Goal: Task Accomplishment & Management: Manage account settings

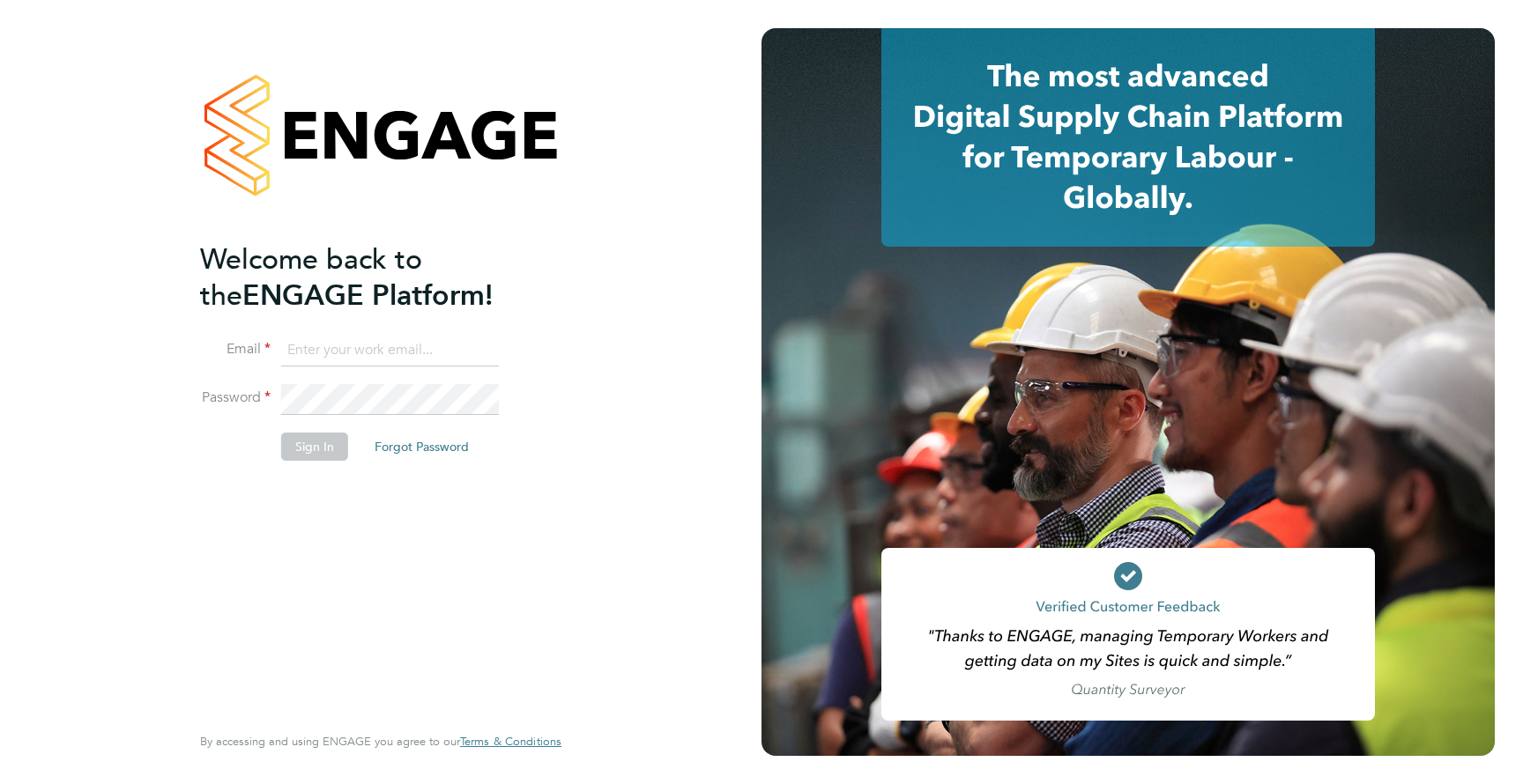
type input "perry.northeast@brightonandhovealbion.com"
click at [319, 442] on button "Sign In" at bounding box center [314, 446] width 67 height 28
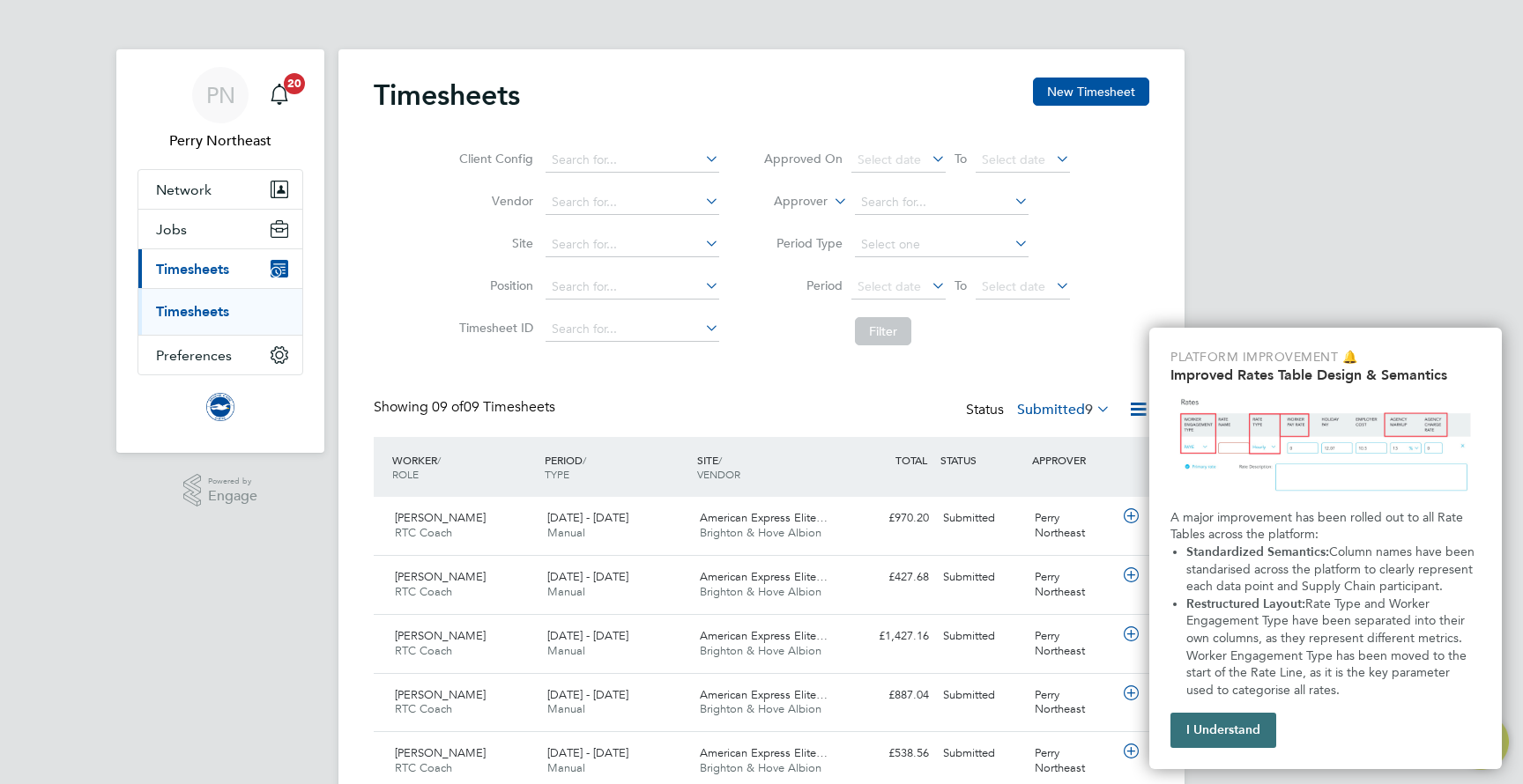
click at [1248, 730] on button "I Understand" at bounding box center [1223, 730] width 106 height 35
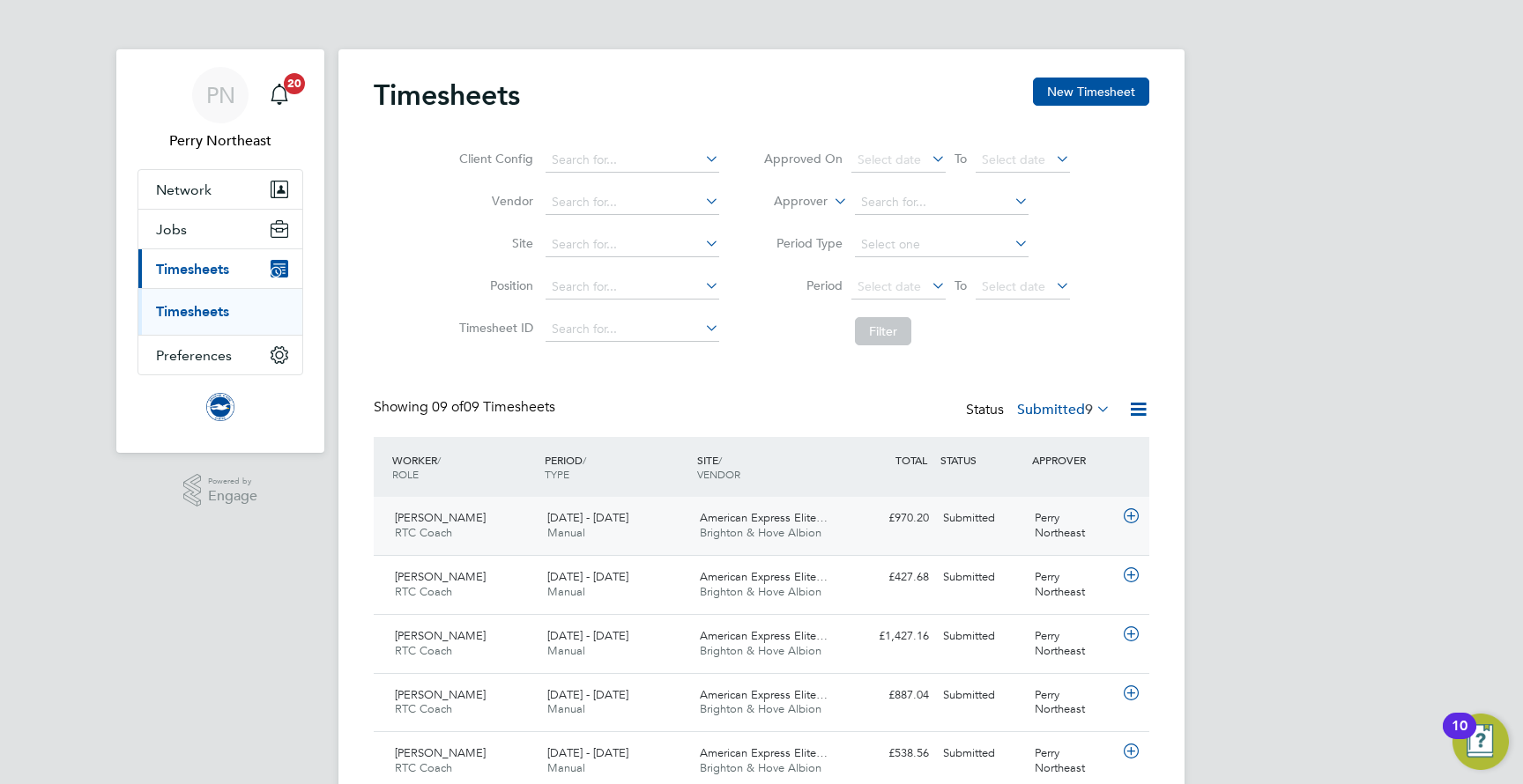
click at [614, 513] on span "[DATE] - [DATE]" at bounding box center [588, 517] width 81 height 15
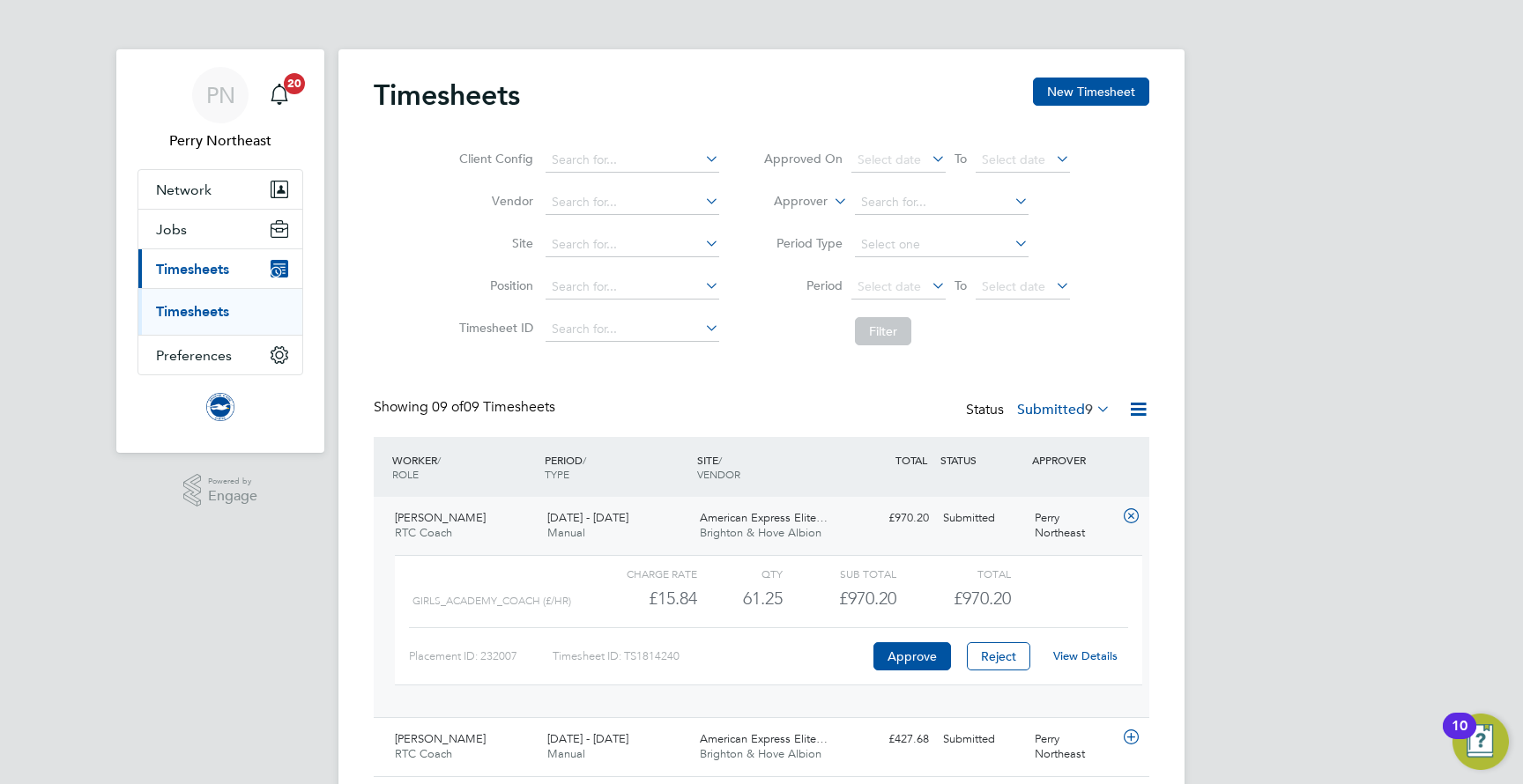
click at [1067, 657] on link "View Details" at bounding box center [1085, 655] width 64 height 15
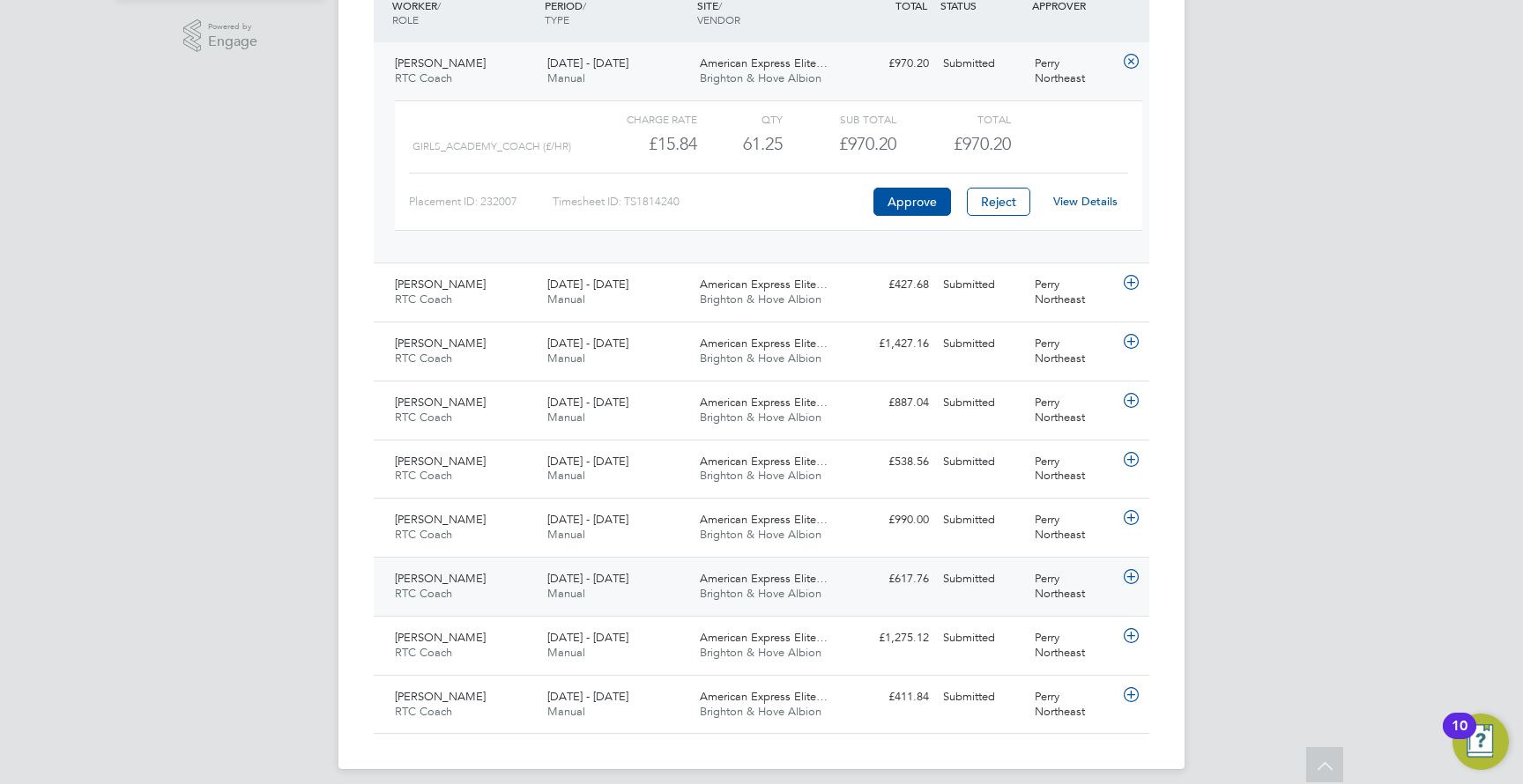
scroll to position [454, 0]
click at [666, 356] on div "1 - 31 Aug 2025 Manual" at bounding box center [616, 352] width 152 height 44
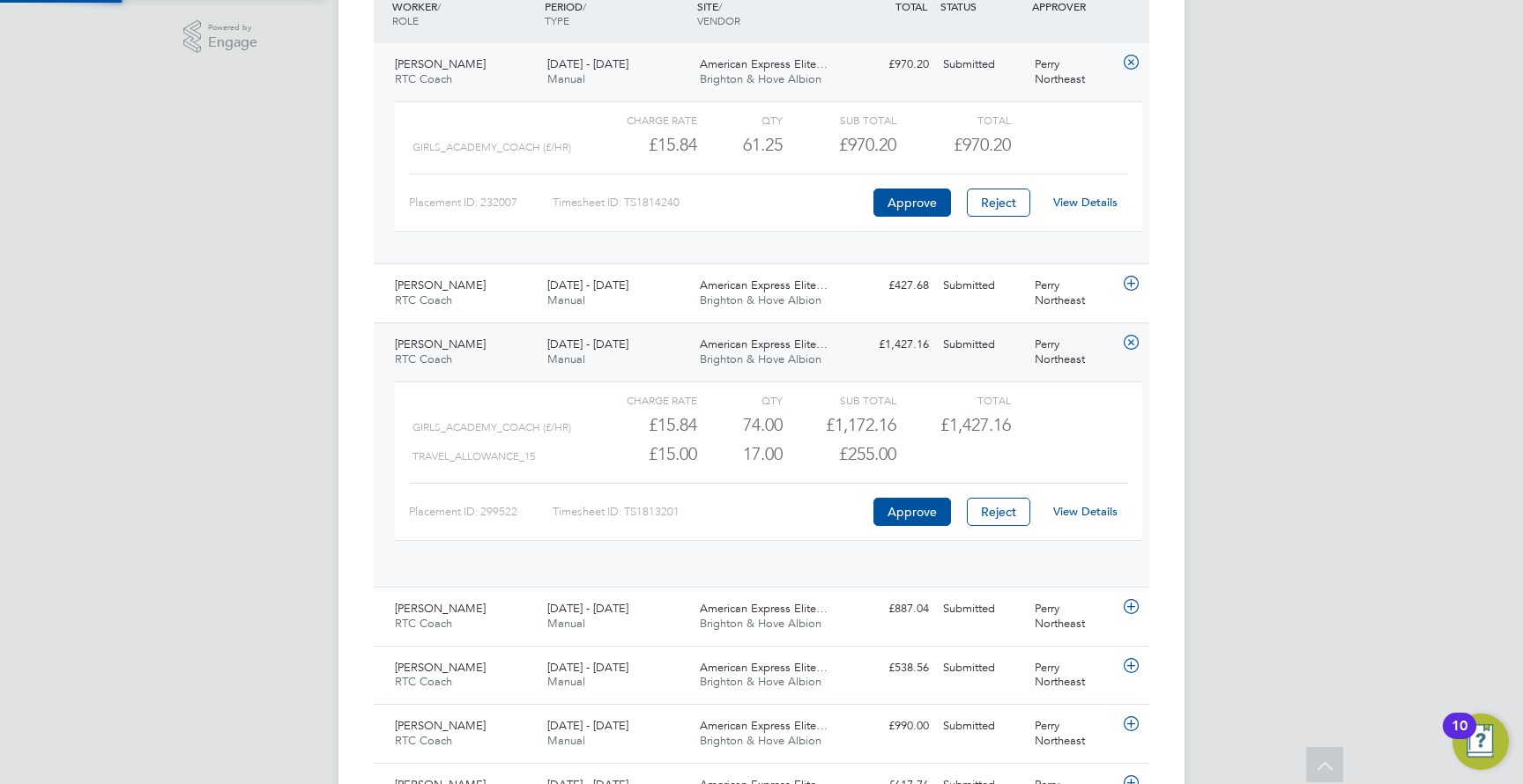
scroll to position [29, 172]
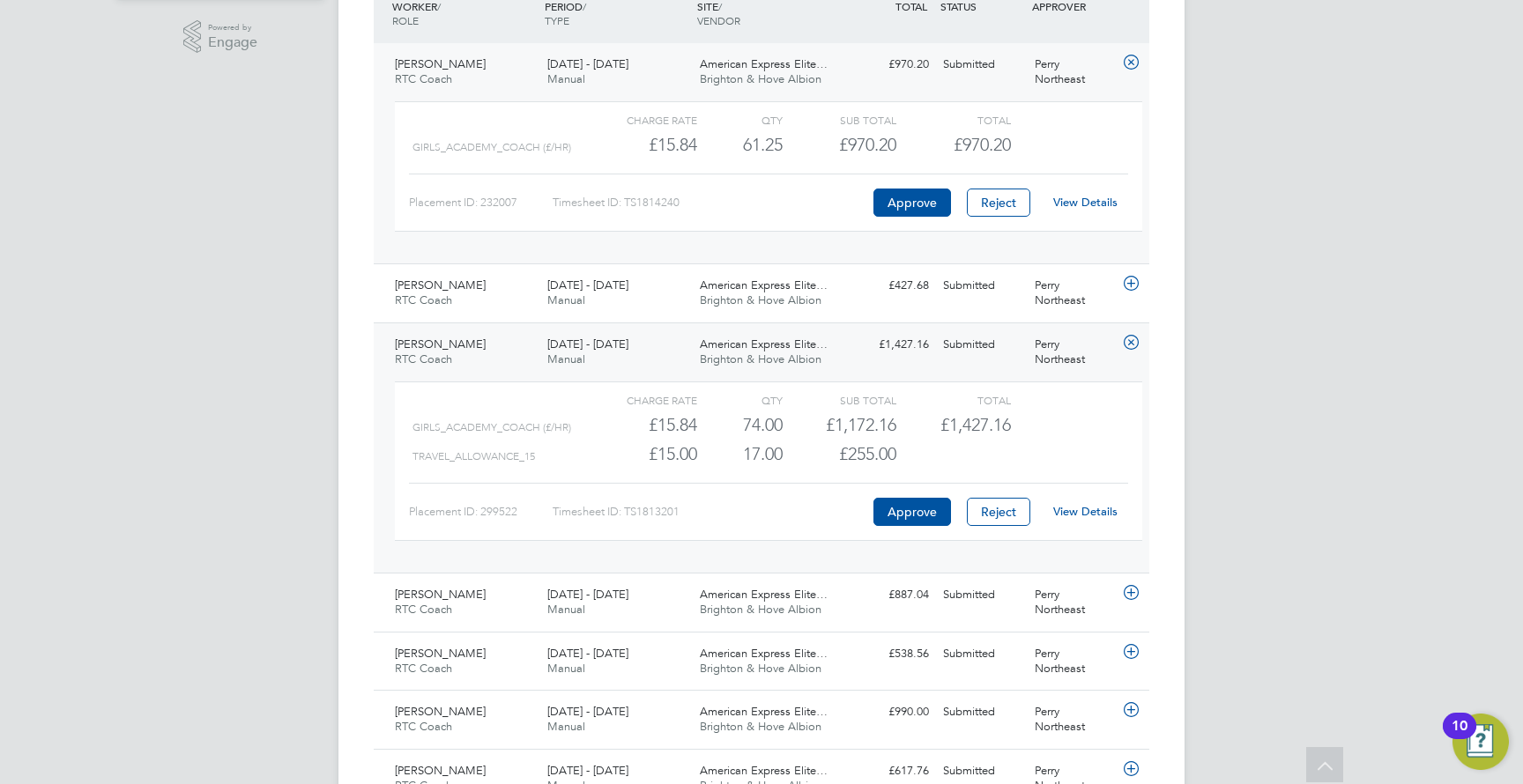
click at [1095, 504] on link "View Details" at bounding box center [1085, 511] width 64 height 15
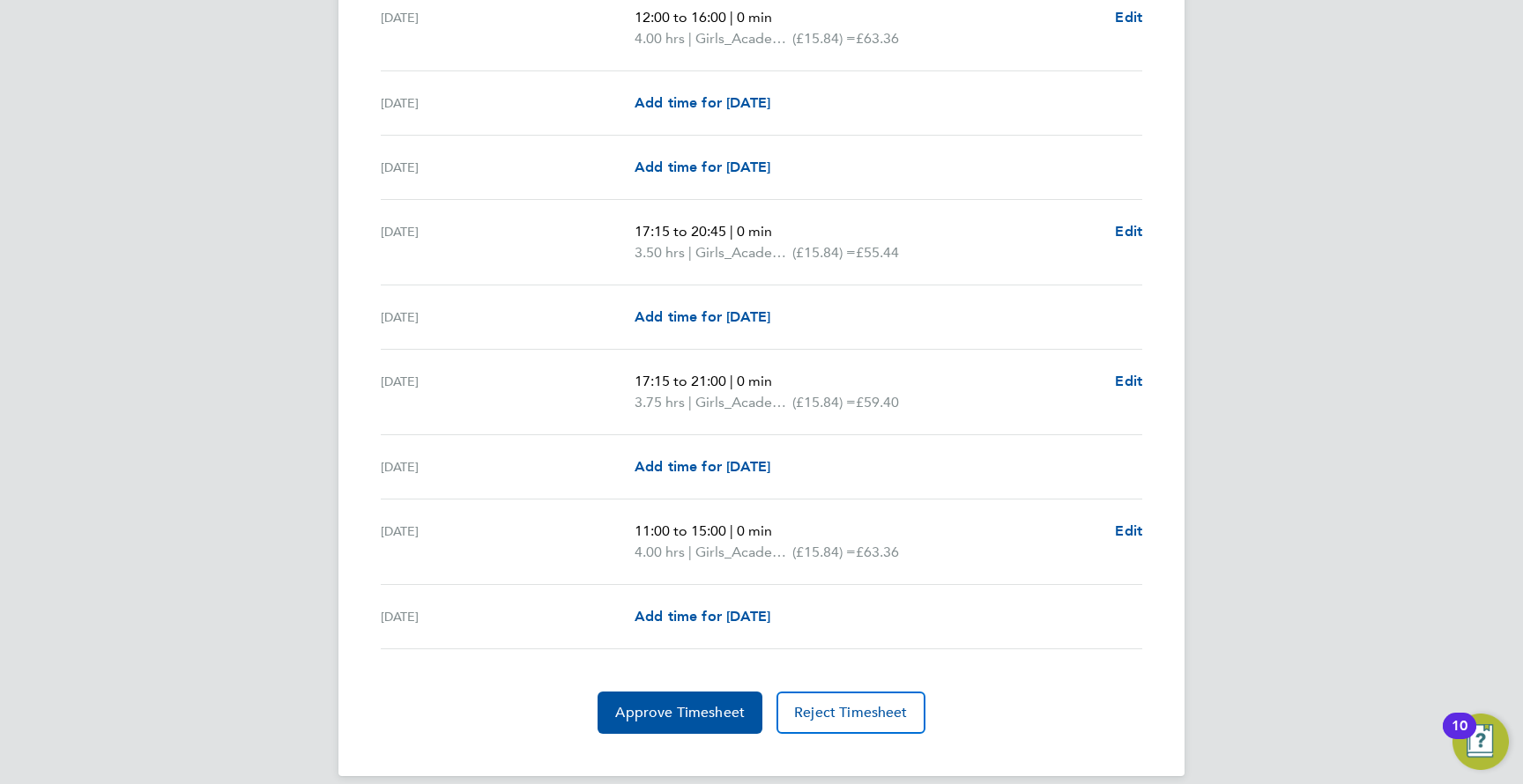
scroll to position [2246, 0]
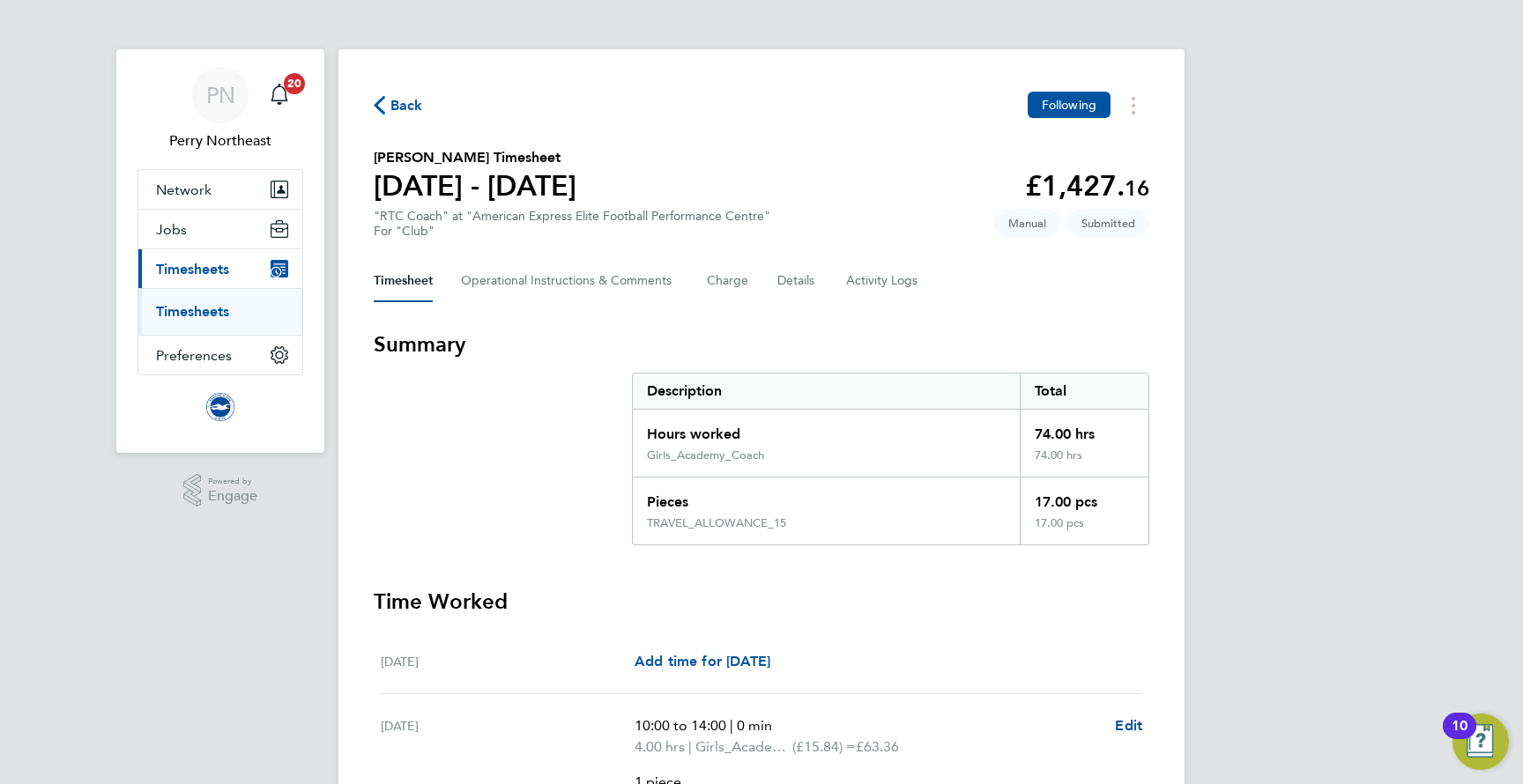
click at [401, 103] on span "Back" at bounding box center [406, 106] width 32 height 22
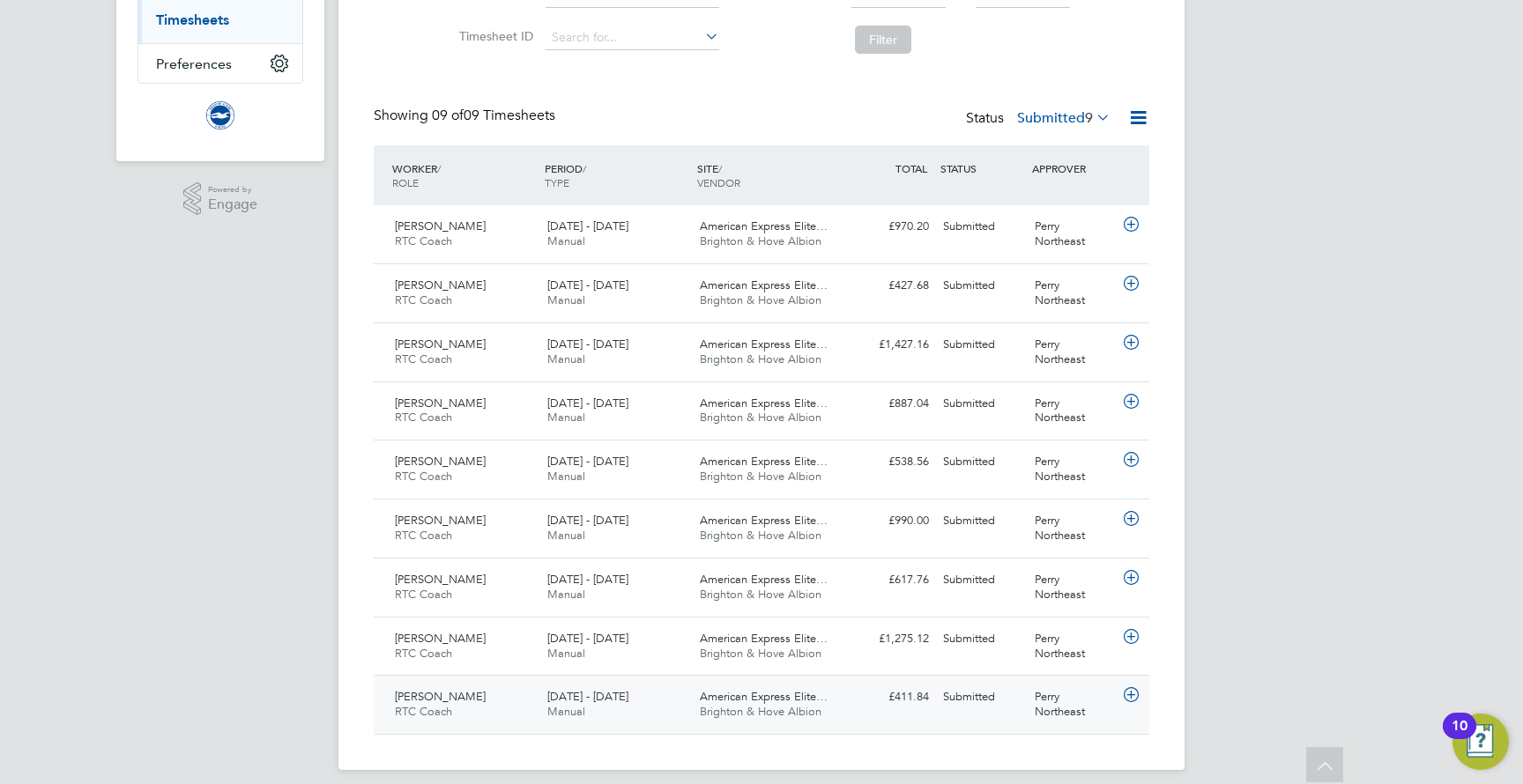
click at [456, 702] on div "Ben Hornsby-Smith RTC Coach 1 - 31 Aug 2025" at bounding box center [464, 704] width 152 height 44
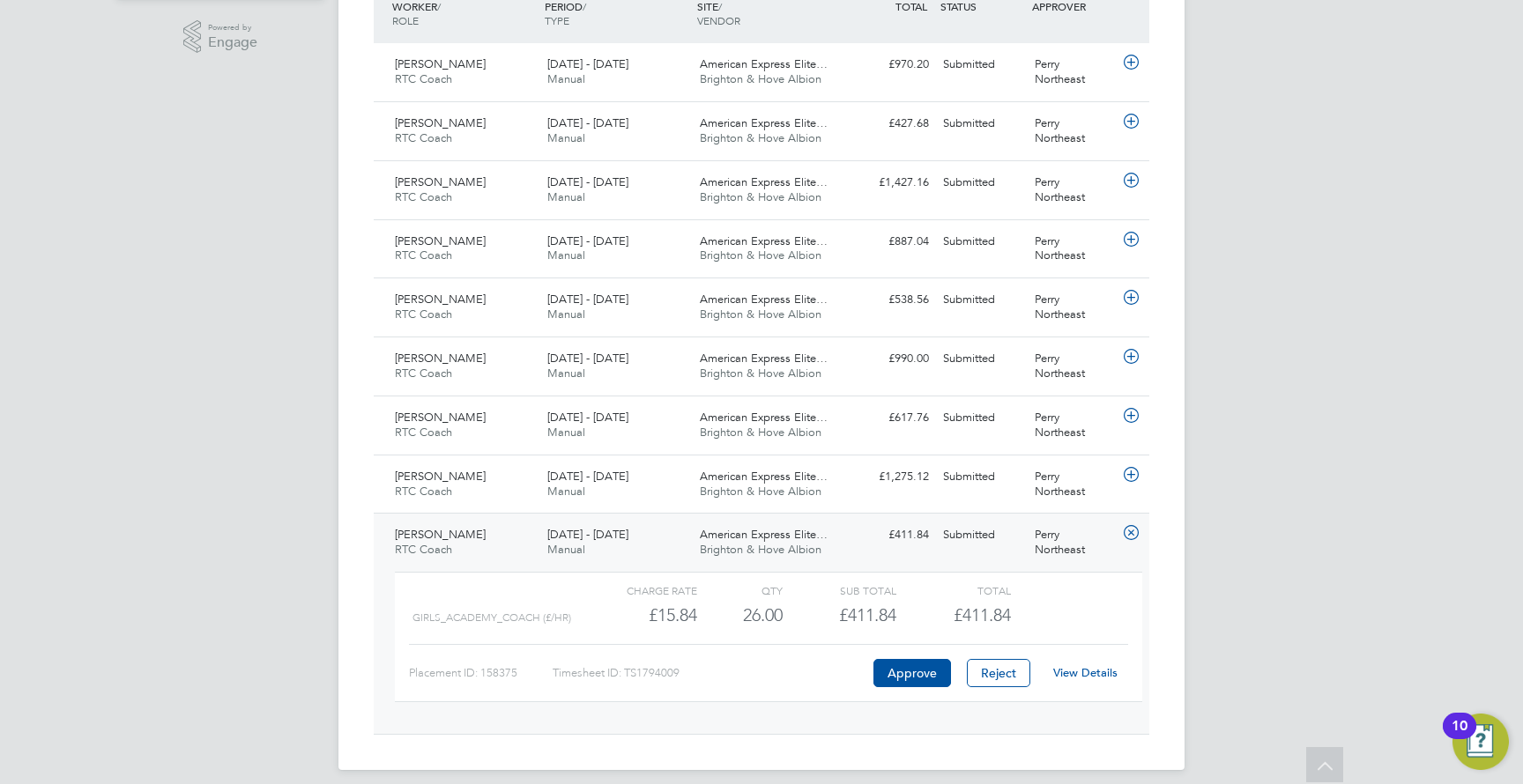
click at [1061, 665] on link "View Details" at bounding box center [1085, 672] width 64 height 15
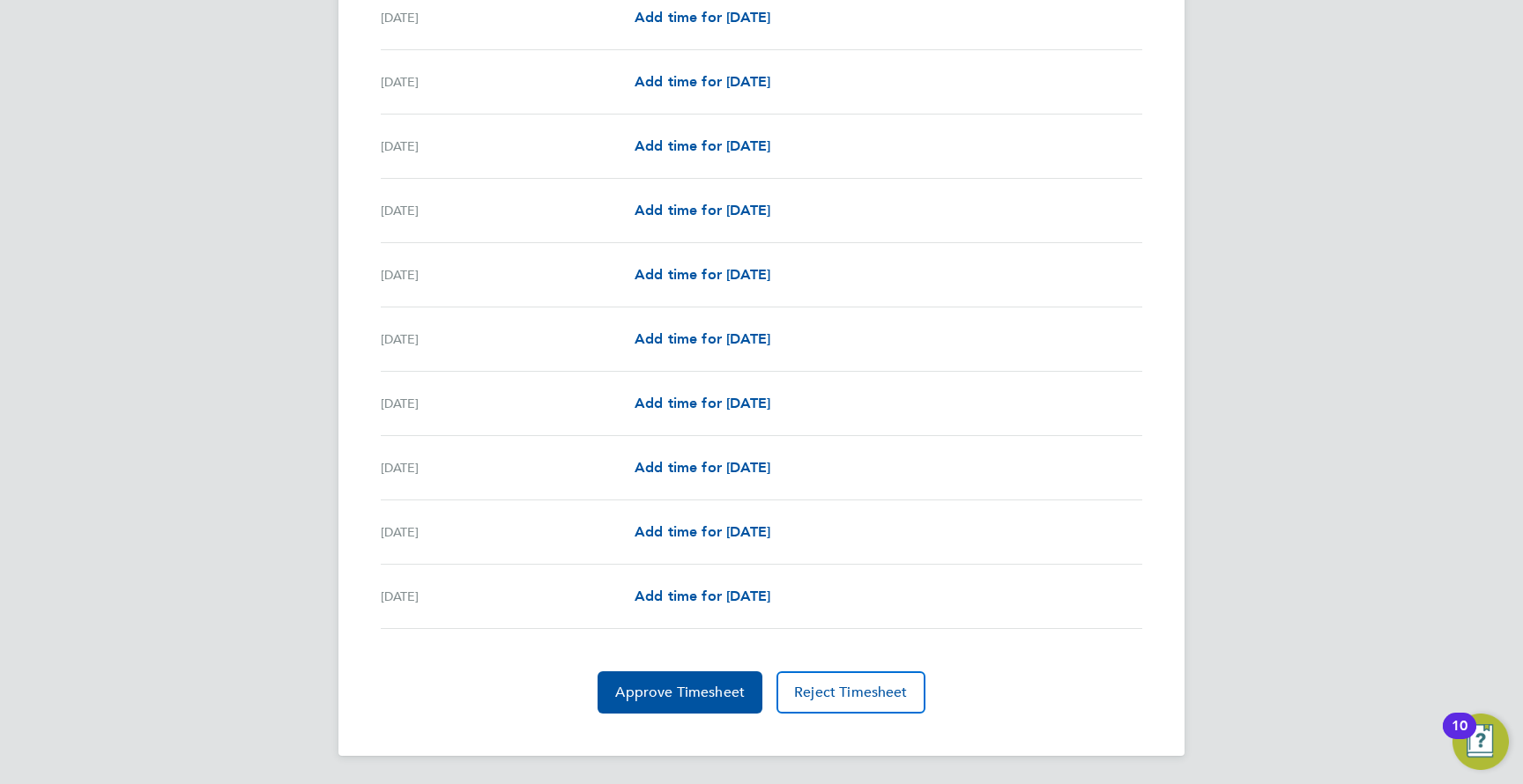
scroll to position [2052, 0]
click at [636, 693] on span "Approve Timesheet" at bounding box center [680, 694] width 130 height 18
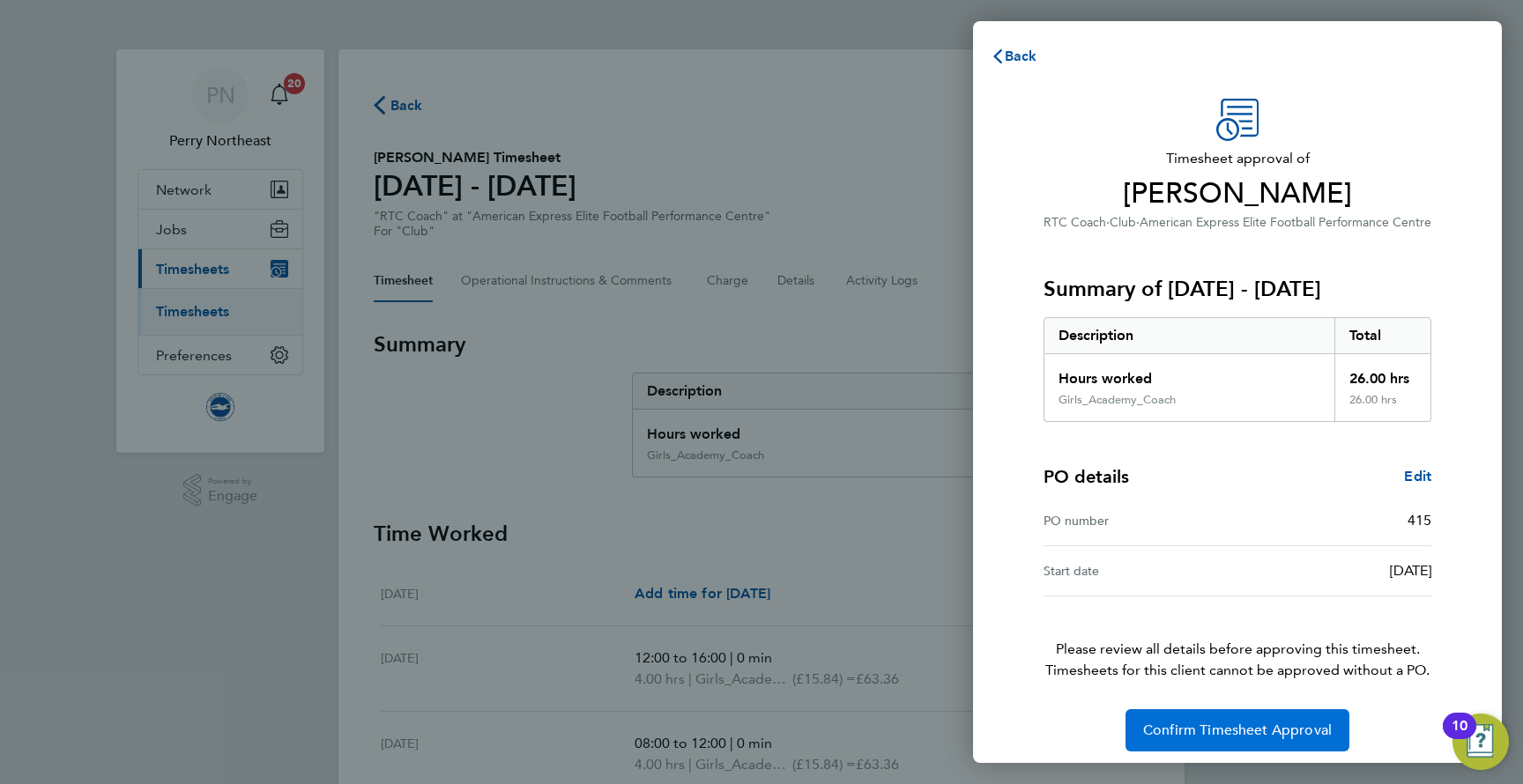
click at [1155, 725] on span "Confirm Timesheet Approval" at bounding box center [1237, 730] width 189 height 18
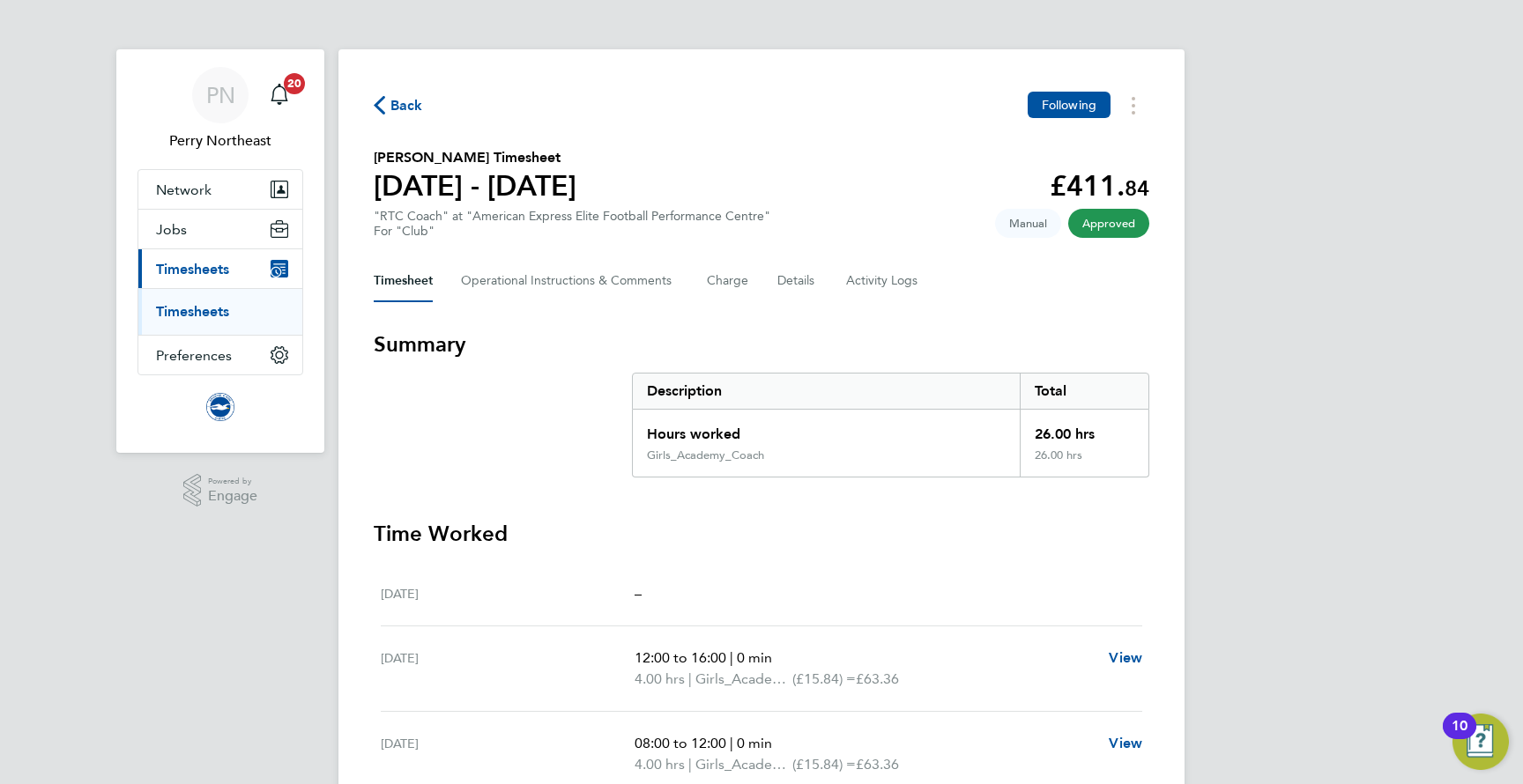
click at [410, 109] on span "Back" at bounding box center [406, 106] width 32 height 22
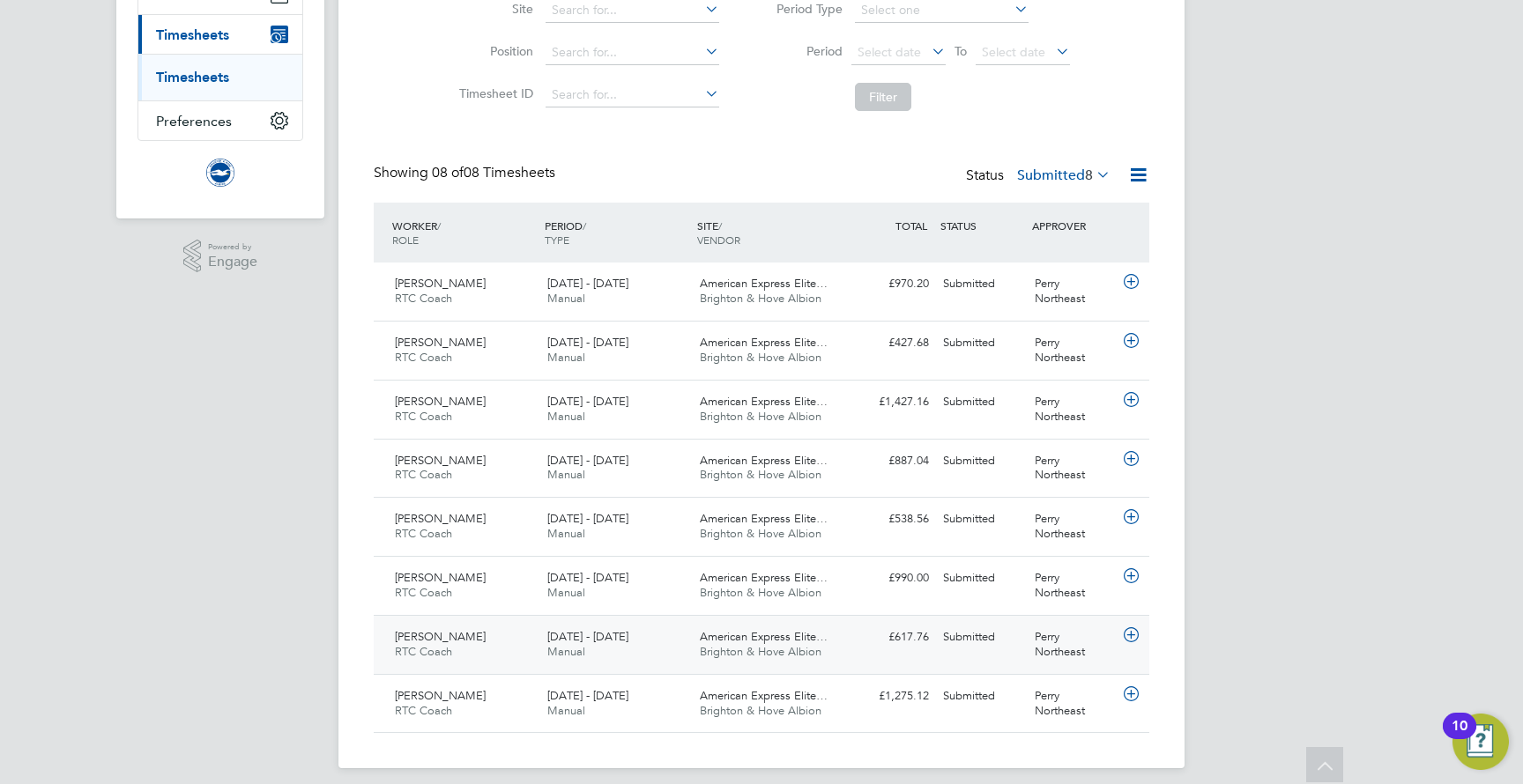
click at [619, 642] on div "1 - 31 Aug 2025 Manual" at bounding box center [616, 644] width 152 height 44
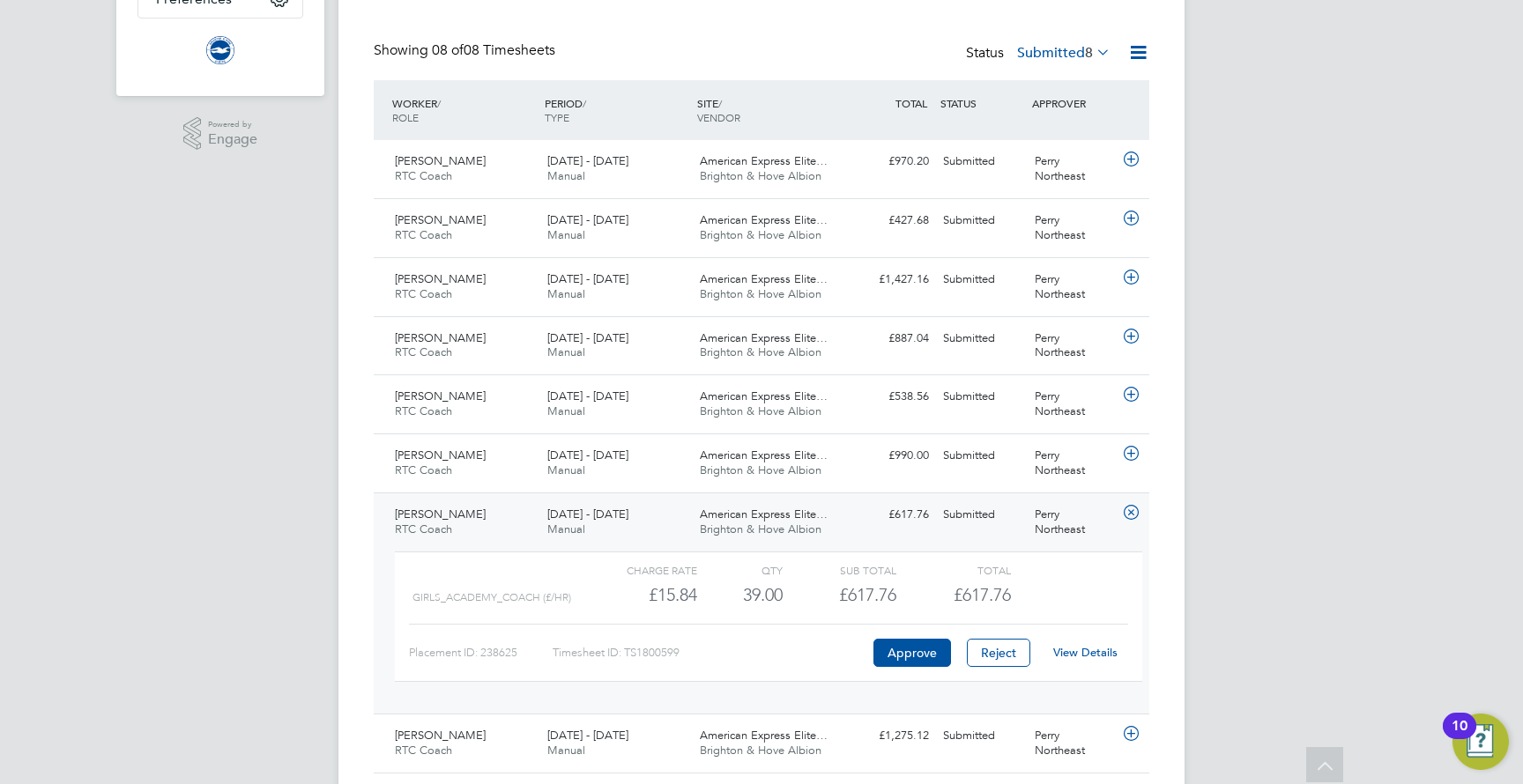
click at [1107, 644] on link "View Details" at bounding box center [1085, 651] width 64 height 15
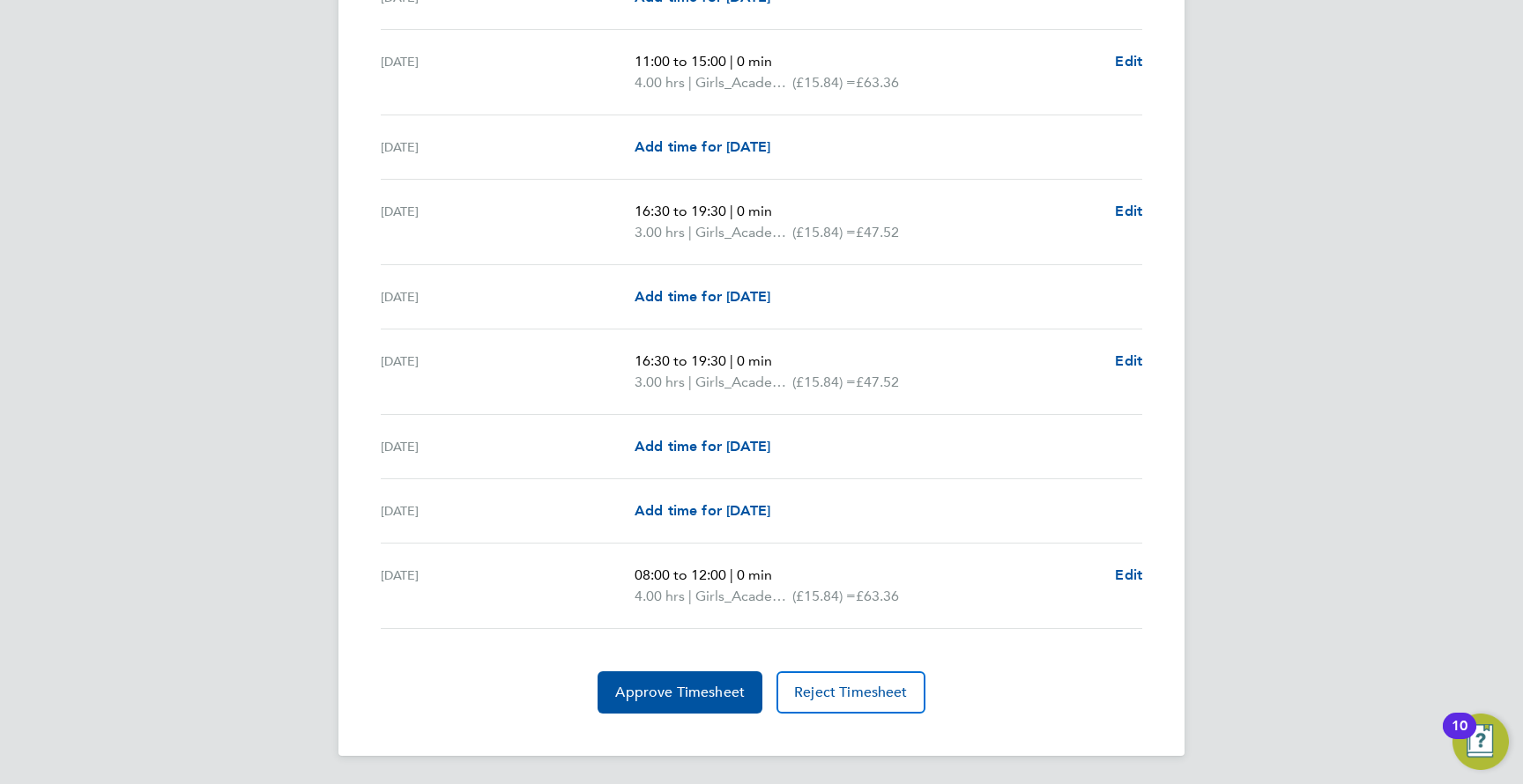
scroll to position [2158, 0]
click at [649, 682] on button "Approve Timesheet" at bounding box center [680, 693] width 165 height 42
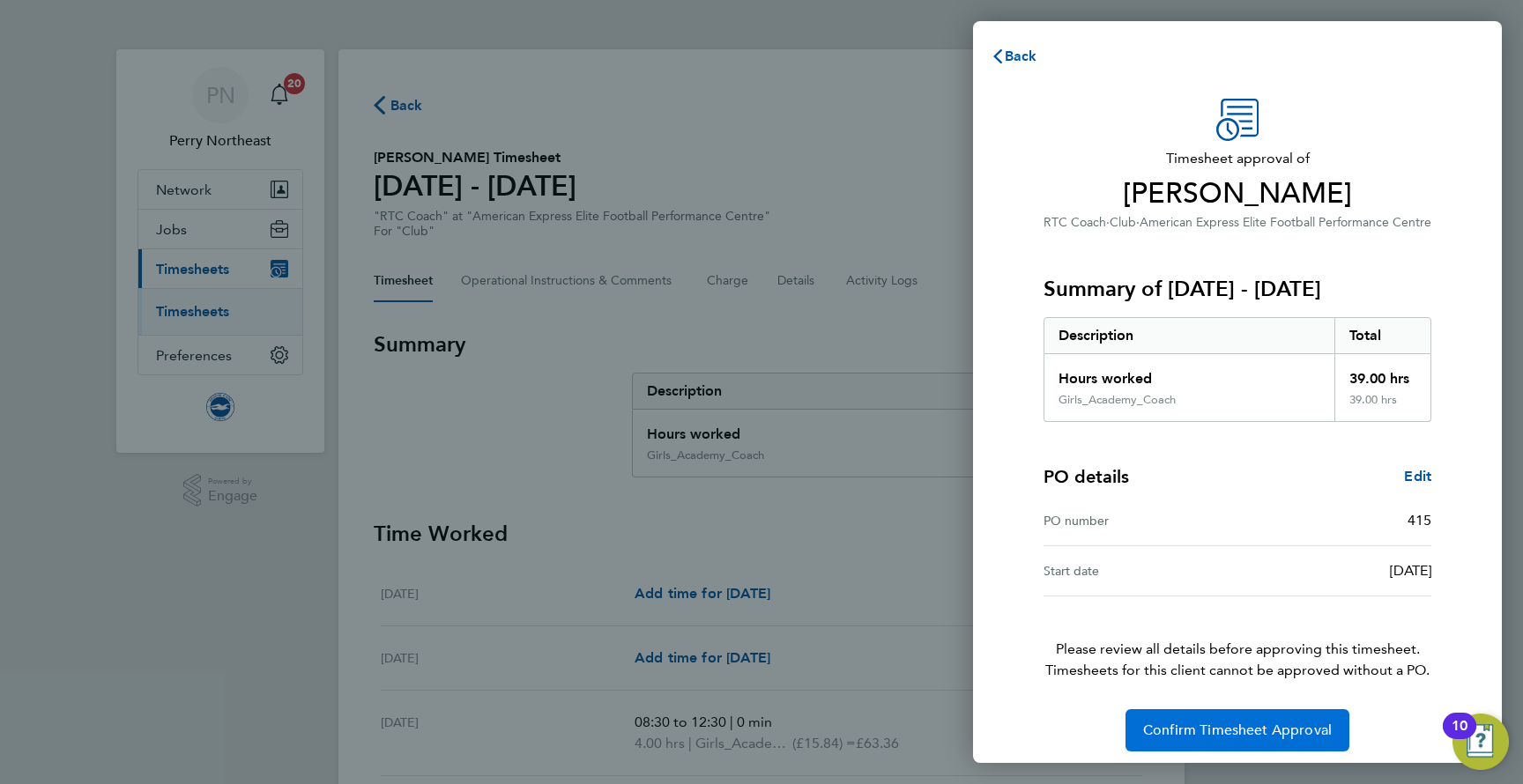
click at [1258, 714] on button "Confirm Timesheet Approval" at bounding box center [1237, 730] width 224 height 42
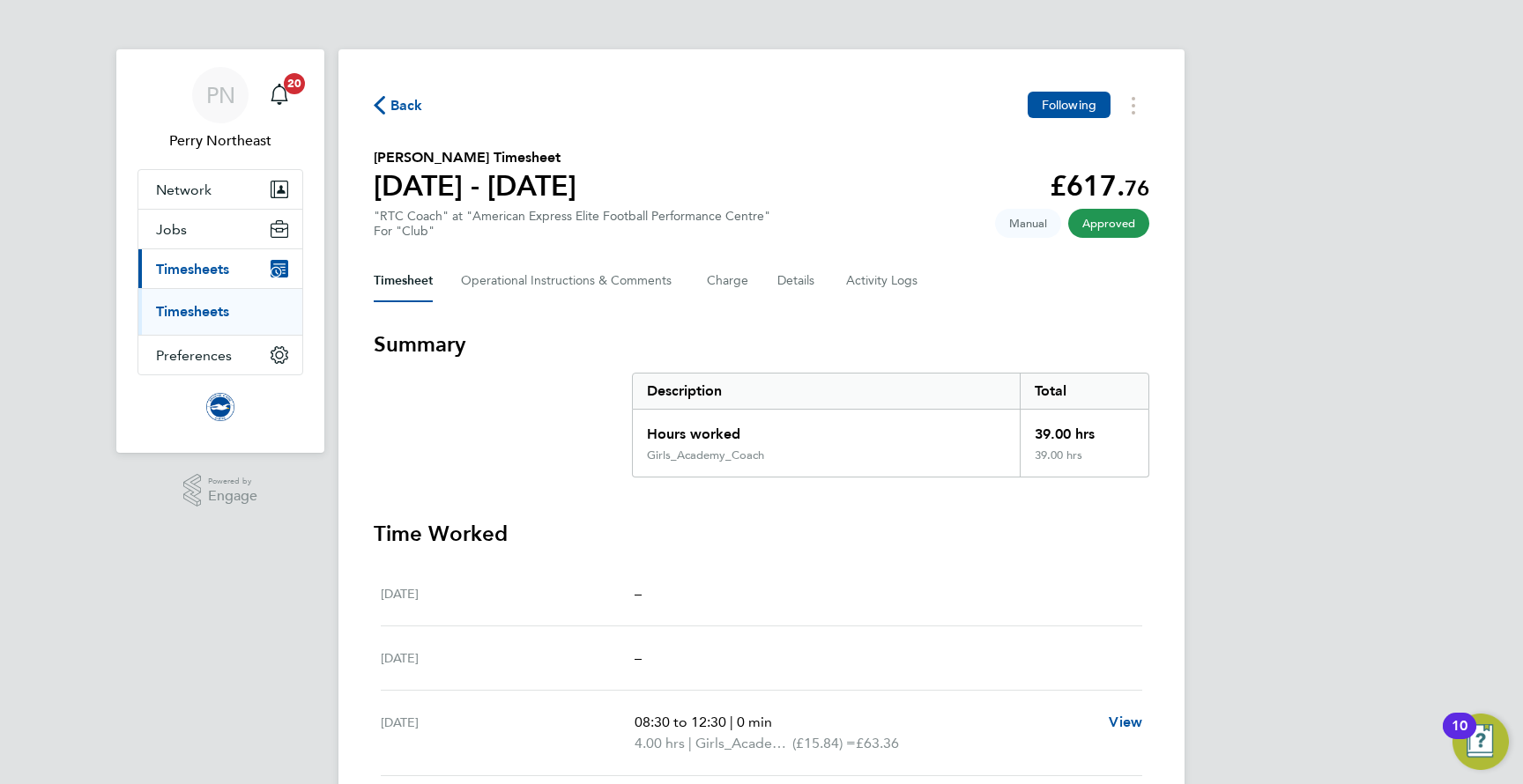
click at [395, 104] on span "Back" at bounding box center [406, 106] width 32 height 22
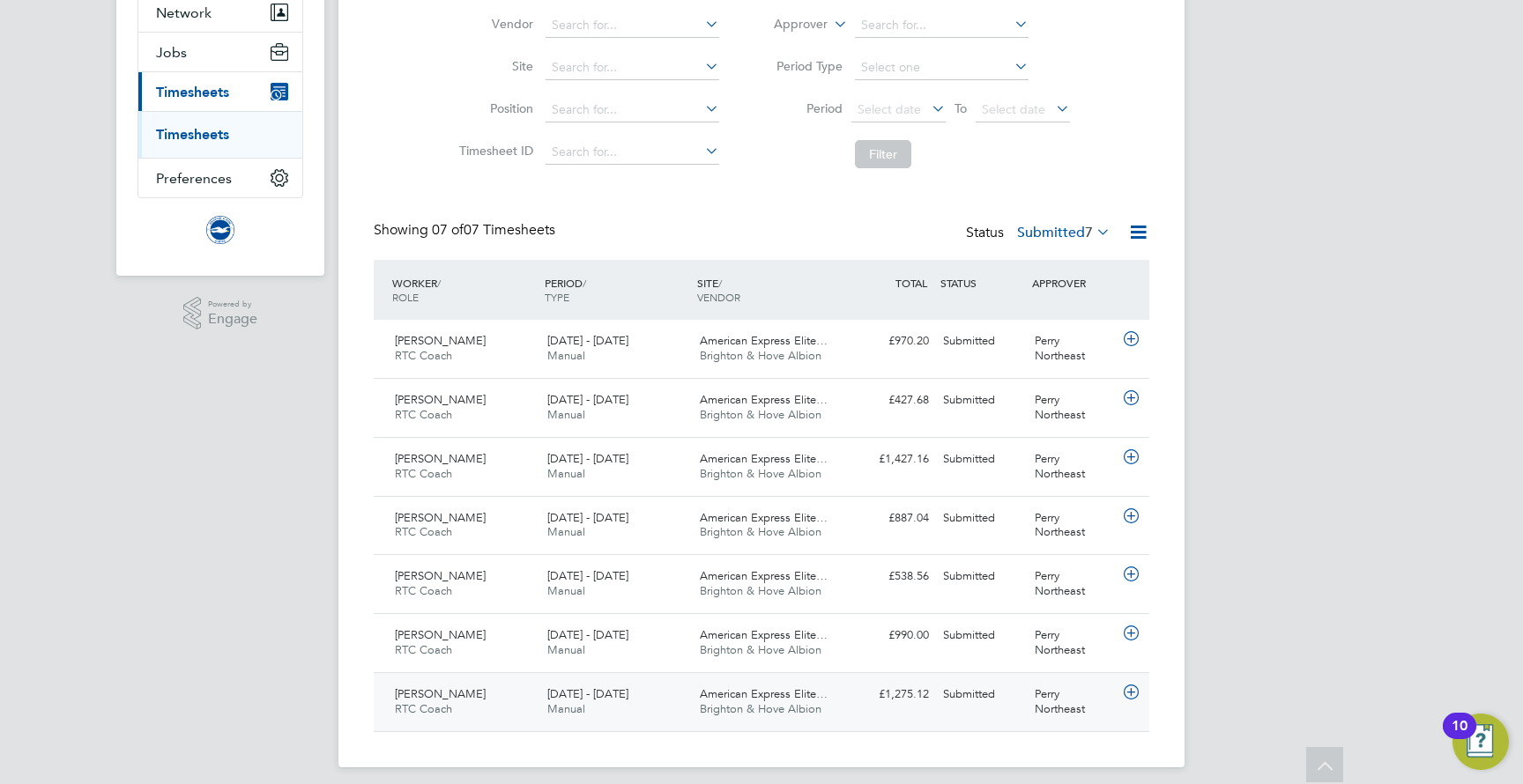
click at [470, 688] on div "Chris Pettitt RTC Coach 1 - 31 Aug 2025" at bounding box center [464, 701] width 152 height 44
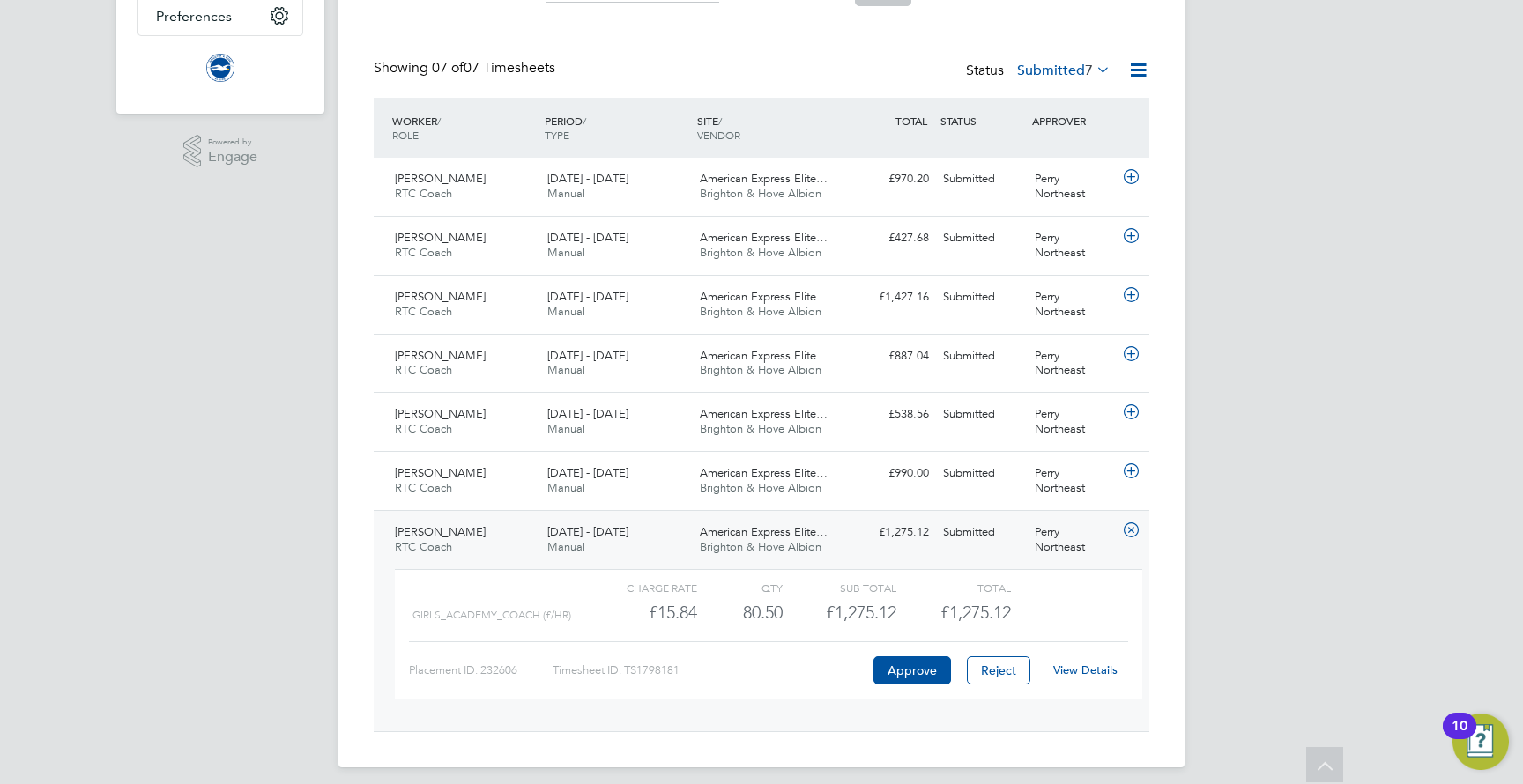
click at [1088, 662] on link "View Details" at bounding box center [1085, 669] width 64 height 15
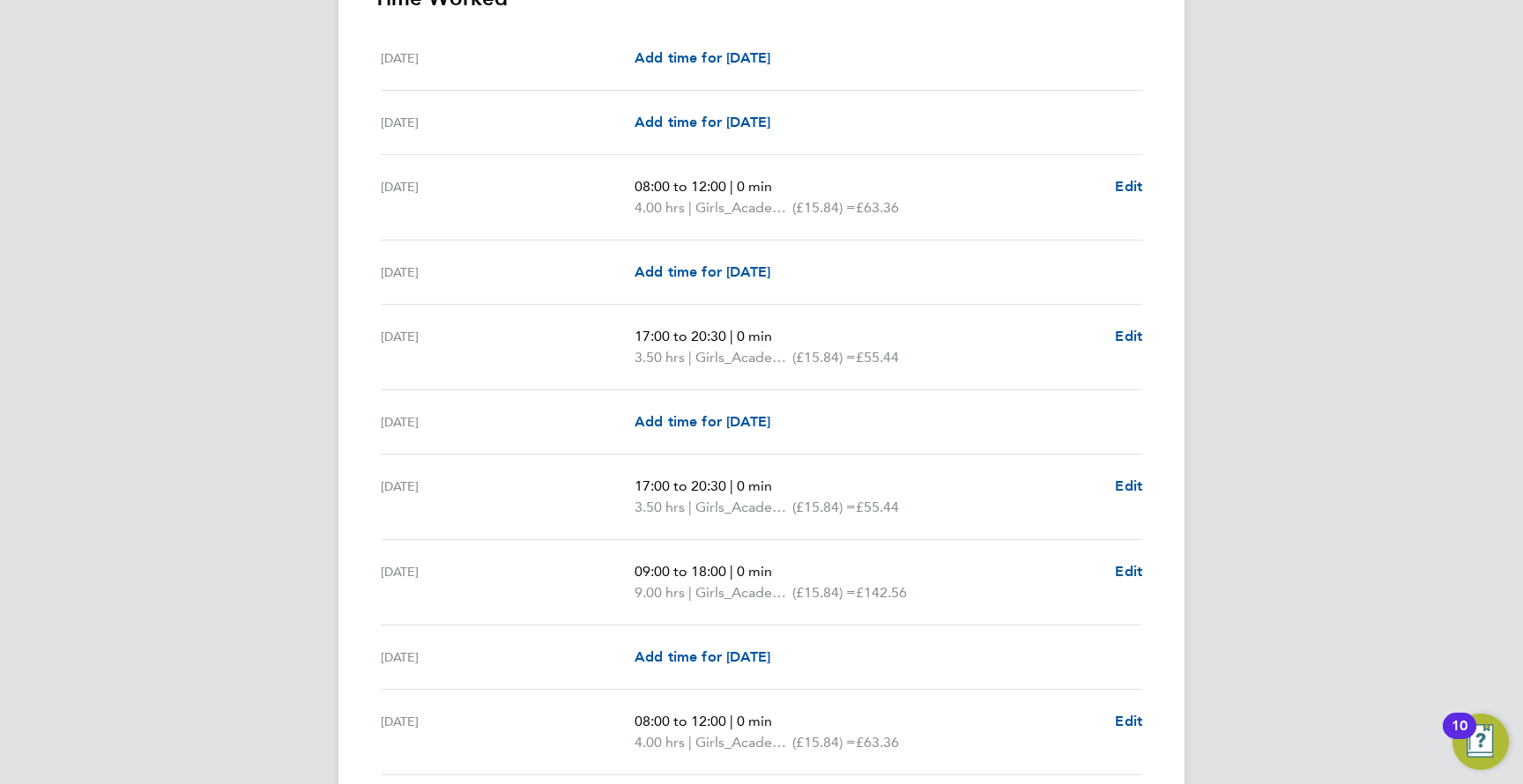
scroll to position [543, 0]
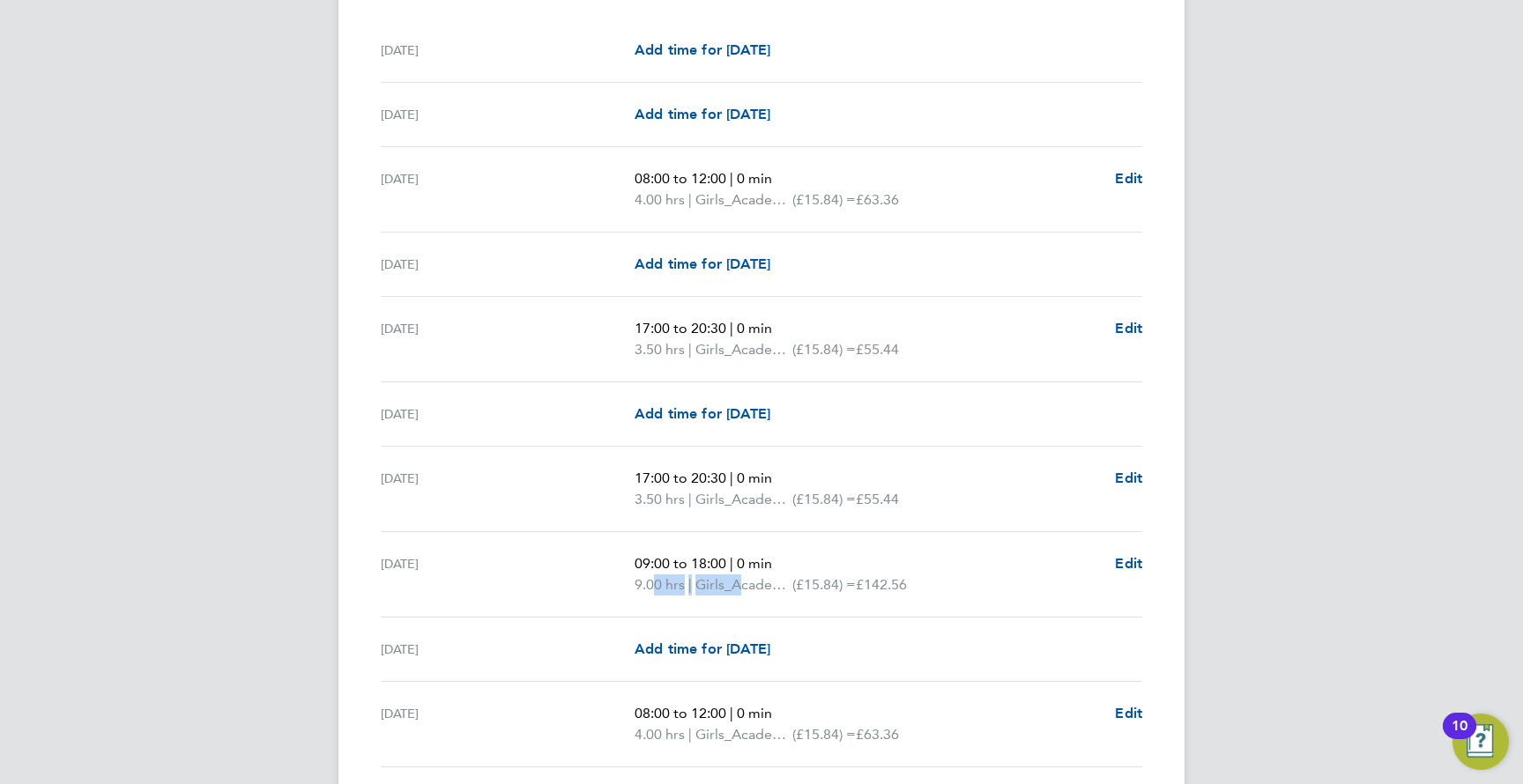
drag, startPoint x: 649, startPoint y: 586, endPoint x: 741, endPoint y: 585, distance: 92.0
click at [741, 585] on p "9.00 hrs | Girls_Academy_Coach (£15.84) = £142.56" at bounding box center [868, 586] width 466 height 22
click at [741, 585] on span "Girls_Academy_Coach" at bounding box center [744, 586] width 97 height 22
click at [571, 559] on div "[DATE]" at bounding box center [507, 574] width 254 height 42
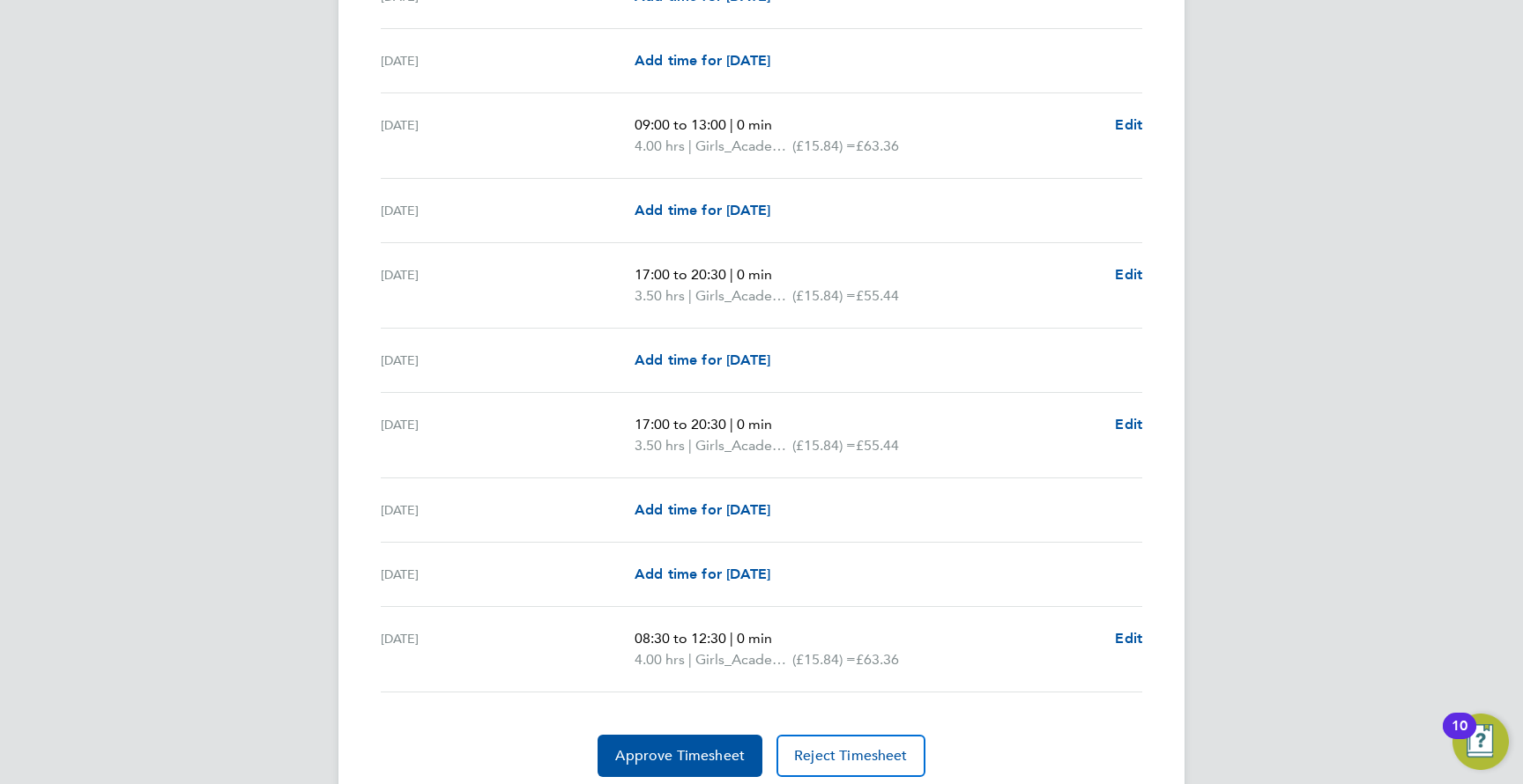
scroll to position [2211, 0]
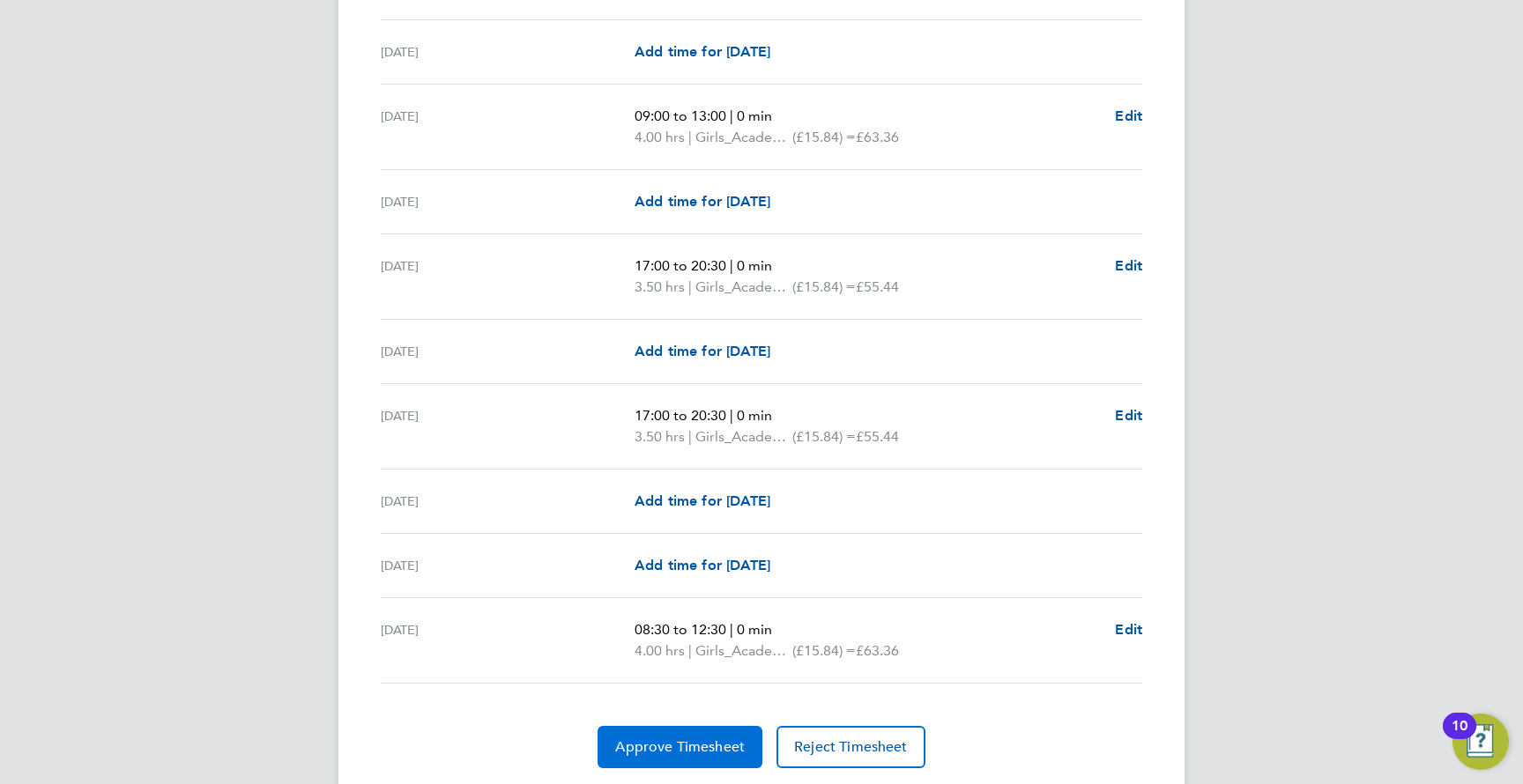
click at [663, 738] on span "Approve Timesheet" at bounding box center [680, 747] width 130 height 18
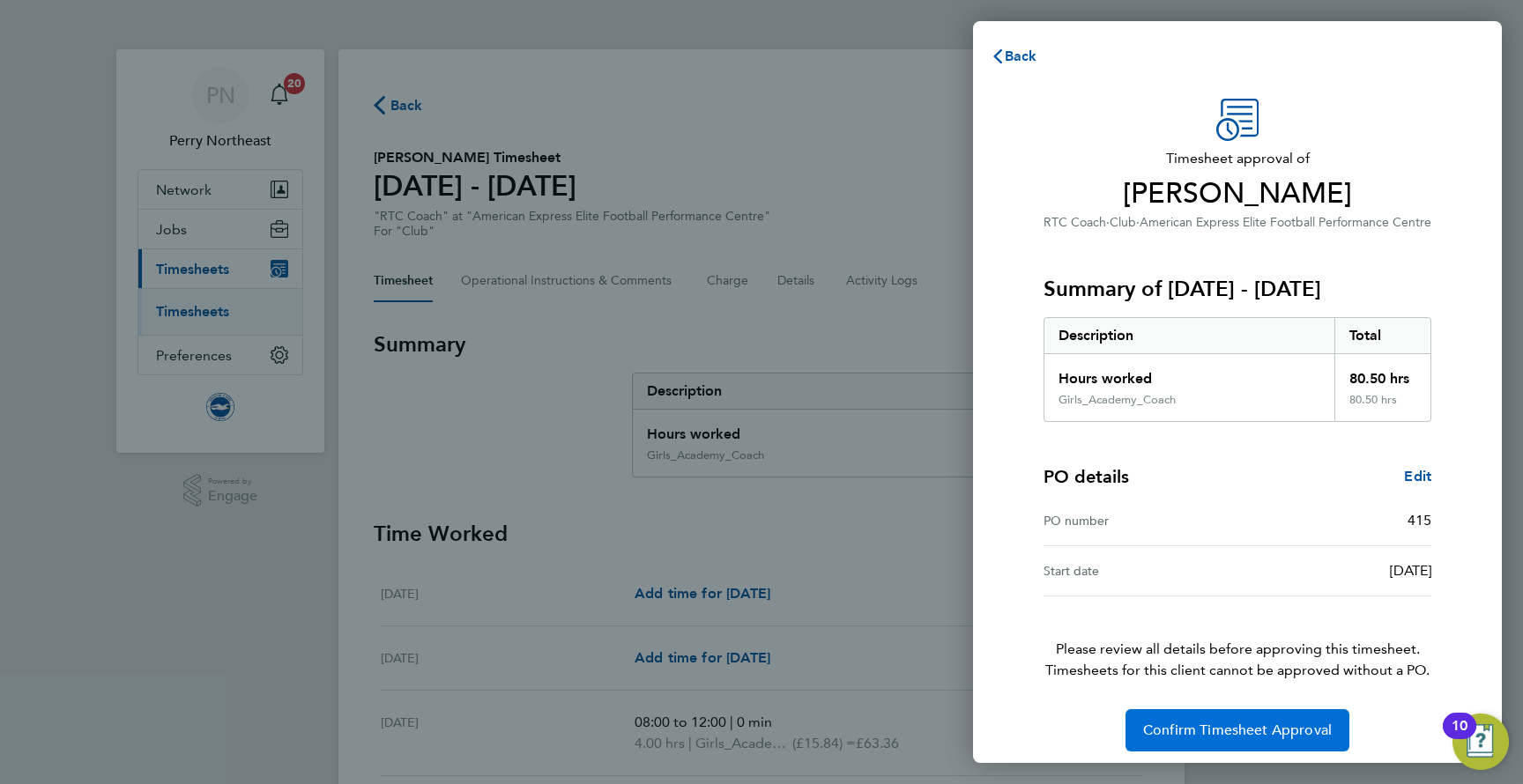
click at [1173, 739] on button "Confirm Timesheet Approval" at bounding box center [1237, 730] width 224 height 42
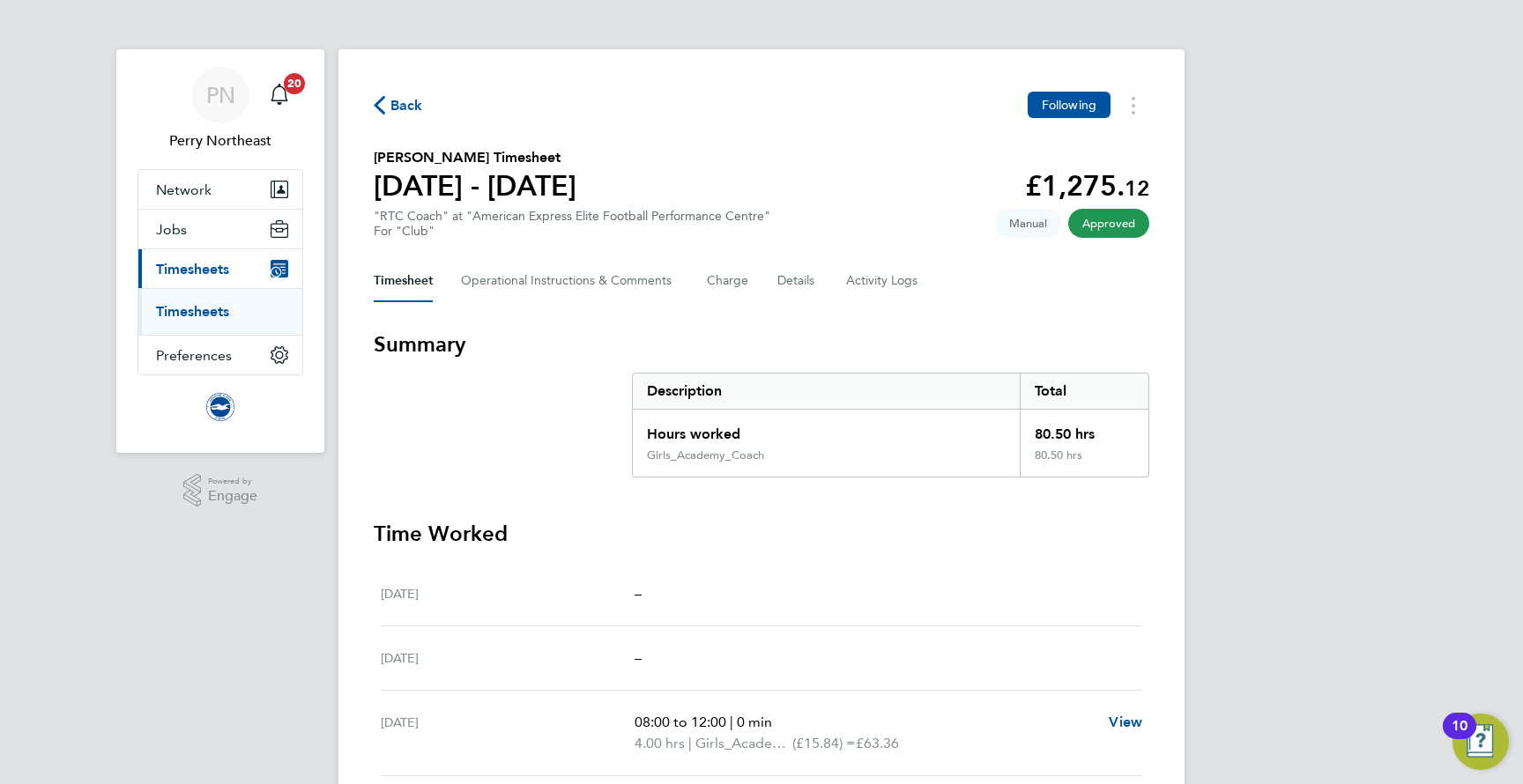
click at [414, 101] on span "Back" at bounding box center [406, 106] width 32 height 22
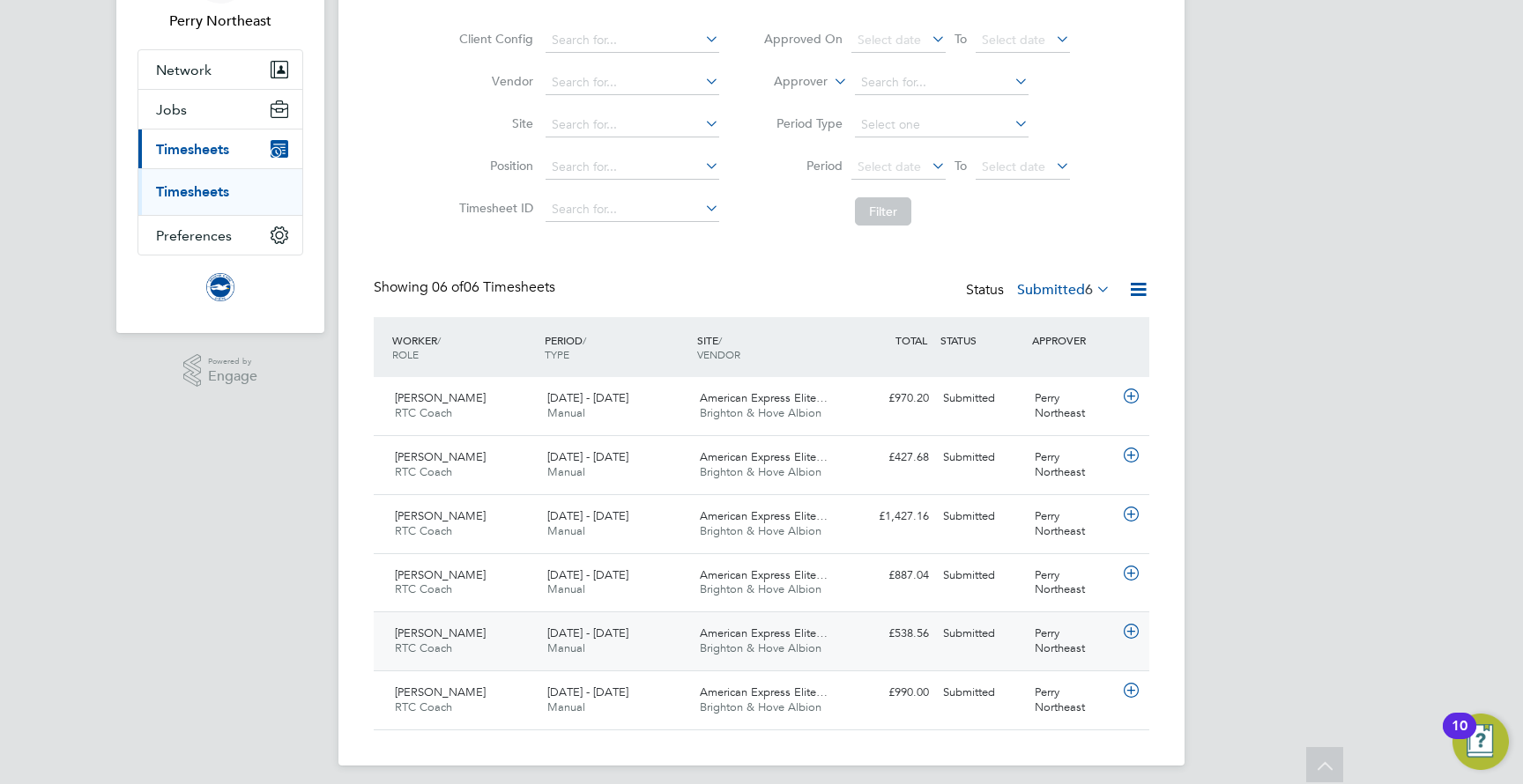
click at [462, 632] on div "James Muitt RTC Coach 1 - 31 Aug 2025" at bounding box center [464, 641] width 152 height 44
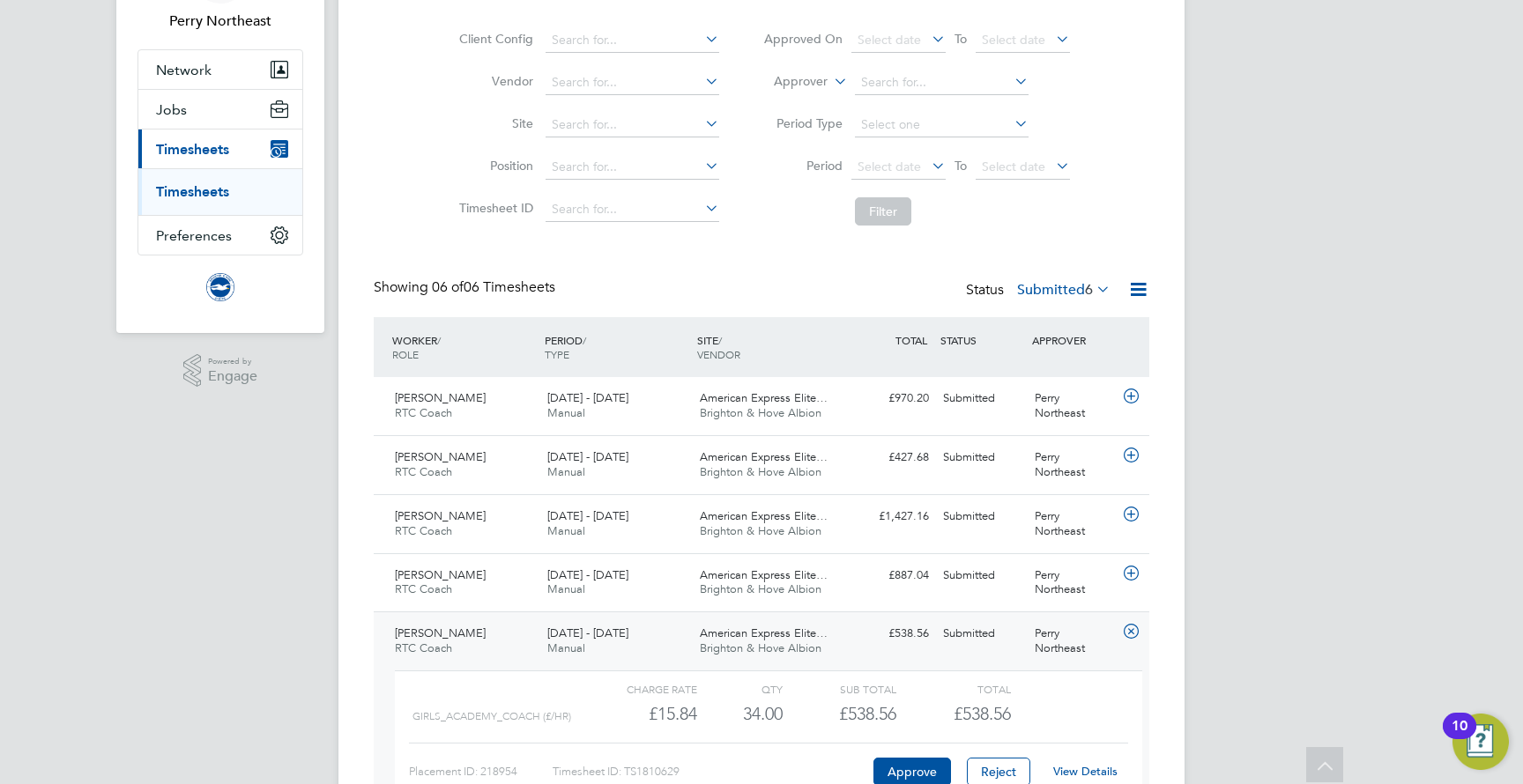
click at [1068, 763] on link "View Details" at bounding box center [1085, 770] width 64 height 15
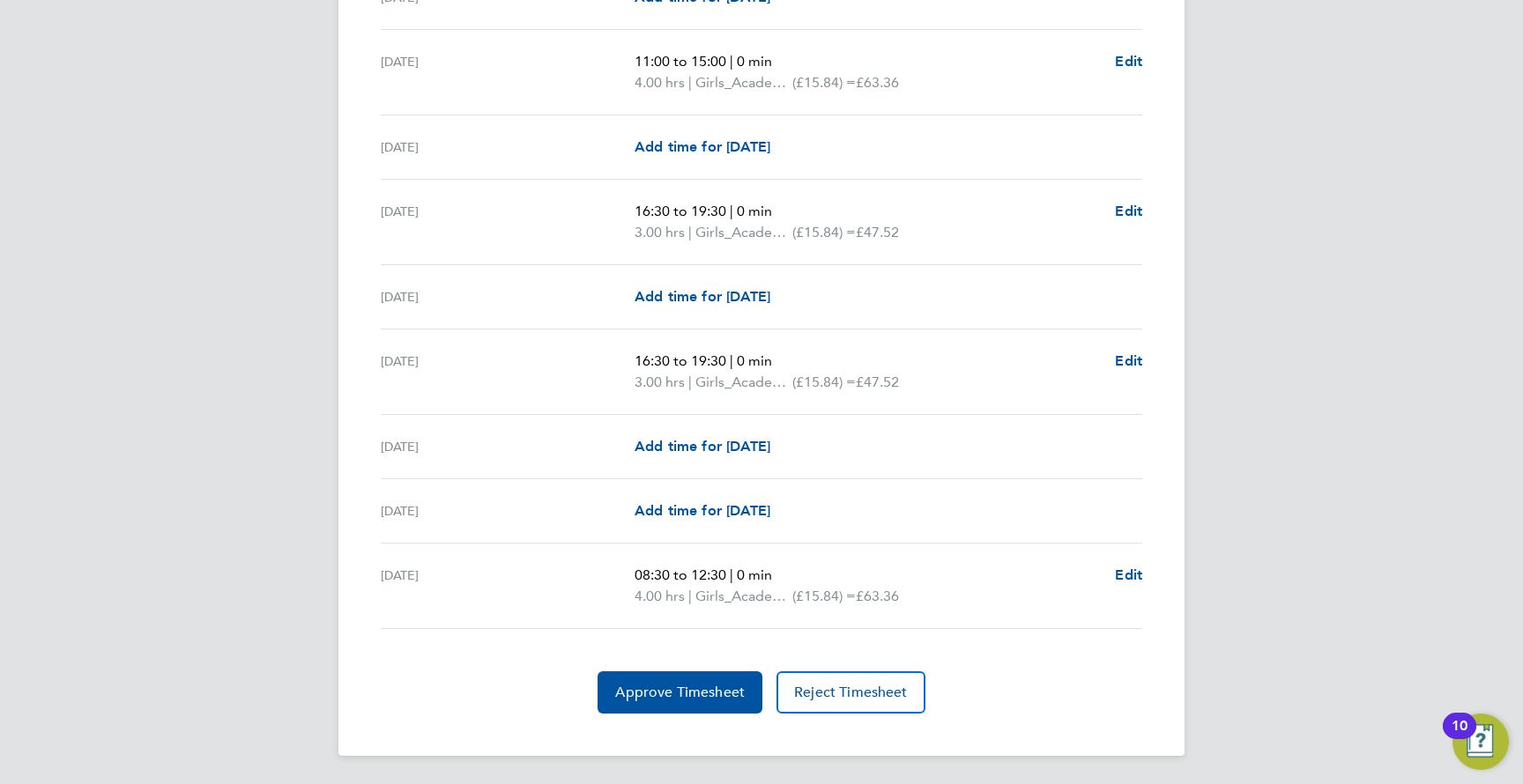
scroll to position [2137, 0]
click at [694, 693] on span "Approve Timesheet" at bounding box center [680, 694] width 130 height 18
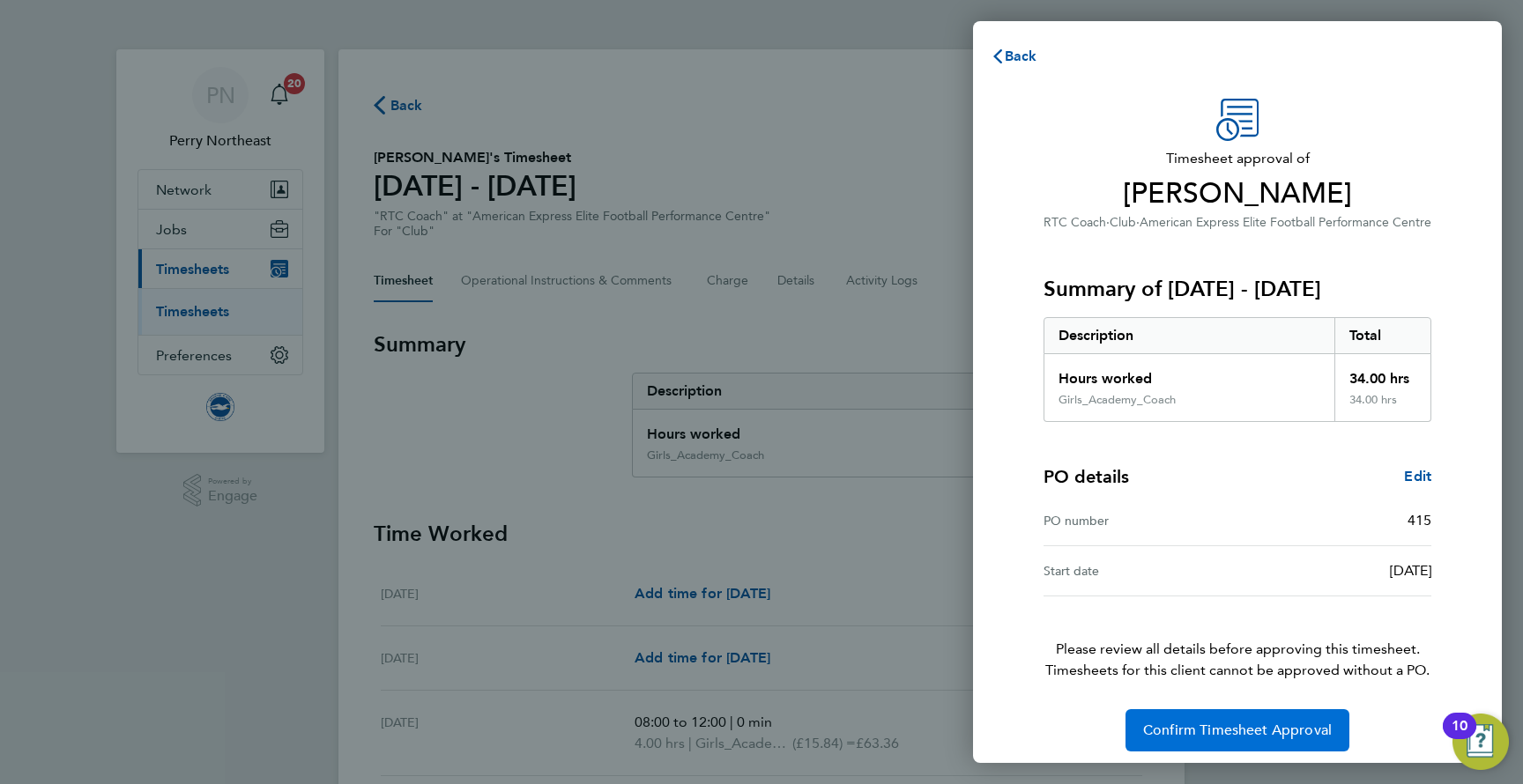
click at [1204, 740] on button "Confirm Timesheet Approval" at bounding box center [1237, 730] width 224 height 42
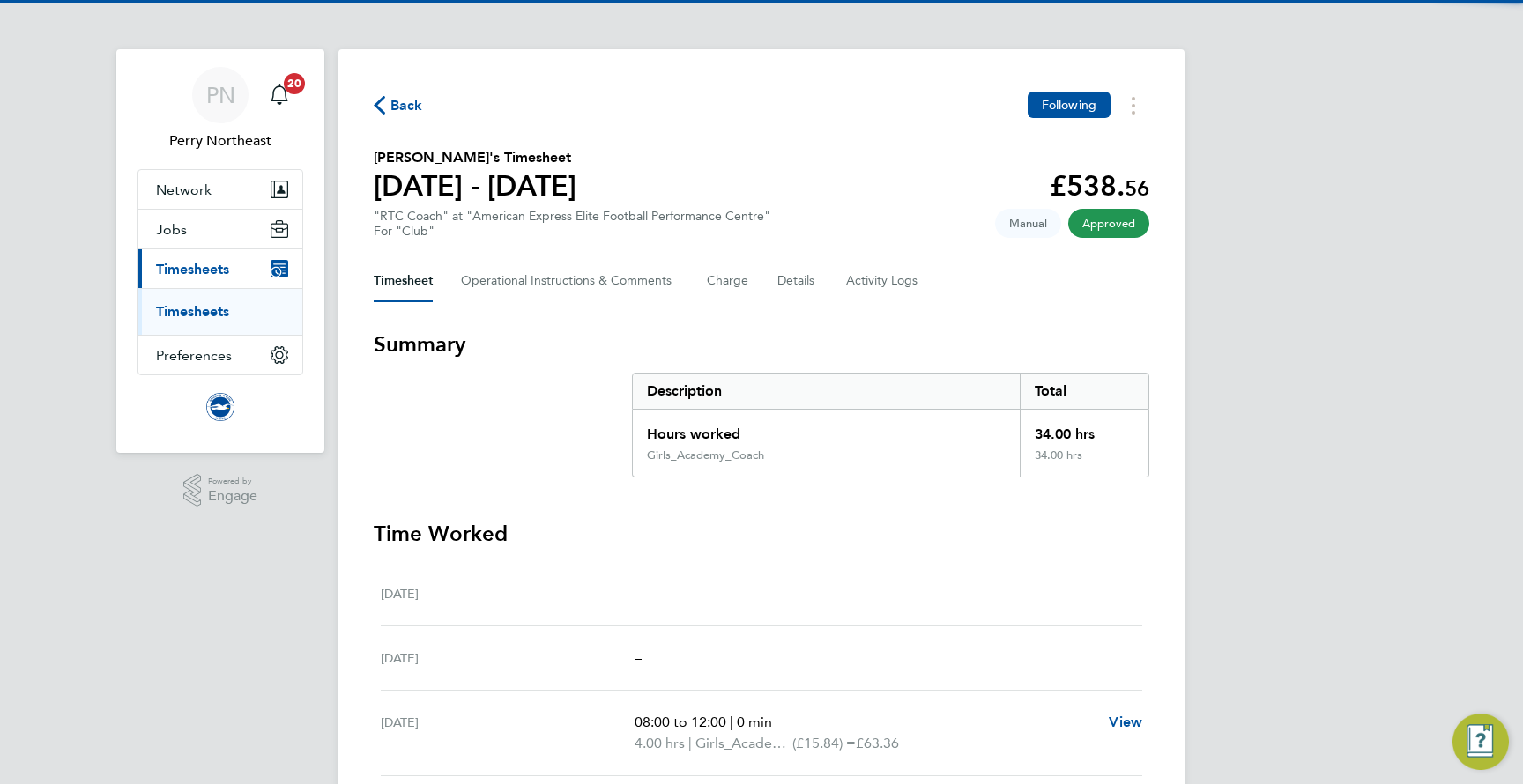
click at [406, 103] on span "Back" at bounding box center [406, 106] width 32 height 22
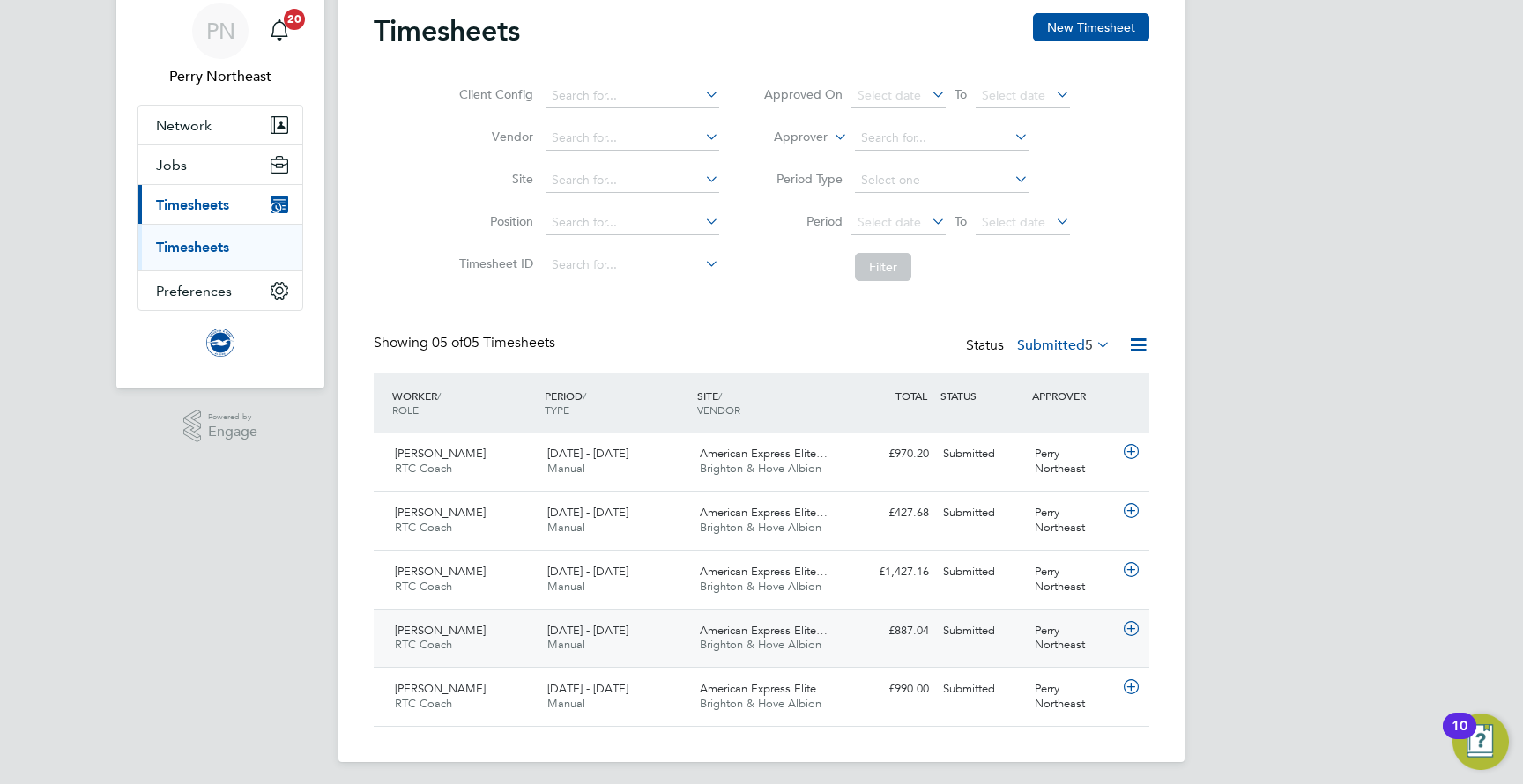
scroll to position [63, 0]
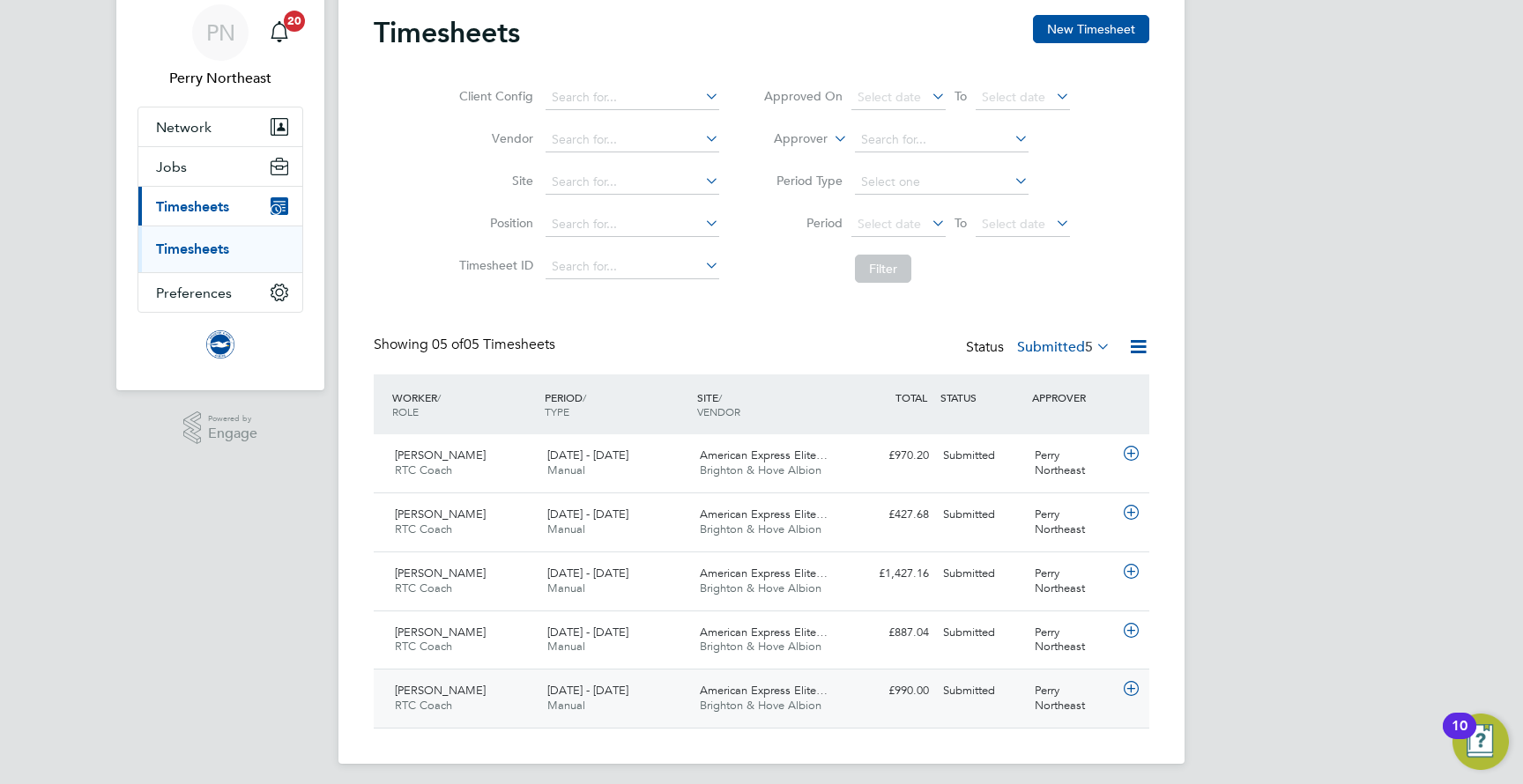
click at [470, 696] on div "Niall Irwin RTC Coach 1 - 31 Aug 2025" at bounding box center [464, 699] width 152 height 44
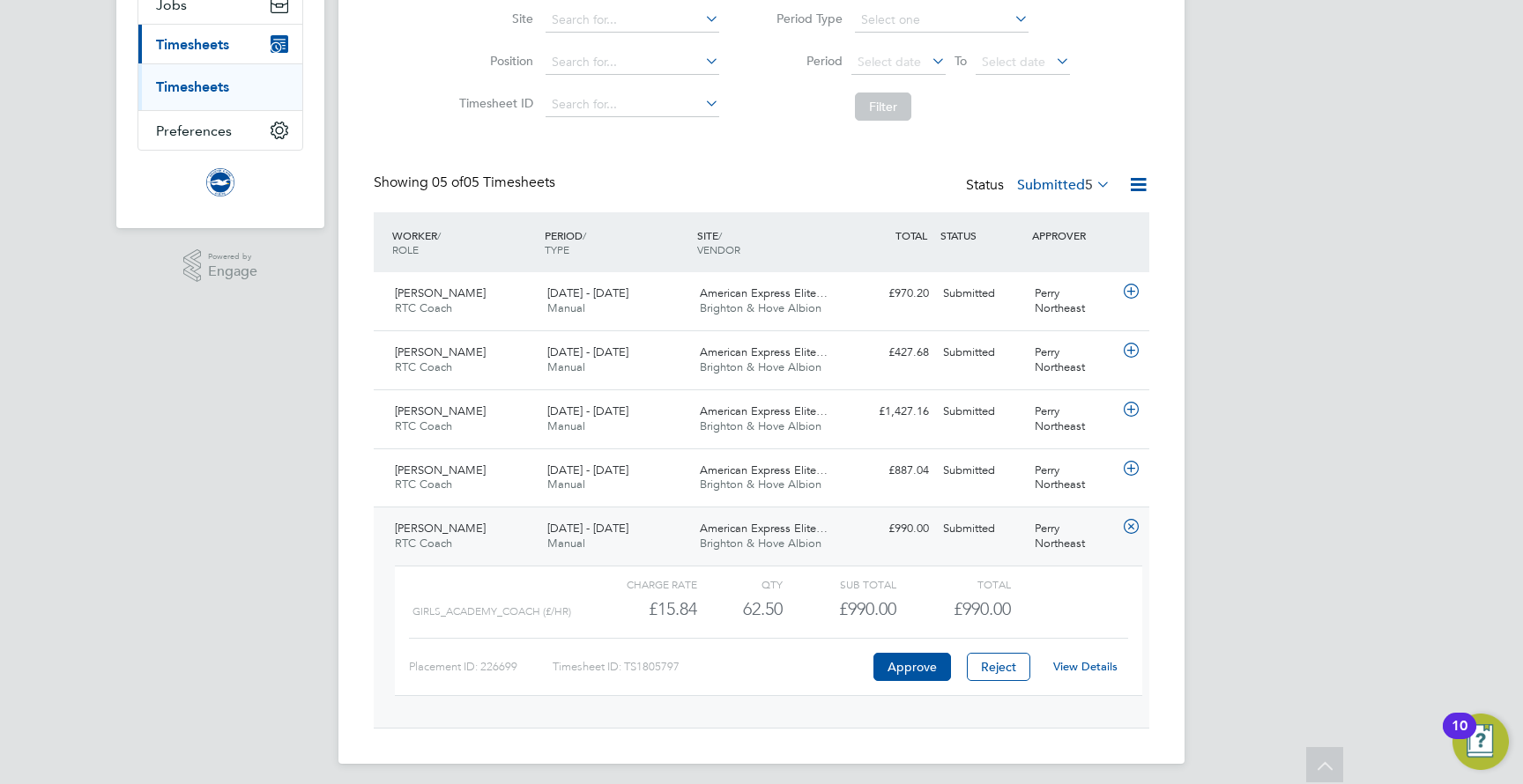
click at [1077, 665] on link "View Details" at bounding box center [1085, 666] width 64 height 15
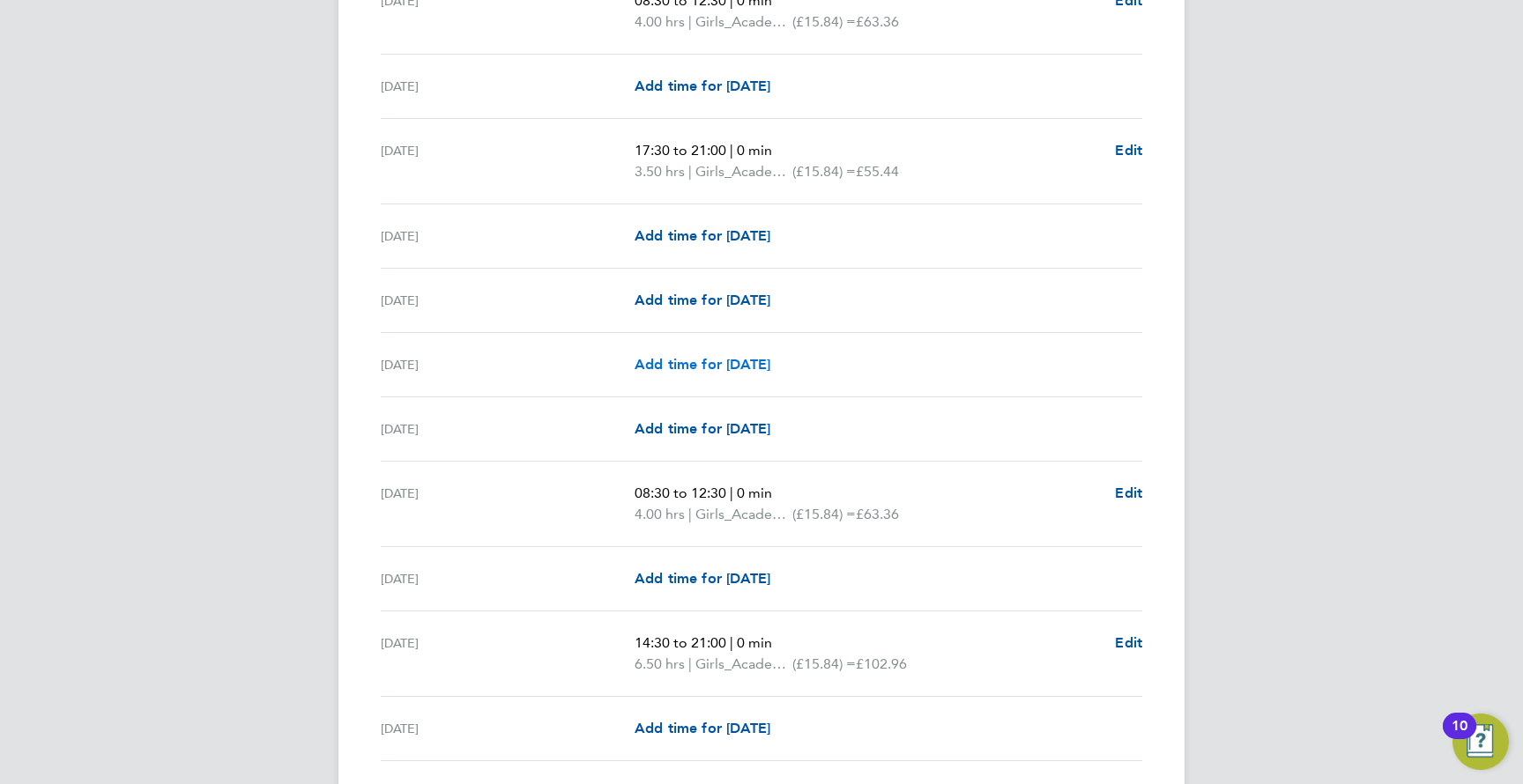
scroll to position [751, 0]
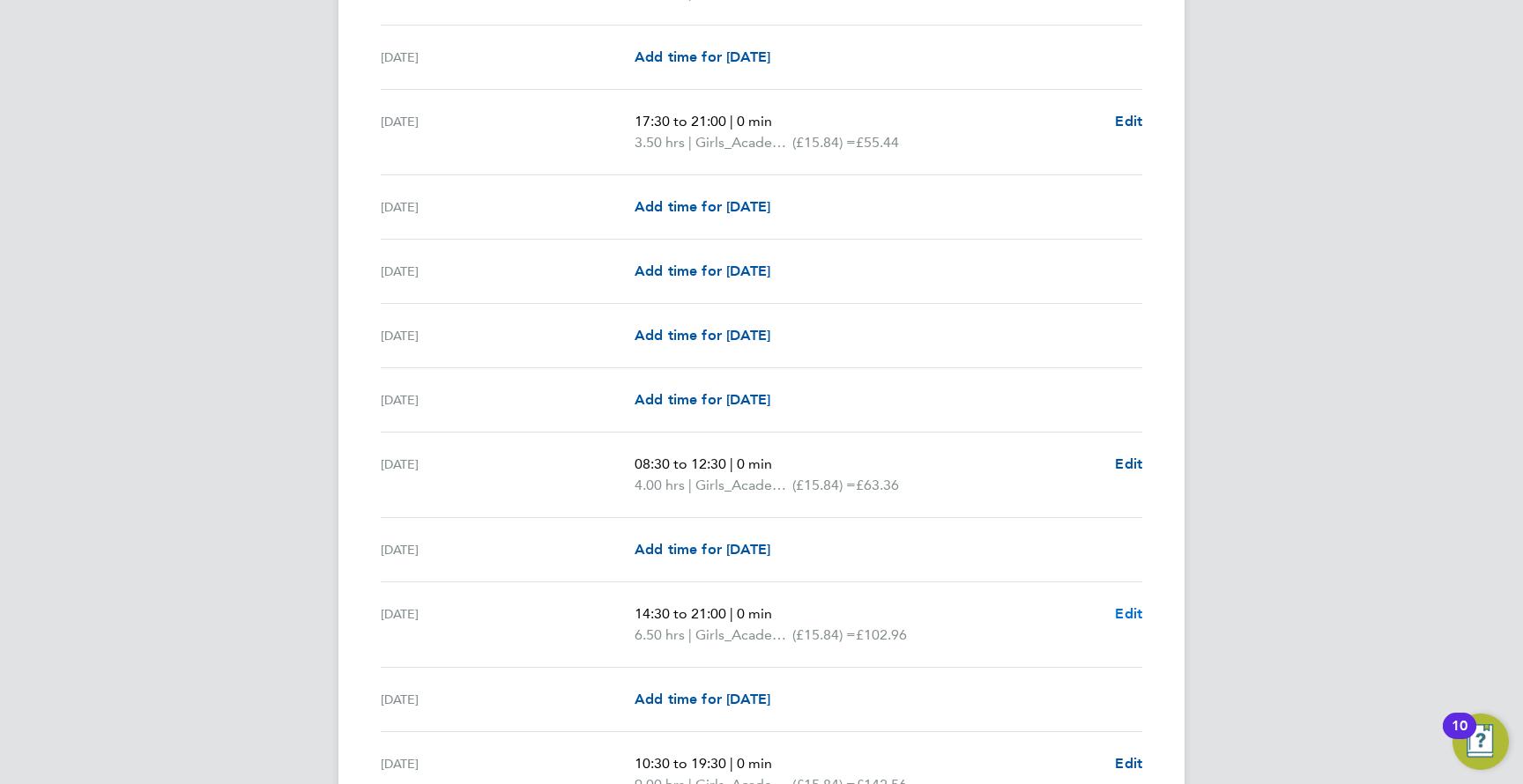
click at [1138, 615] on span "Edit" at bounding box center [1128, 613] width 28 height 17
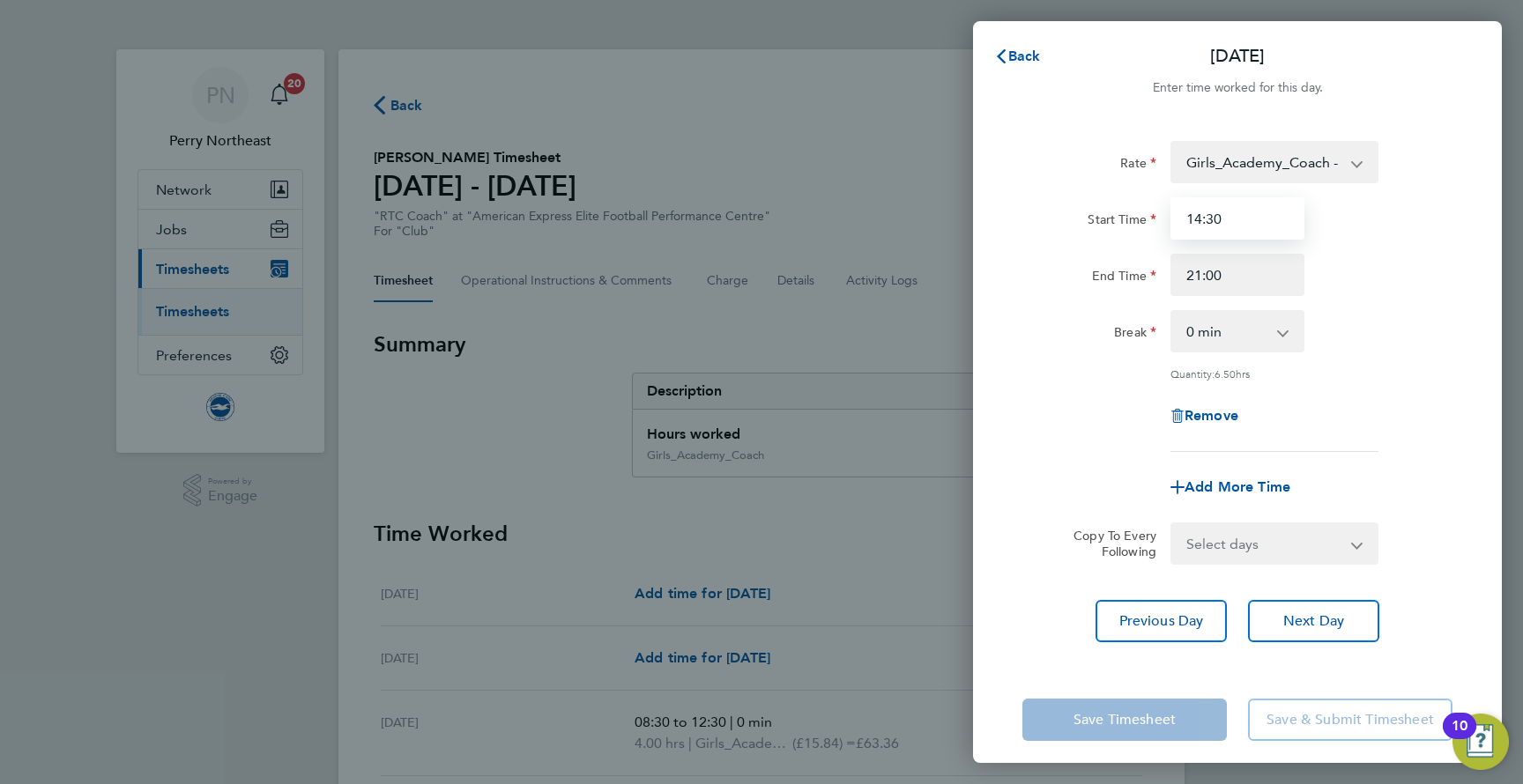
click at [1201, 217] on input "14:30" at bounding box center [1237, 218] width 134 height 42
click at [1263, 270] on input "21:00" at bounding box center [1237, 274] width 134 height 42
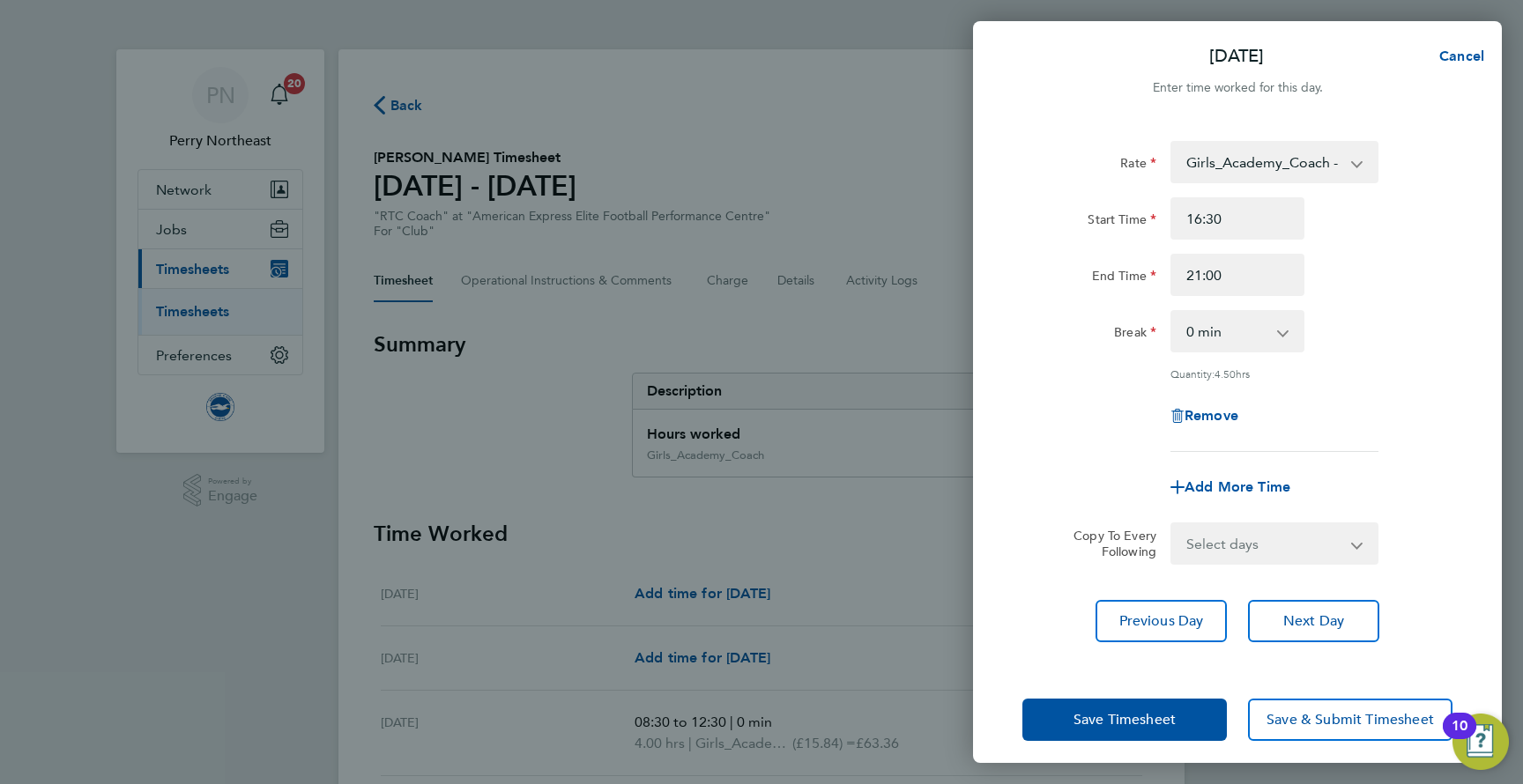
click at [1297, 243] on div "Start Time 16:30 End Time 21:00" at bounding box center [1237, 247] width 444 height 98
click at [1323, 242] on div "Start Time 16:30 End Time 21:00" at bounding box center [1237, 247] width 444 height 98
click at [1224, 217] on input "16:30" at bounding box center [1237, 218] width 134 height 42
type input "16:00"
click at [1352, 276] on div "End Time 21:00" at bounding box center [1237, 274] width 444 height 42
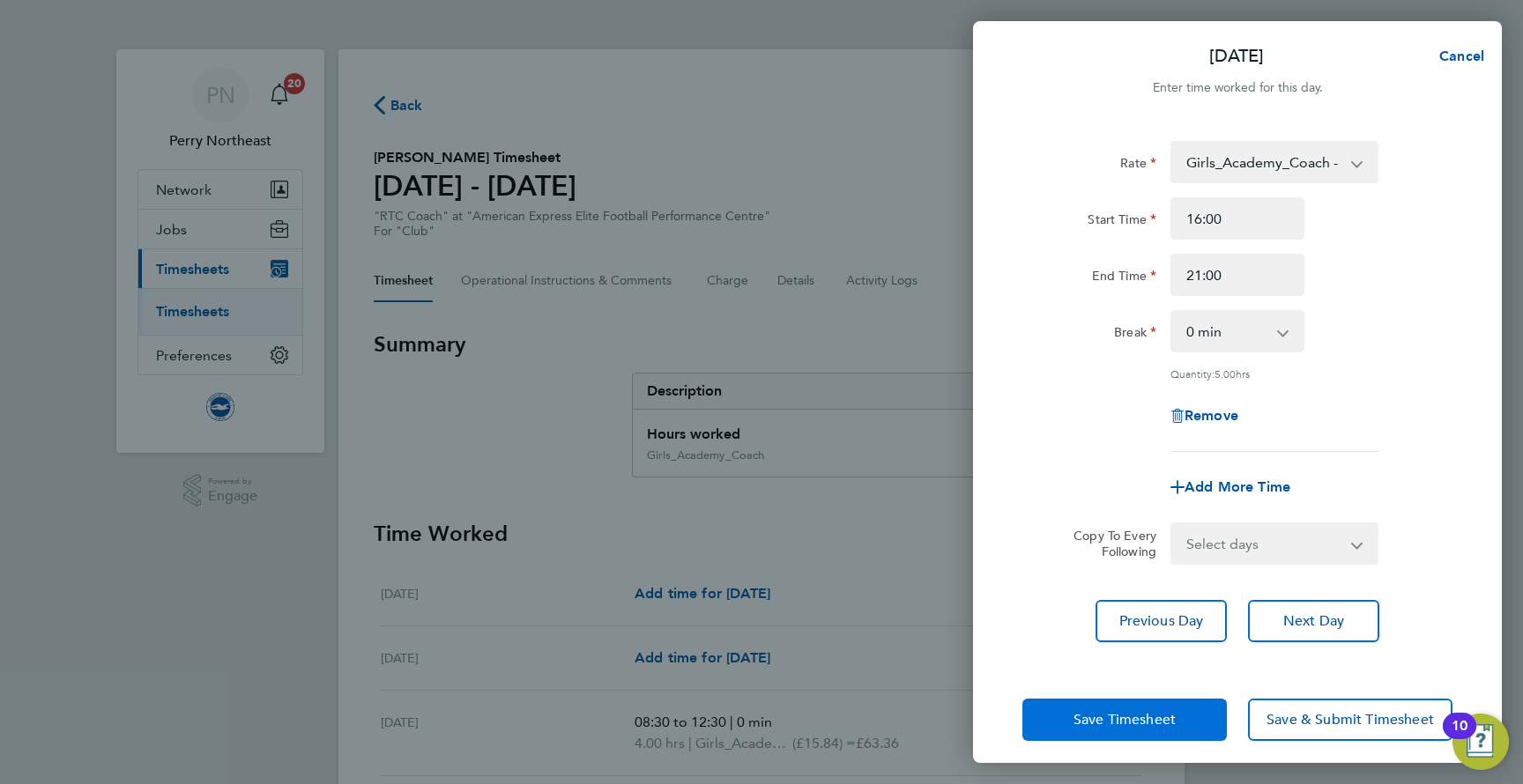
click at [1092, 702] on button "Save Timesheet" at bounding box center [1124, 719] width 204 height 42
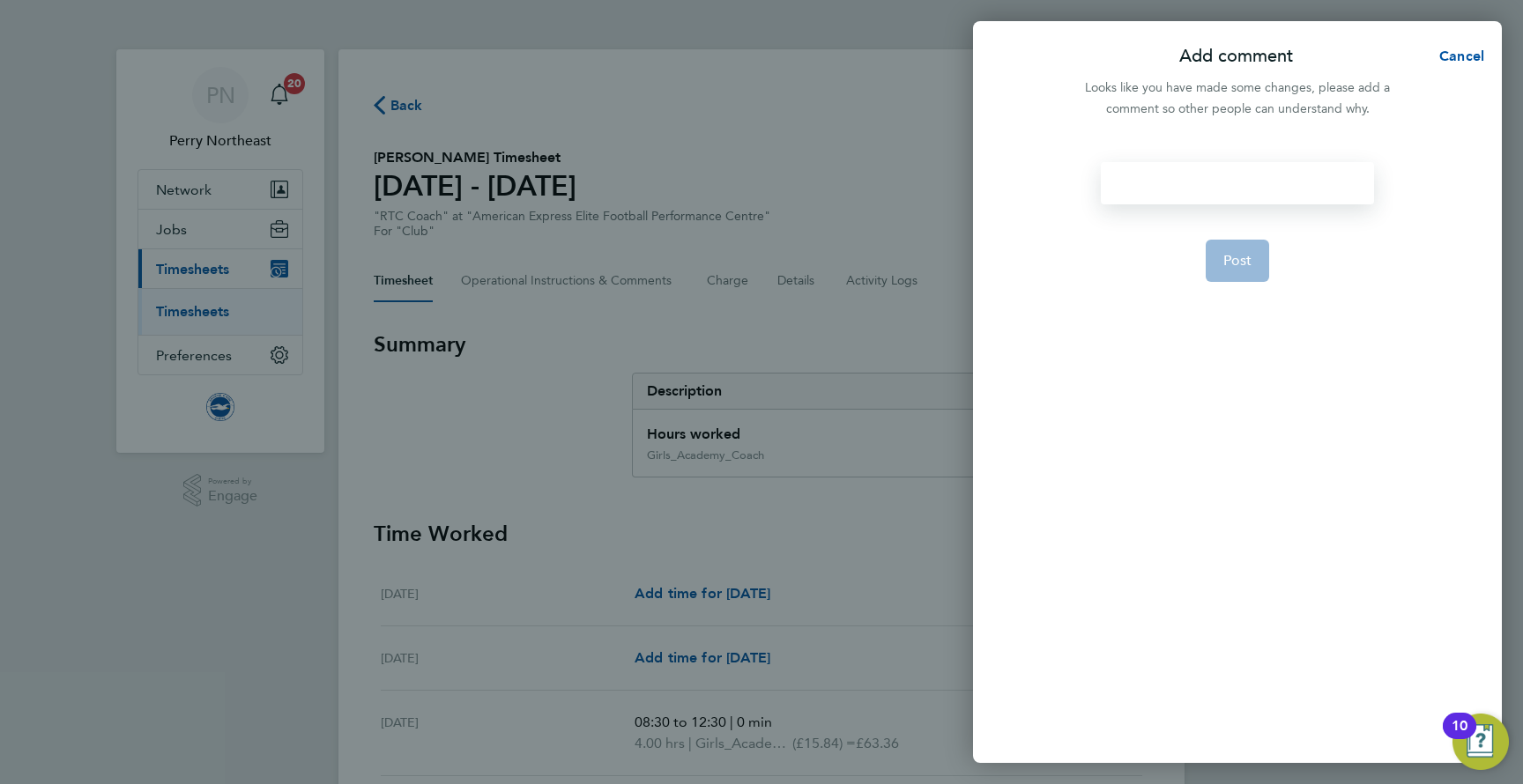
click at [1179, 190] on div at bounding box center [1236, 183] width 272 height 42
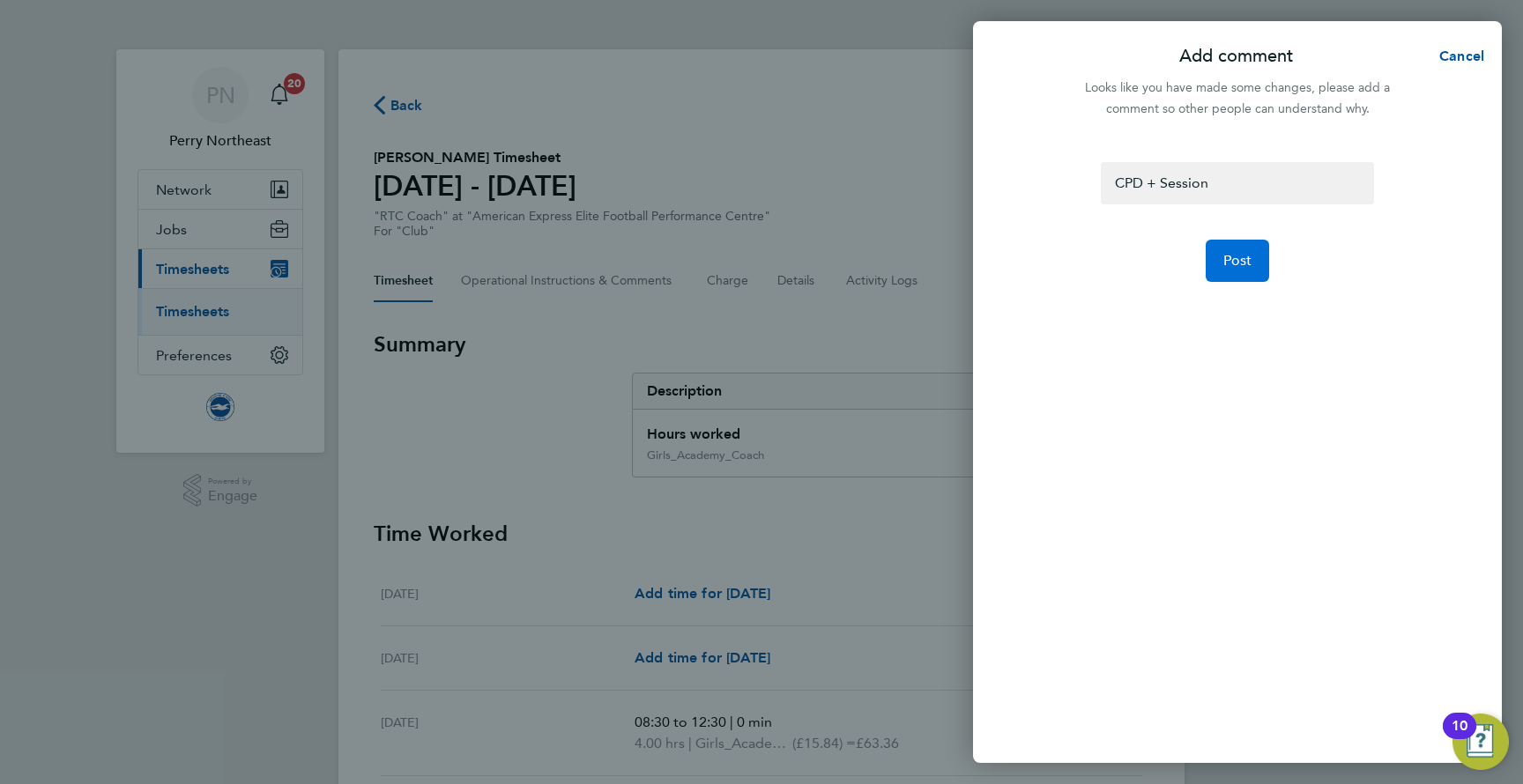
click at [1250, 257] on span "Post" at bounding box center [1238, 260] width 29 height 18
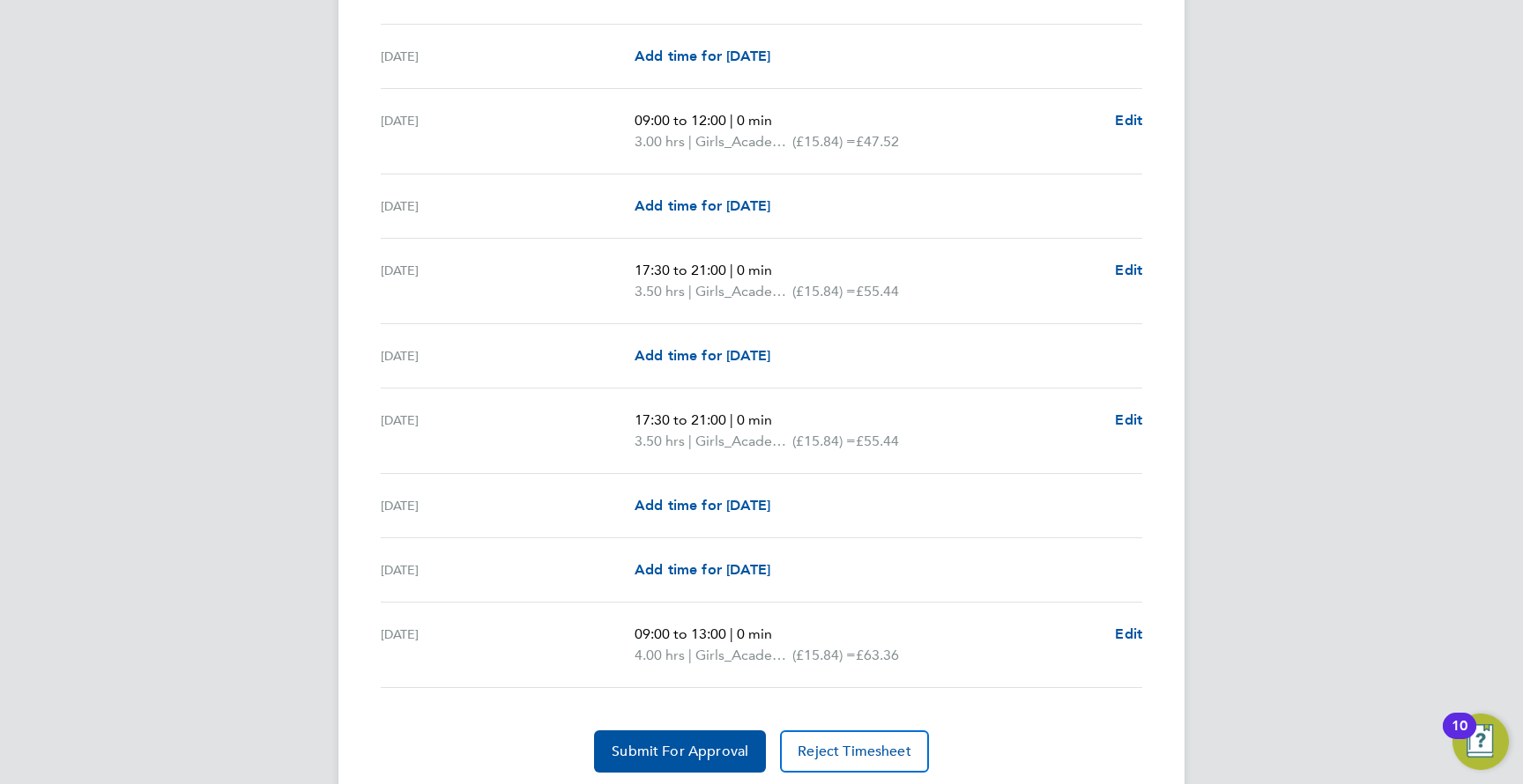
scroll to position [2154, 0]
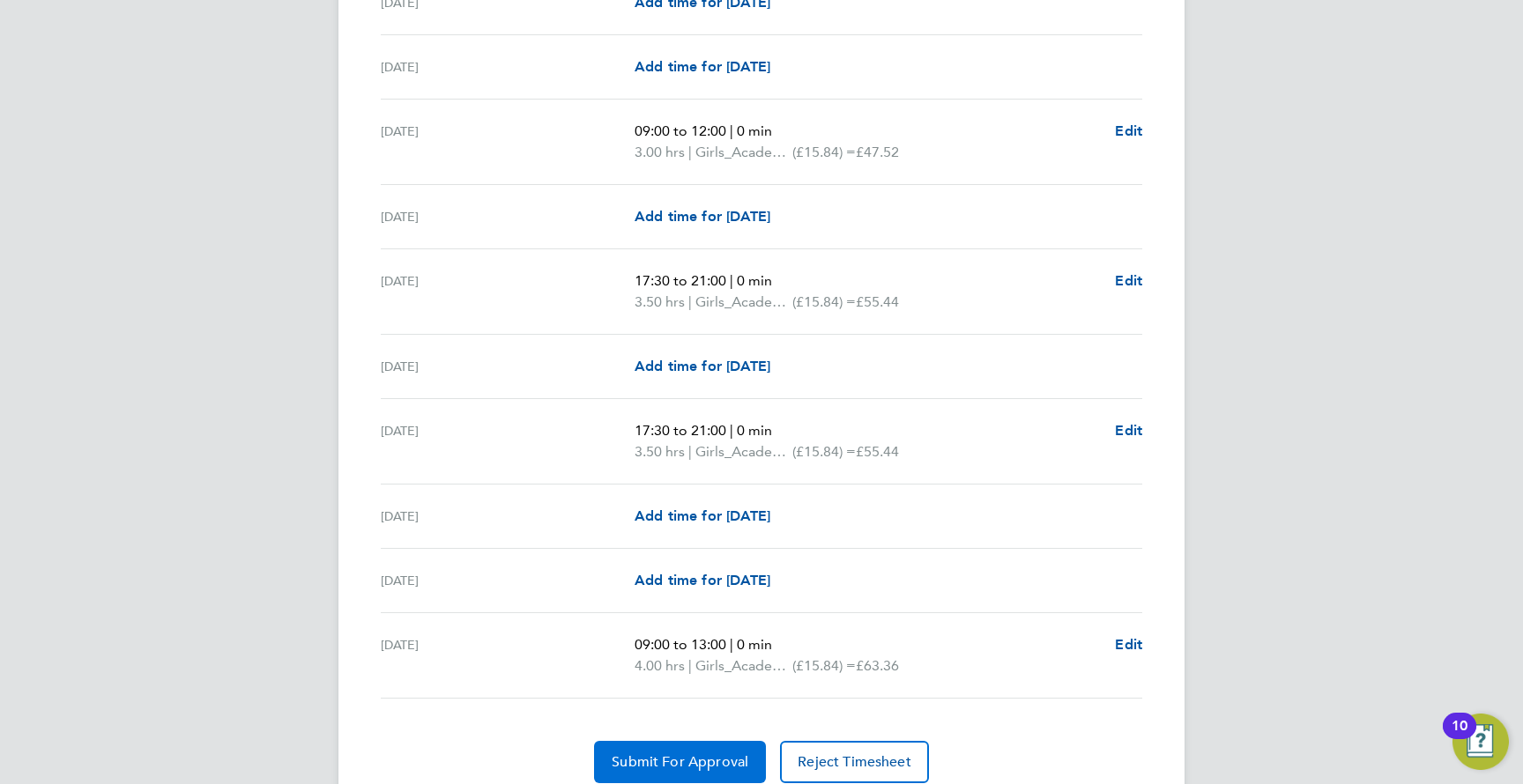
click at [638, 756] on span "Submit For Approval" at bounding box center [679, 762] width 137 height 18
click at [661, 756] on span "Approve Timesheet" at bounding box center [680, 762] width 130 height 18
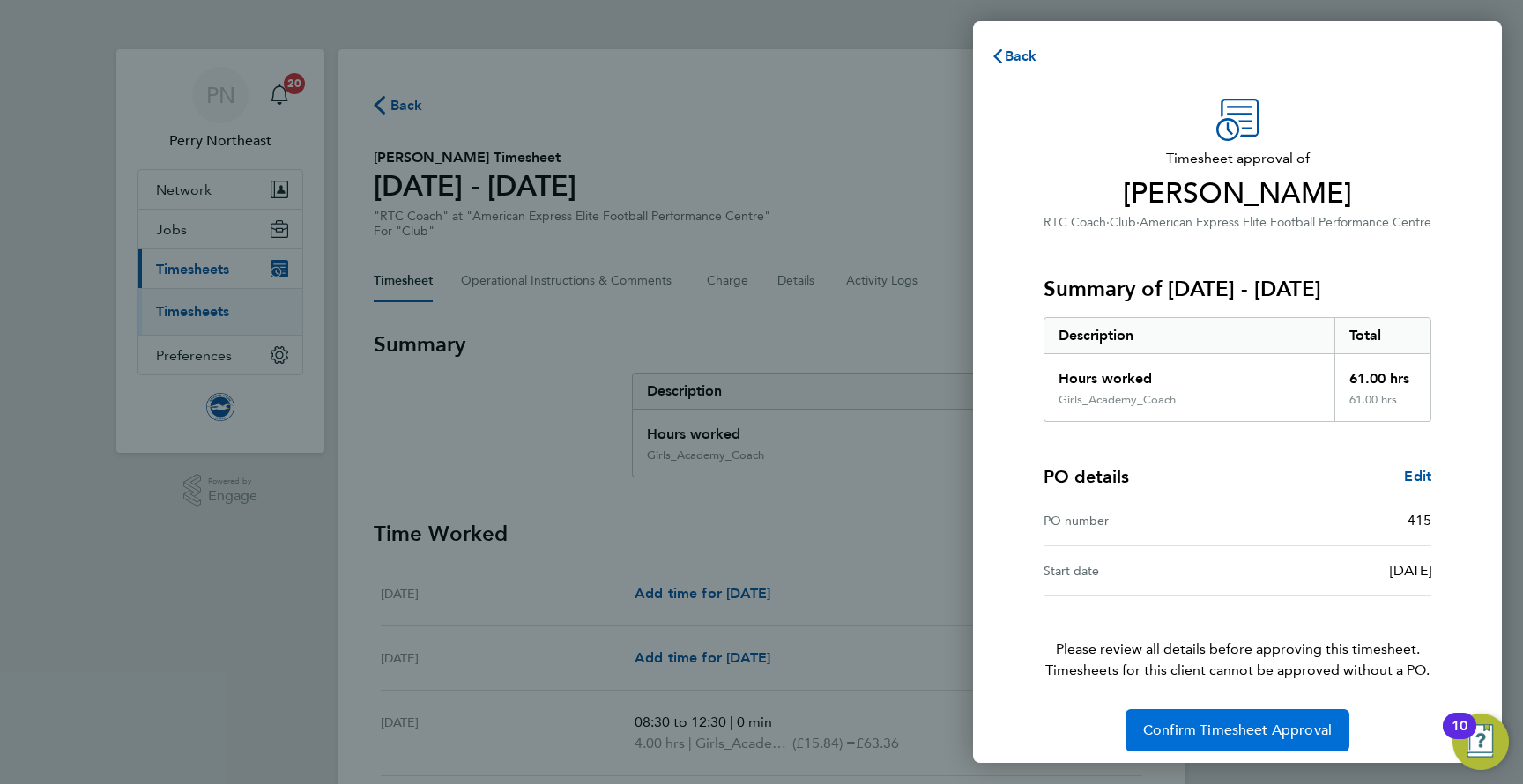
click at [1165, 736] on span "Confirm Timesheet Approval" at bounding box center [1237, 730] width 189 height 18
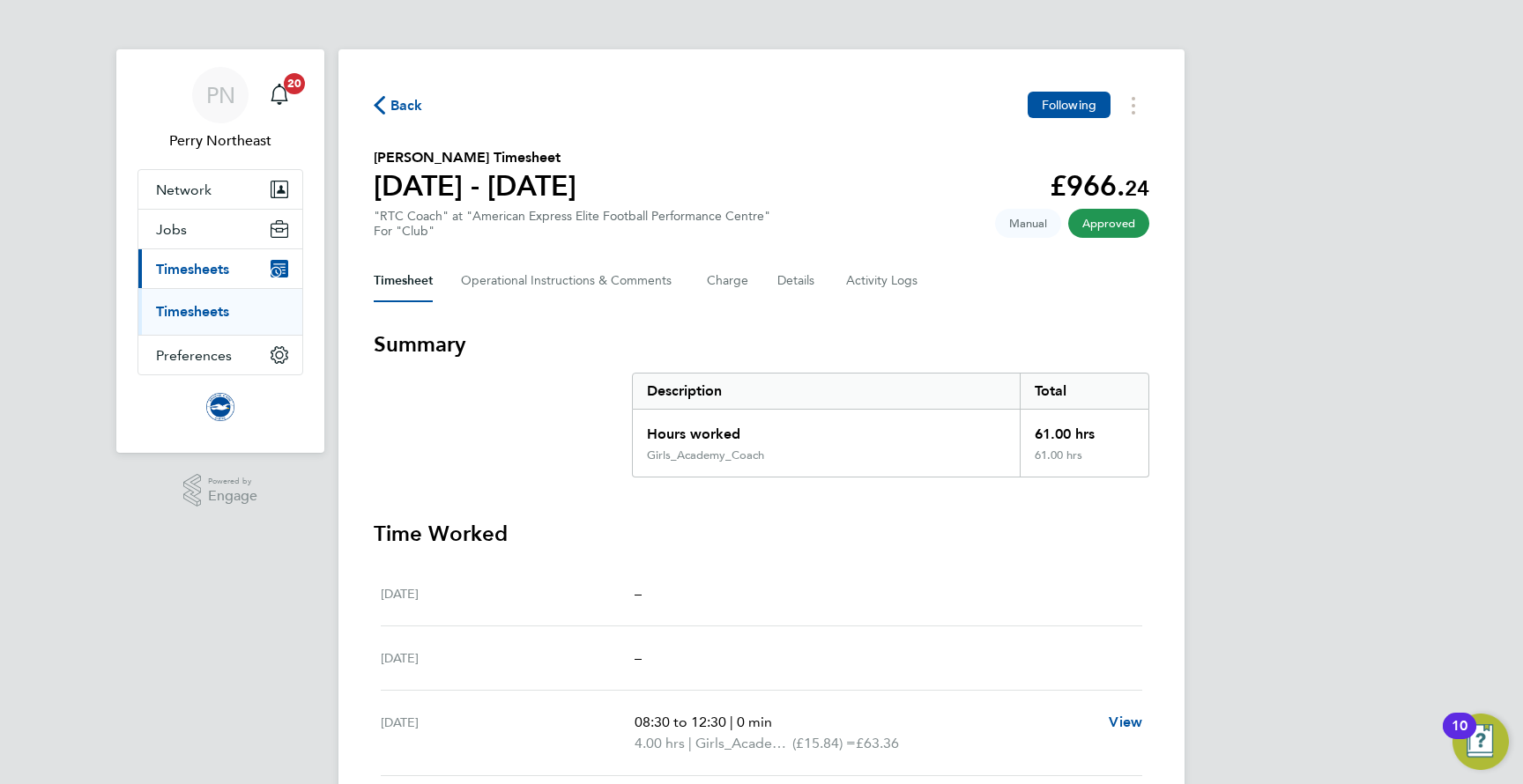
click at [400, 114] on span "Back" at bounding box center [406, 106] width 32 height 22
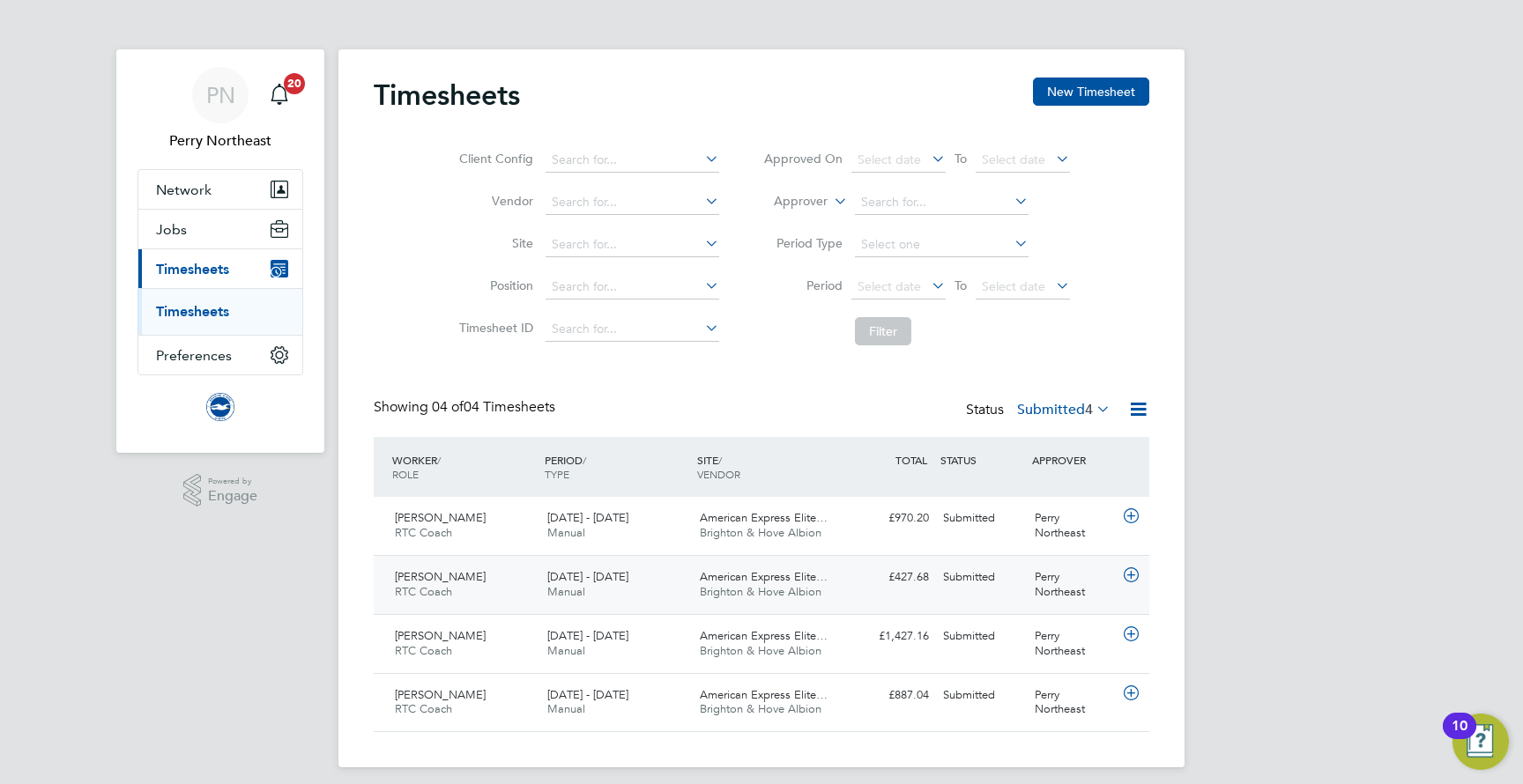
click at [515, 575] on div "Carly Farrell RTC Coach 1 - 31 Aug 2025" at bounding box center [464, 585] width 152 height 44
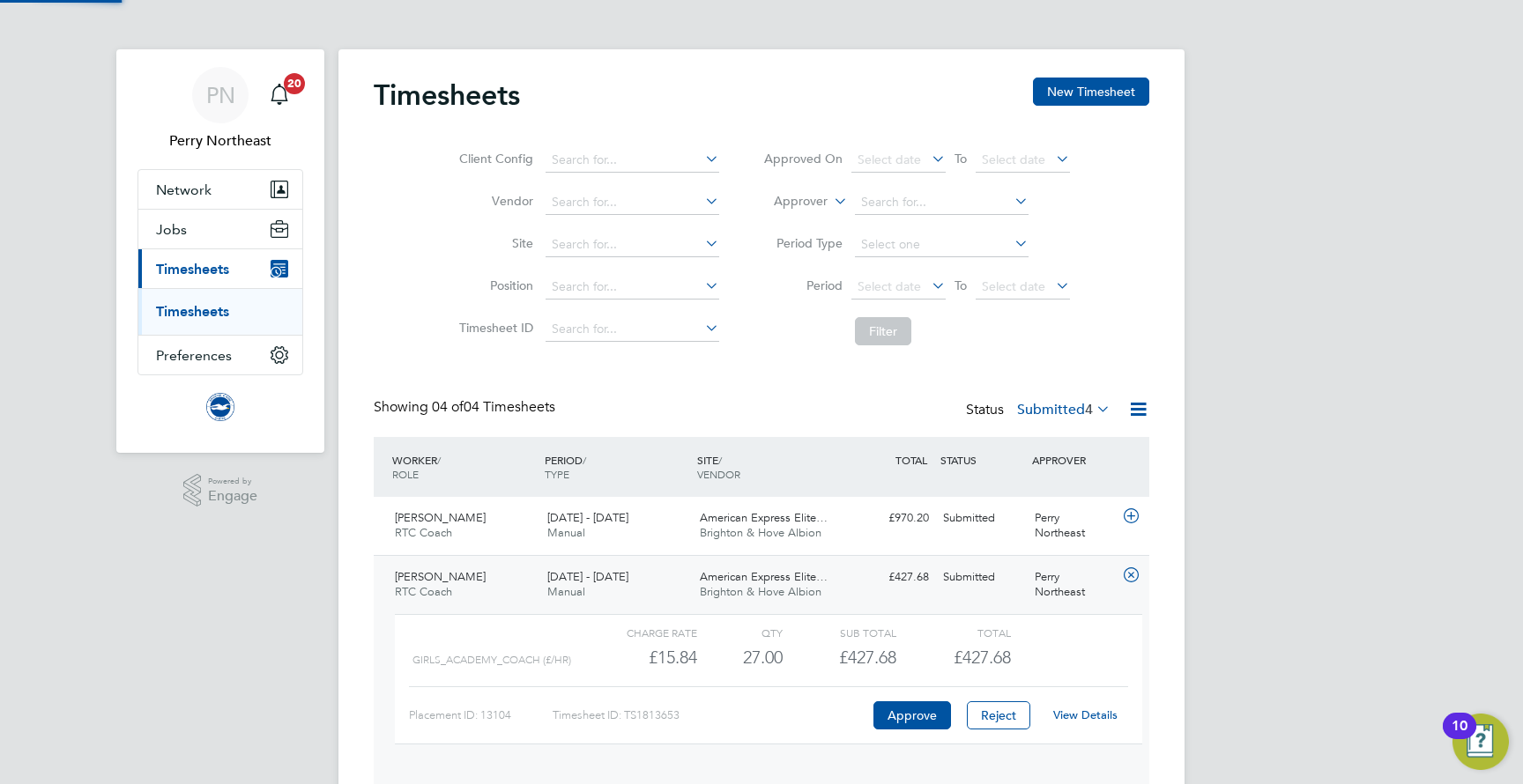
scroll to position [29, 172]
click at [1092, 707] on link "View Details" at bounding box center [1085, 714] width 64 height 15
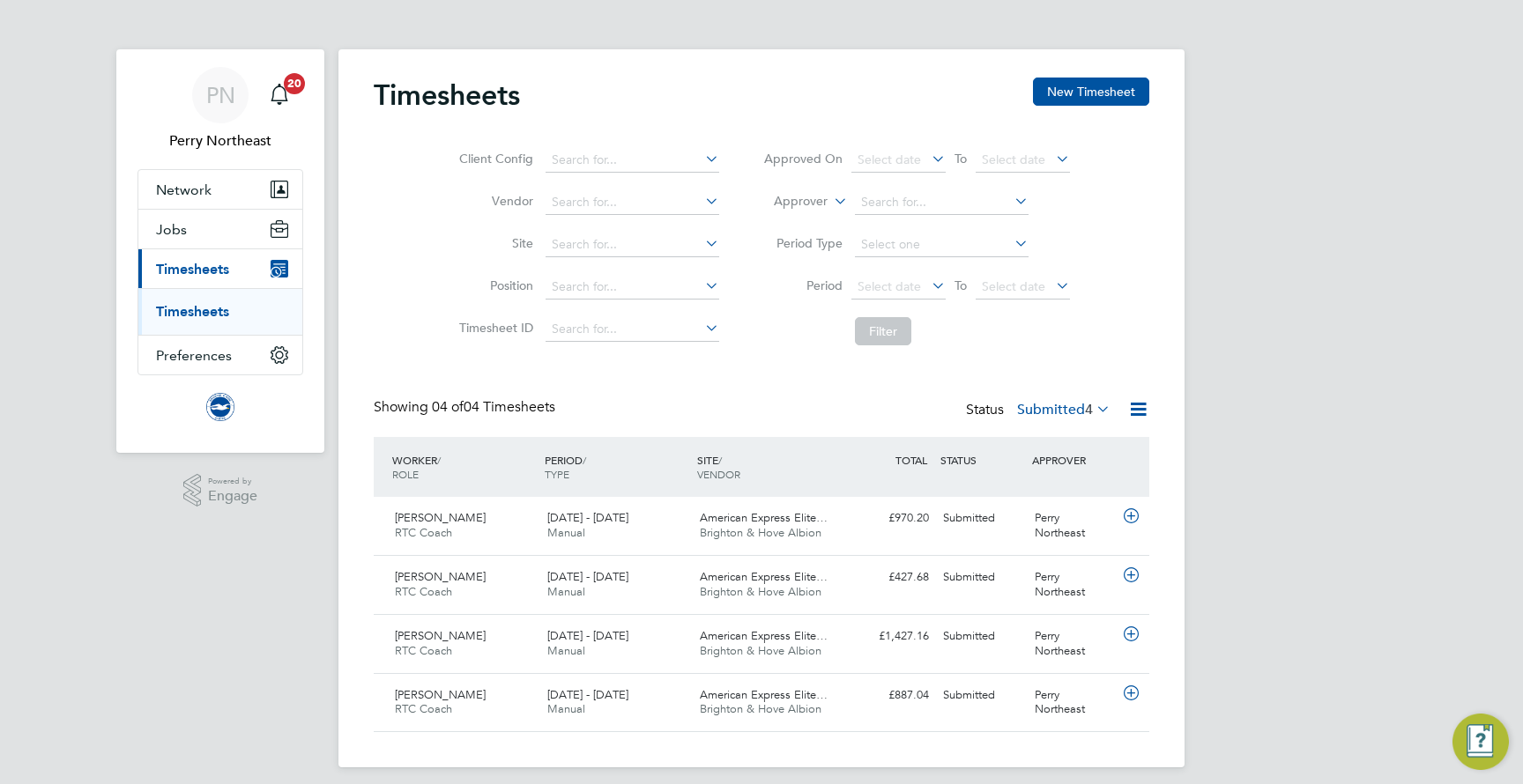
scroll to position [43, 153]
click at [480, 703] on div "Adrian Clayton RTC Coach 1 - 31 Aug 2025" at bounding box center [464, 702] width 152 height 44
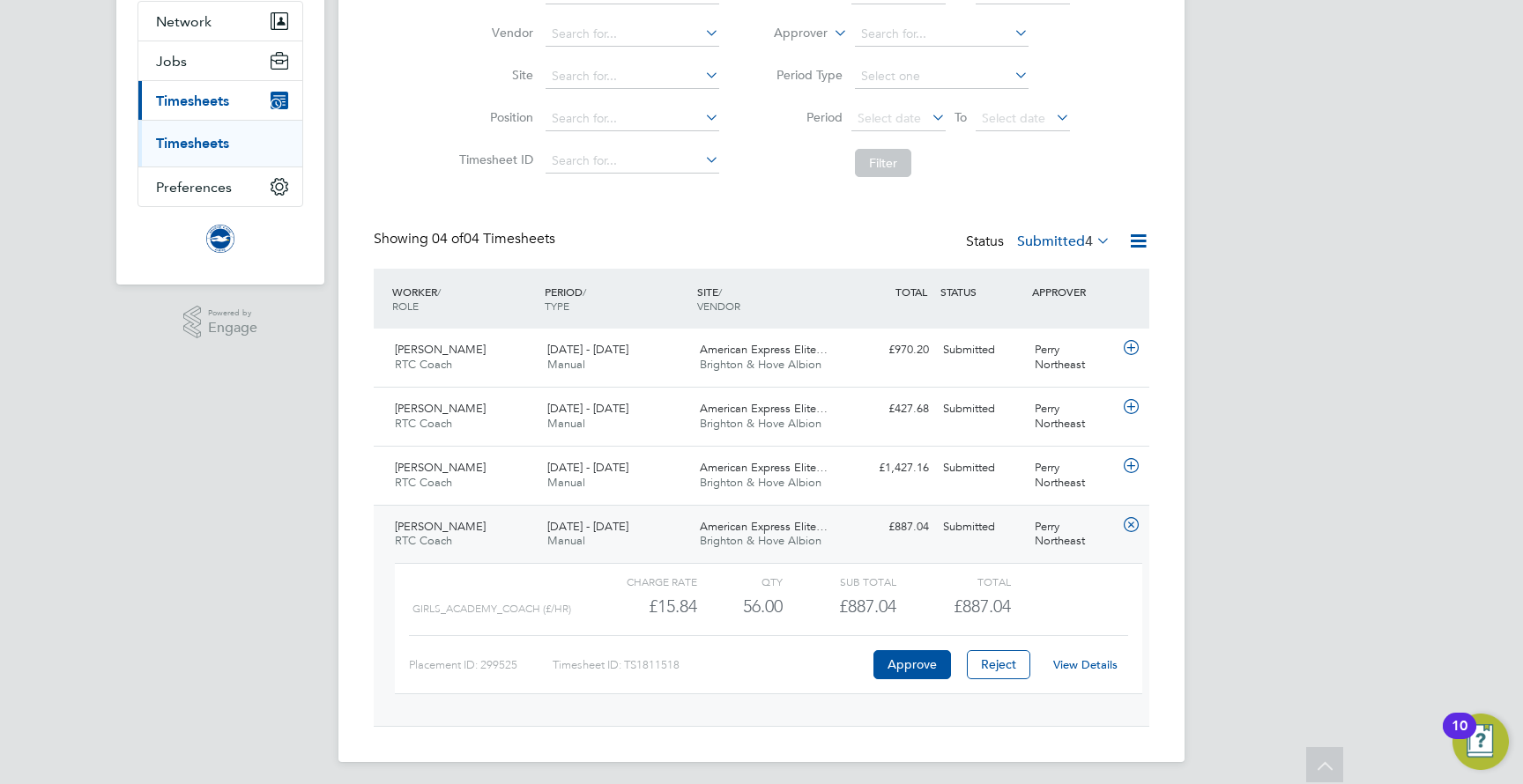
scroll to position [167, 0]
click at [1097, 658] on link "View Details" at bounding box center [1085, 665] width 64 height 15
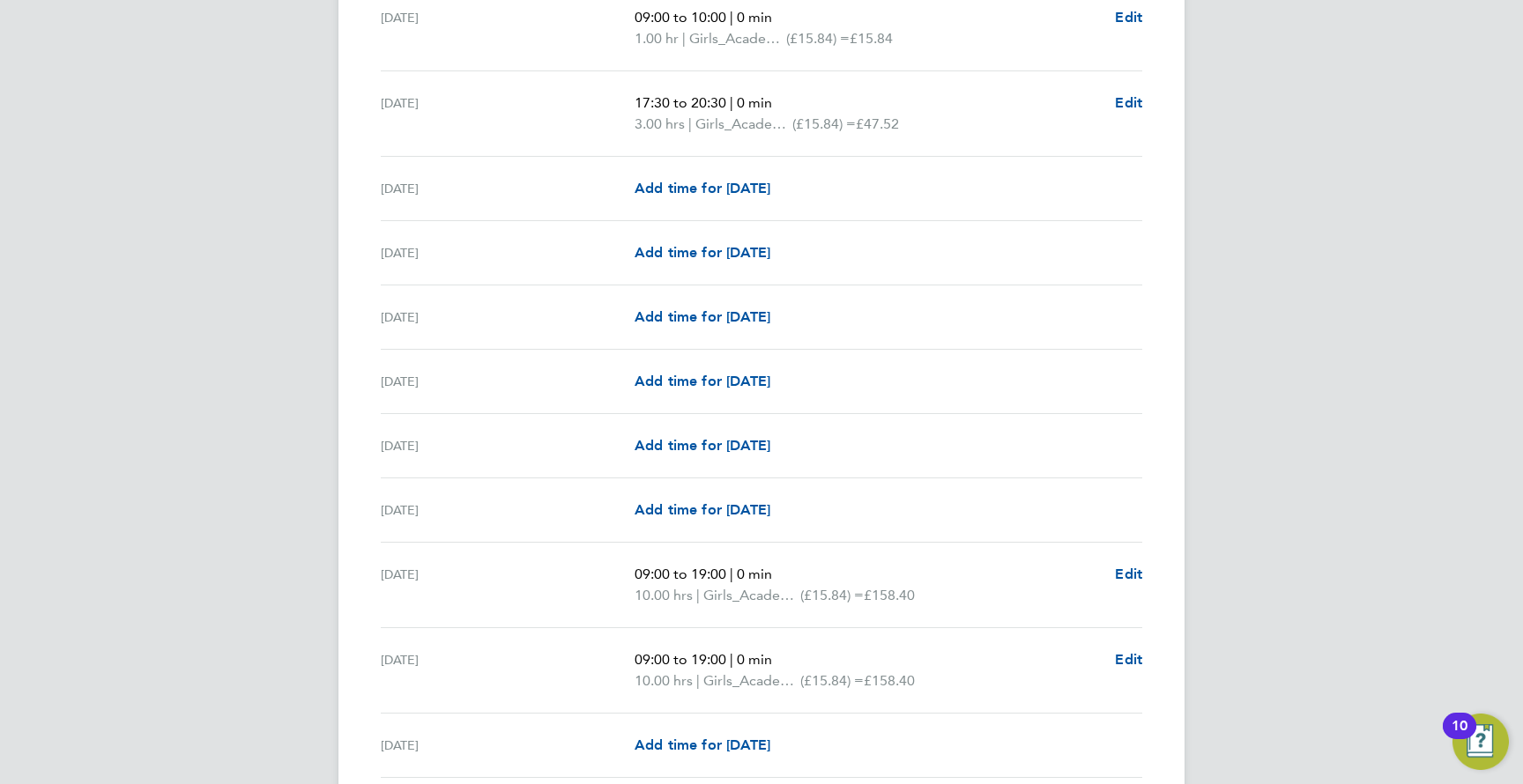
scroll to position [471, 0]
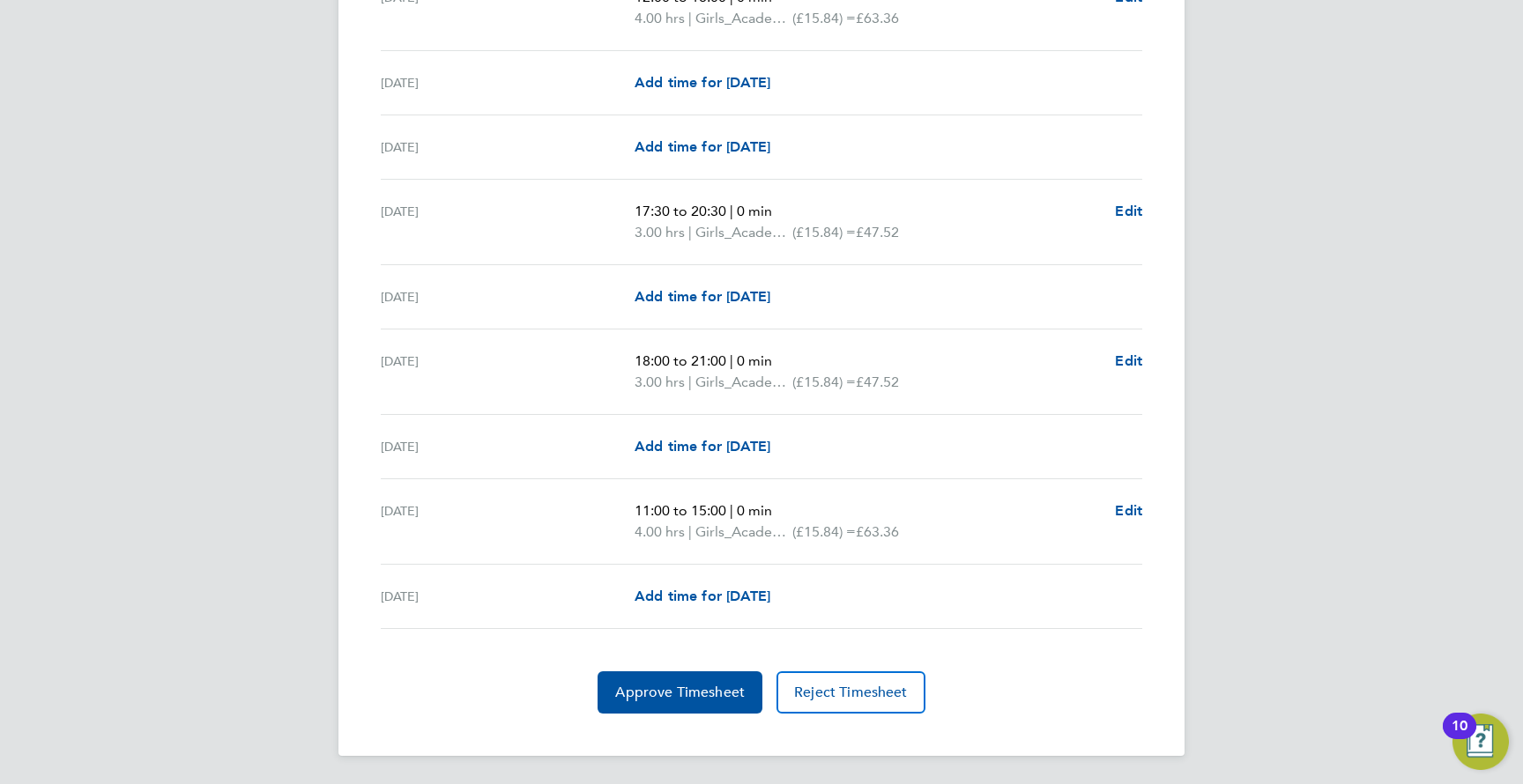
scroll to position [2265, 0]
click at [666, 685] on span "Approve Timesheet" at bounding box center [680, 694] width 130 height 18
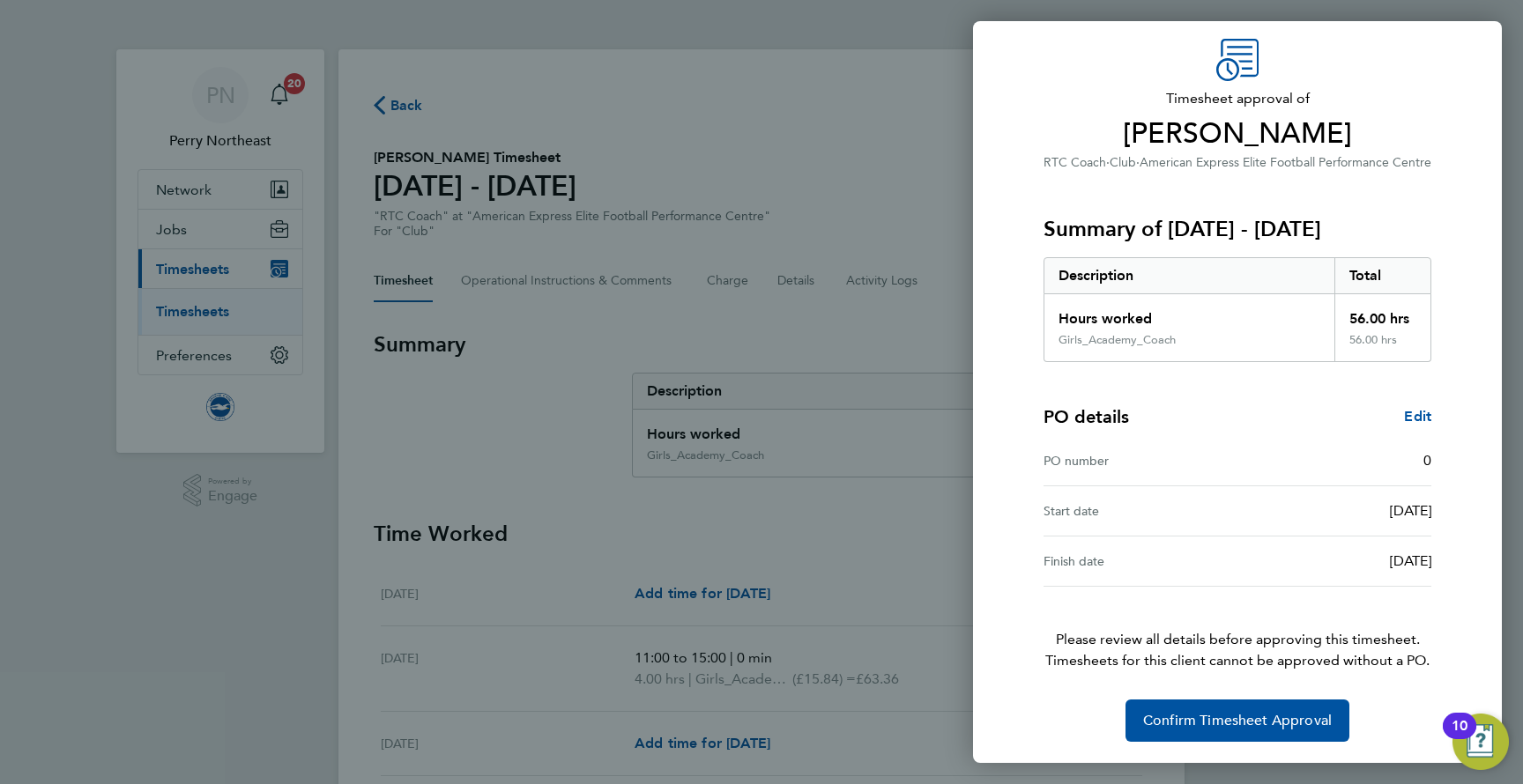
scroll to position [60, 0]
click at [1252, 711] on button "Confirm Timesheet Approval" at bounding box center [1237, 720] width 224 height 42
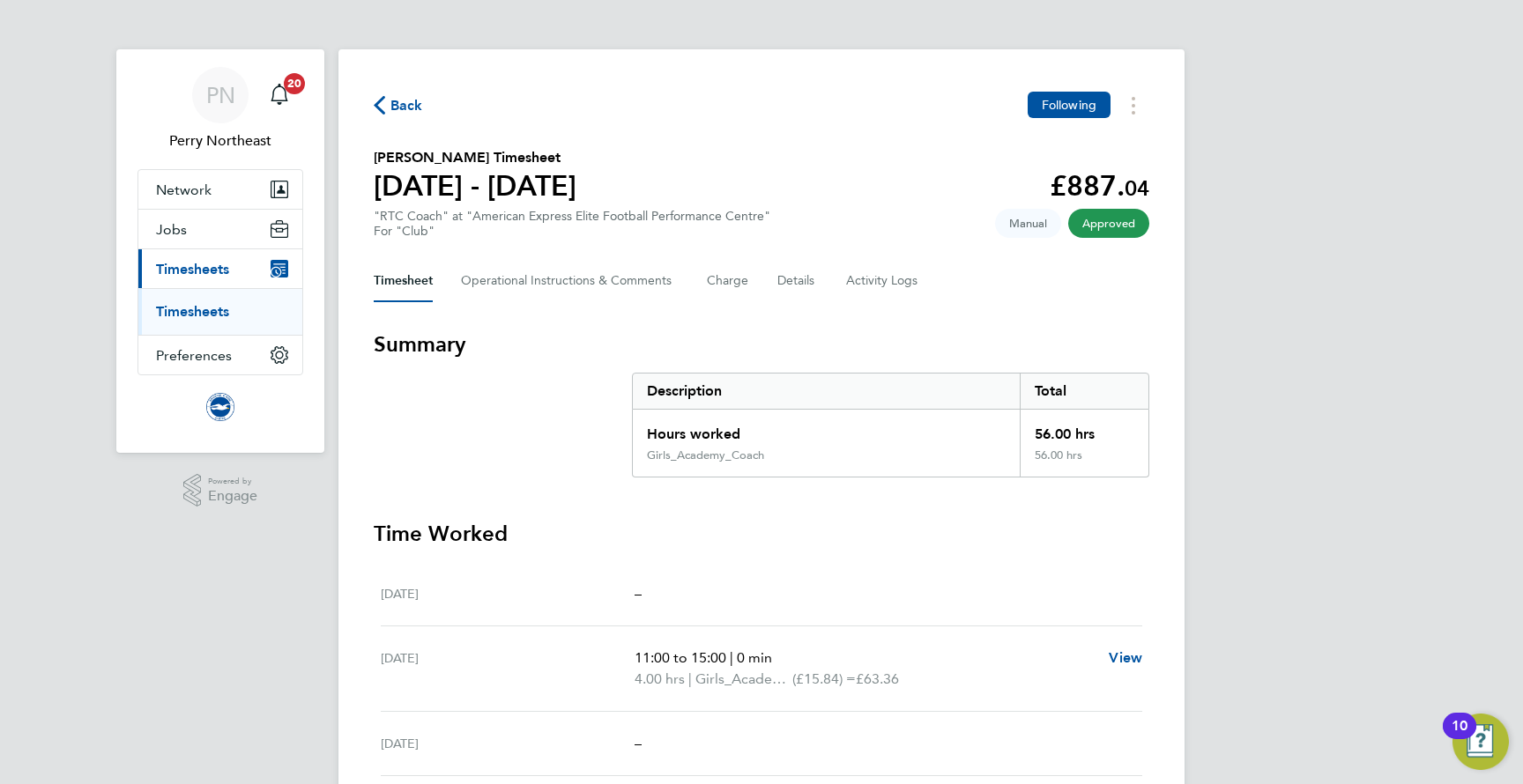
click at [398, 107] on span "Back" at bounding box center [406, 106] width 32 height 22
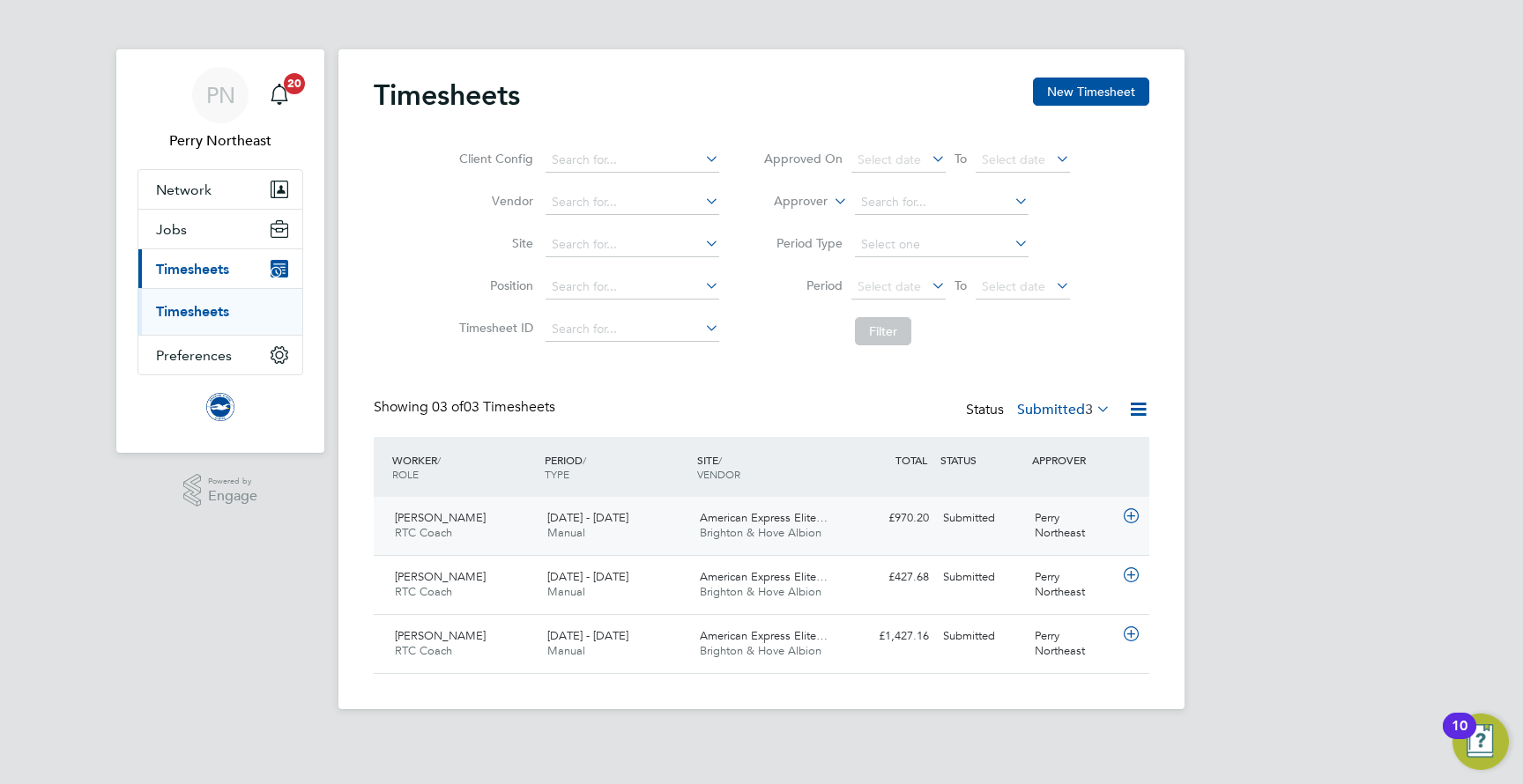
click at [454, 536] on div "Michael Keen RTC Coach 1 - 31 Aug 2025" at bounding box center [464, 526] width 152 height 44
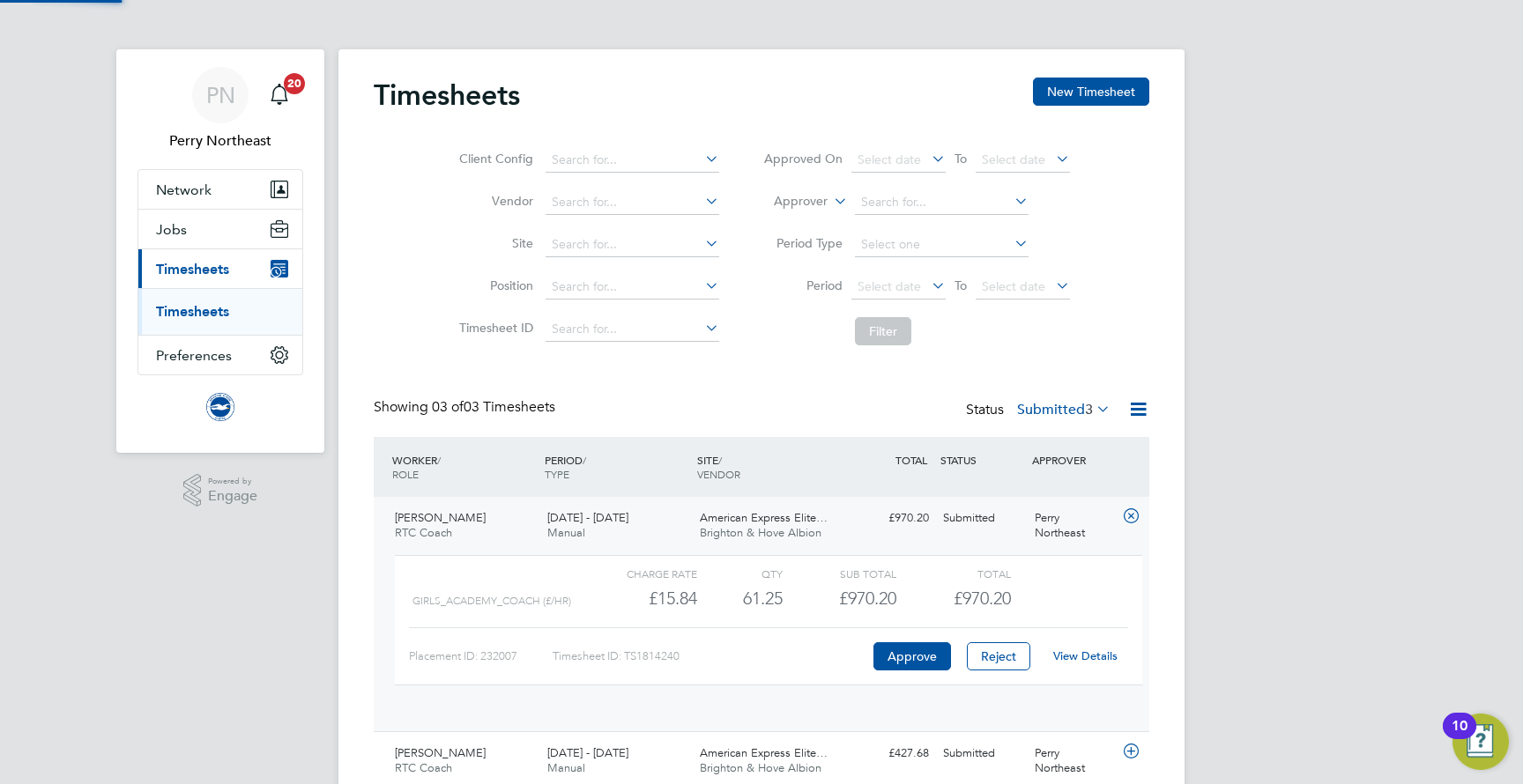
scroll to position [29, 172]
click at [1093, 656] on link "View Details" at bounding box center [1085, 655] width 64 height 15
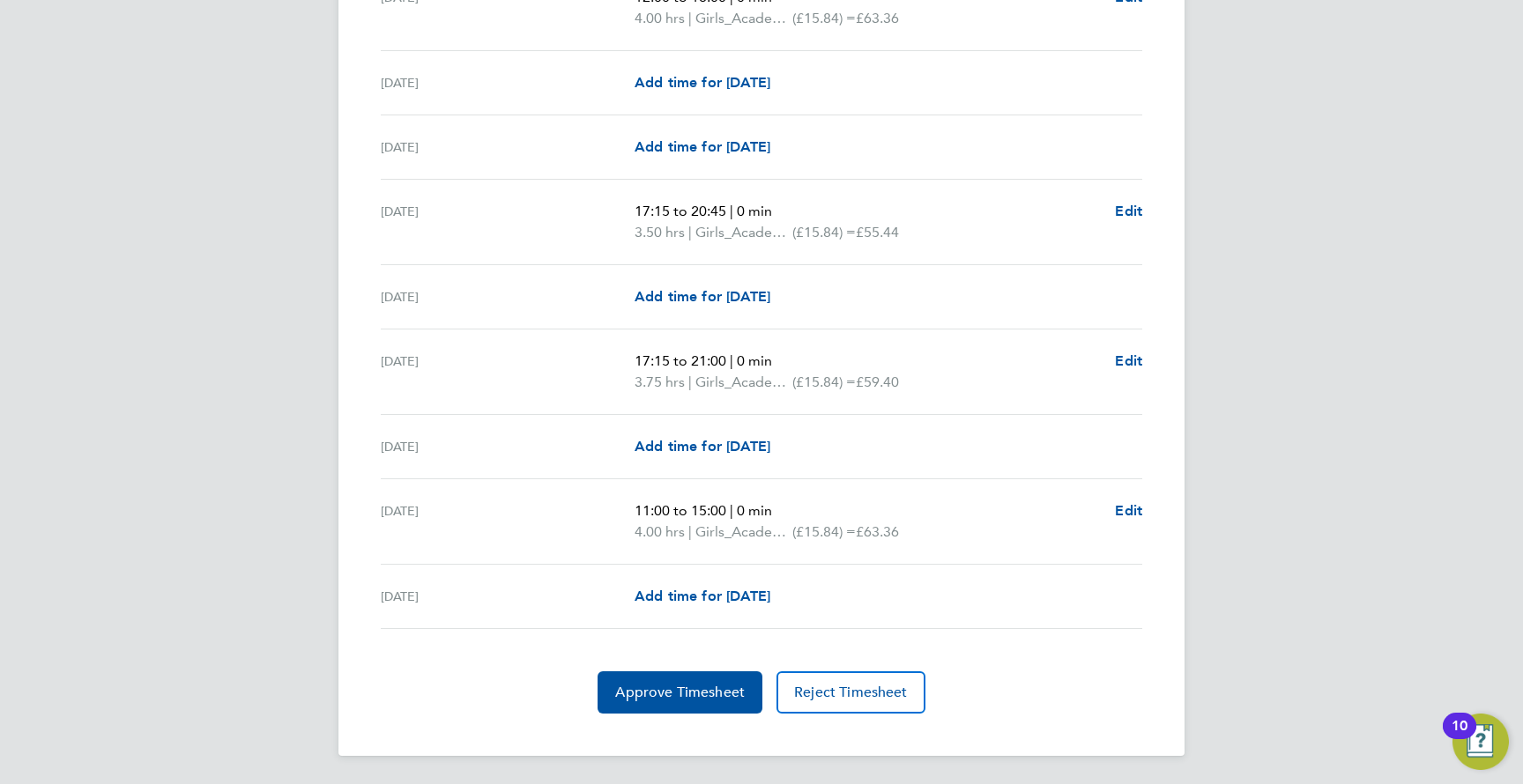
scroll to position [2265, 0]
click at [681, 691] on span "Approve Timesheet" at bounding box center [680, 694] width 130 height 18
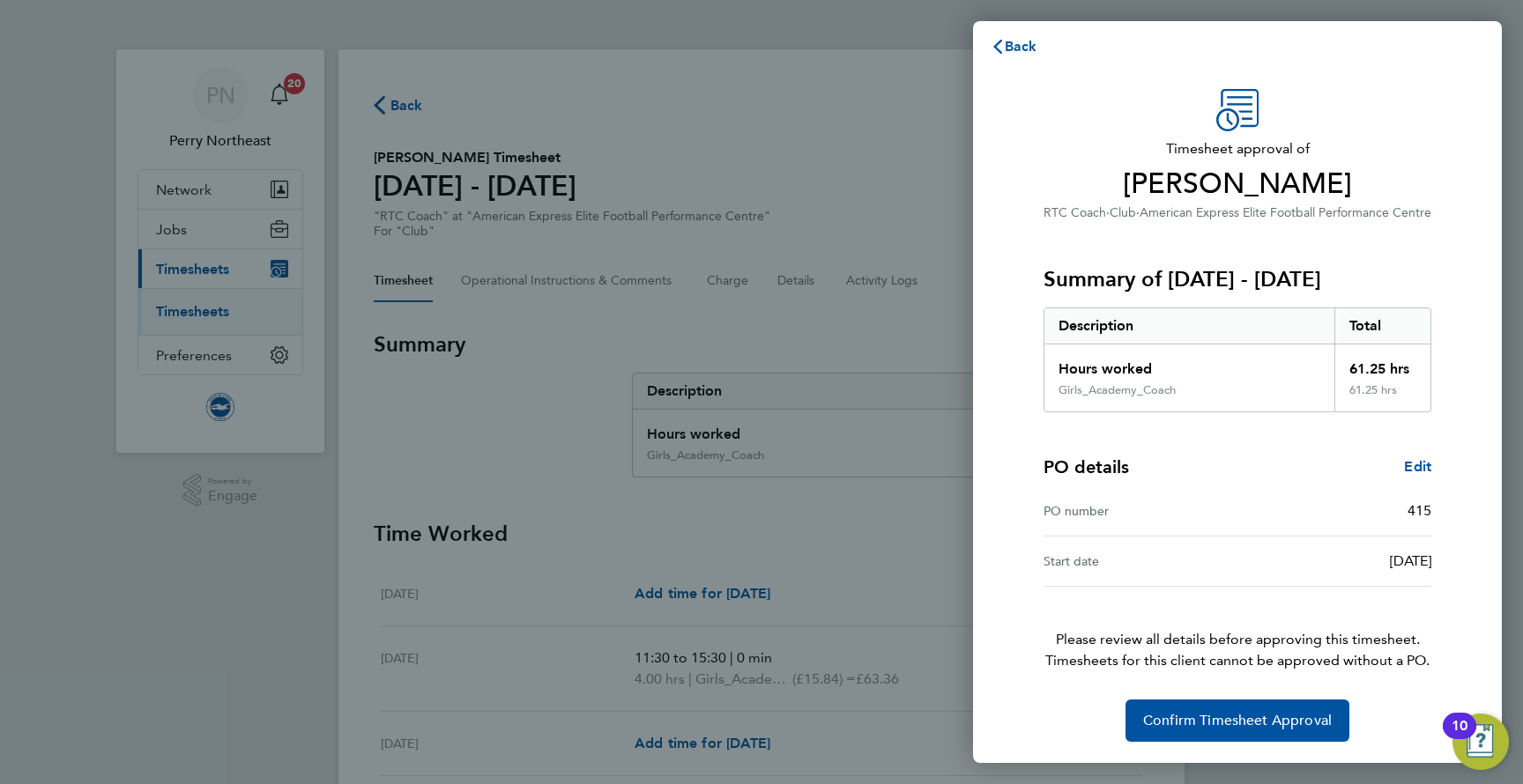
scroll to position [10, 0]
click at [1183, 712] on span "Confirm Timesheet Approval" at bounding box center [1237, 721] width 189 height 18
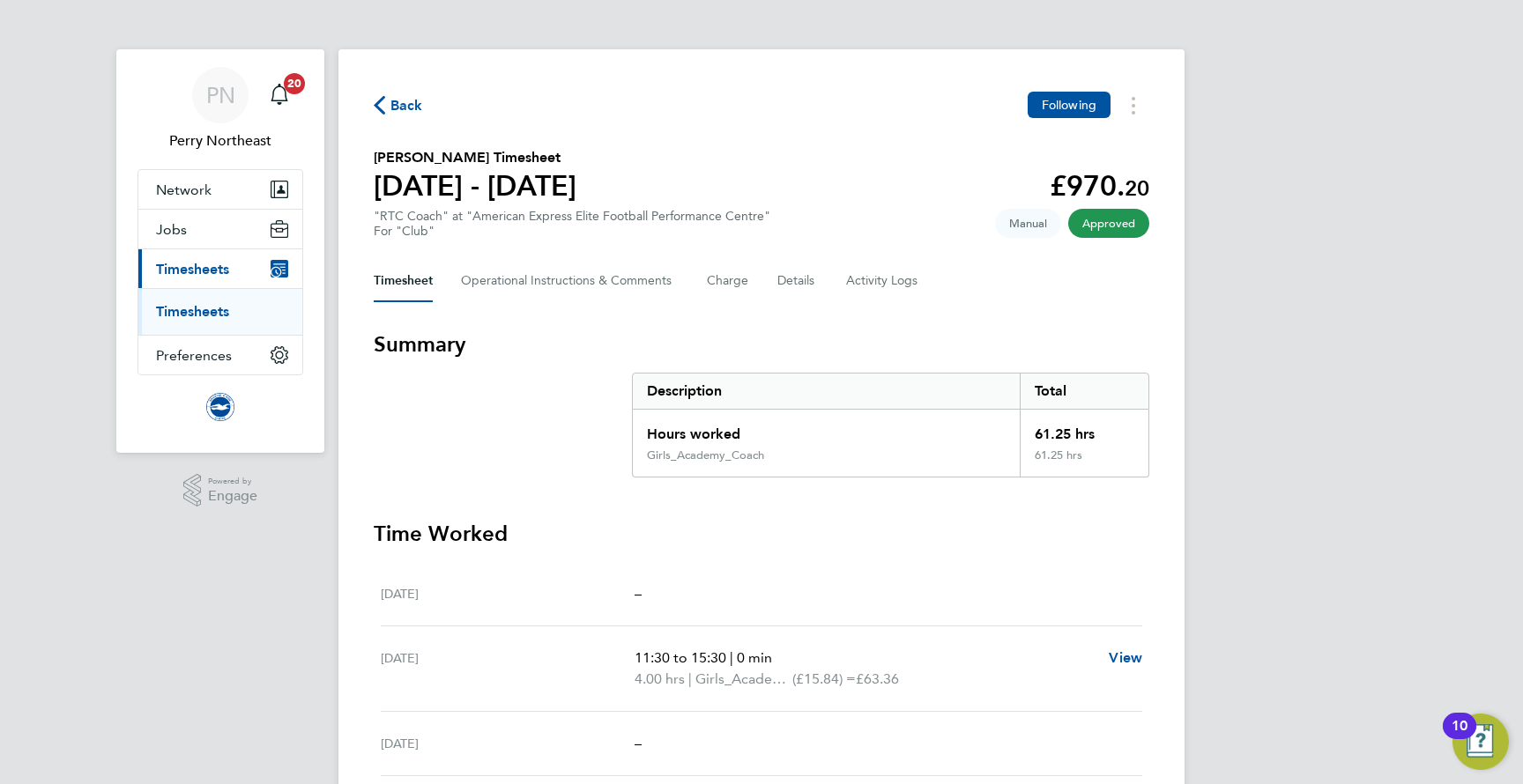
click at [385, 107] on span "Back" at bounding box center [398, 104] width 49 height 17
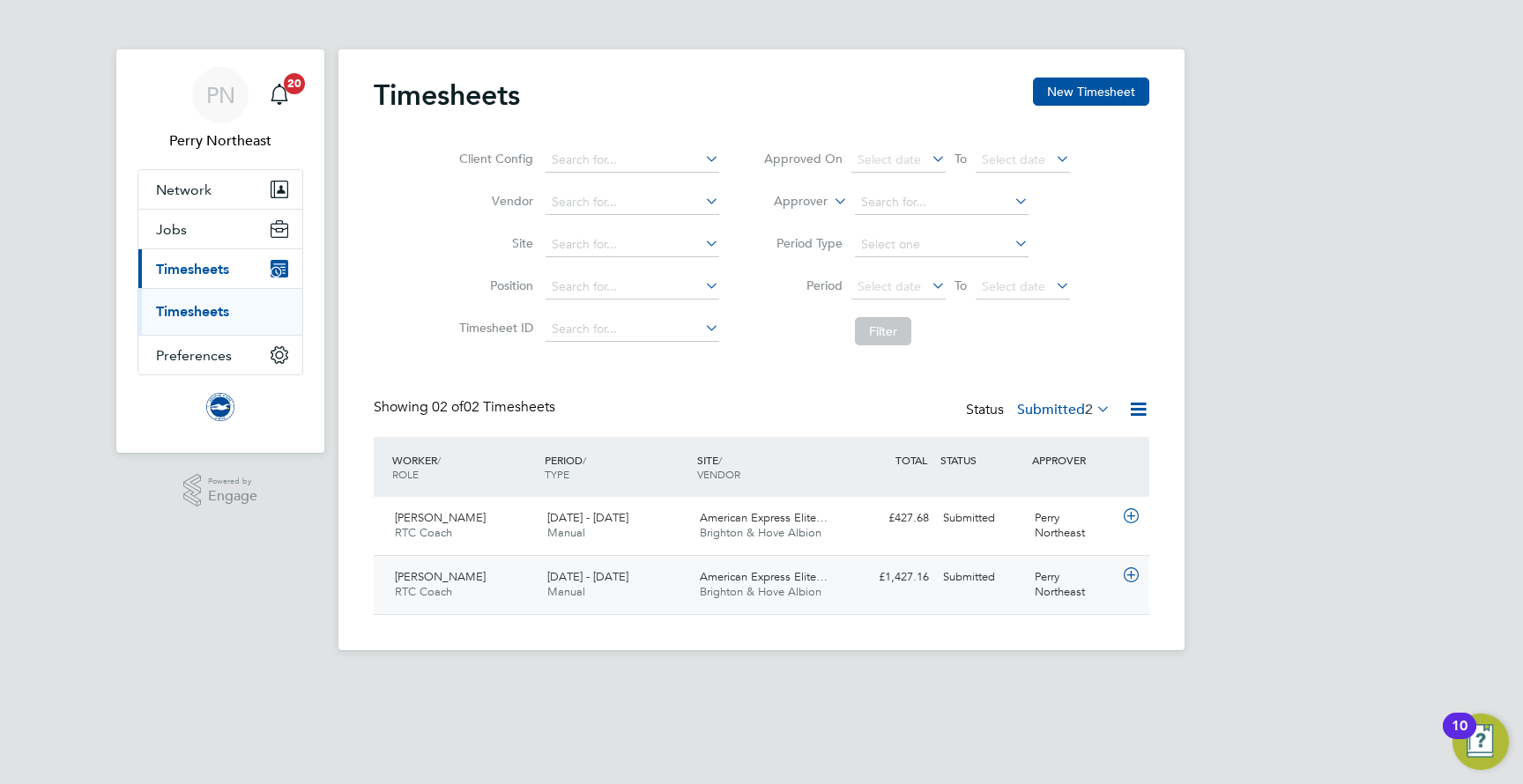
click at [1026, 589] on div "Rudy Allen RTC Coach 1 - 31 Aug 2025 1 - 31 Aug 2025 Manual American Express El…" at bounding box center [761, 585] width 775 height 59
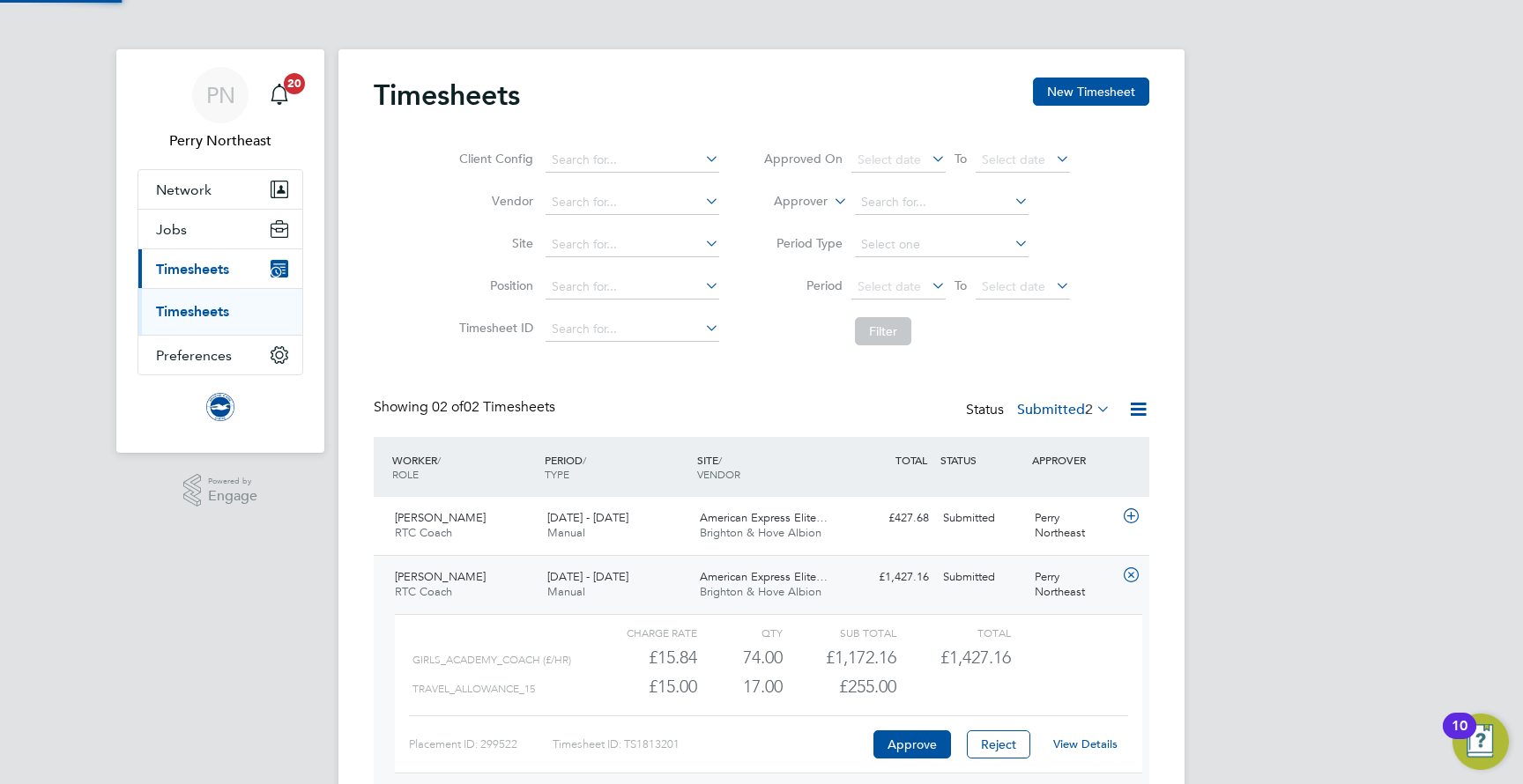
scroll to position [29, 172]
click at [1072, 739] on link "View Details" at bounding box center [1085, 744] width 64 height 15
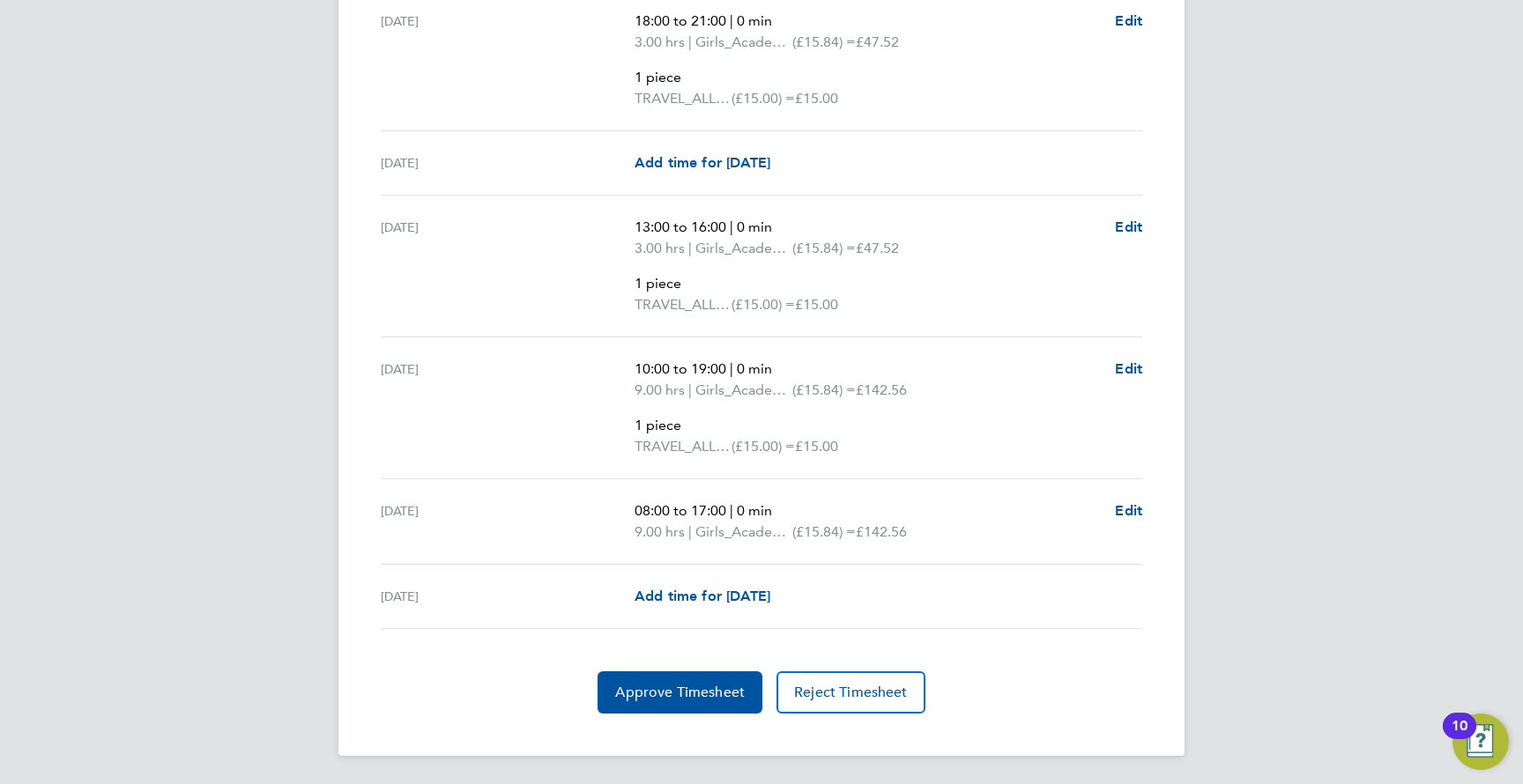
scroll to position [3332, 0]
click at [679, 692] on span "Approve Timesheet" at bounding box center [680, 694] width 130 height 18
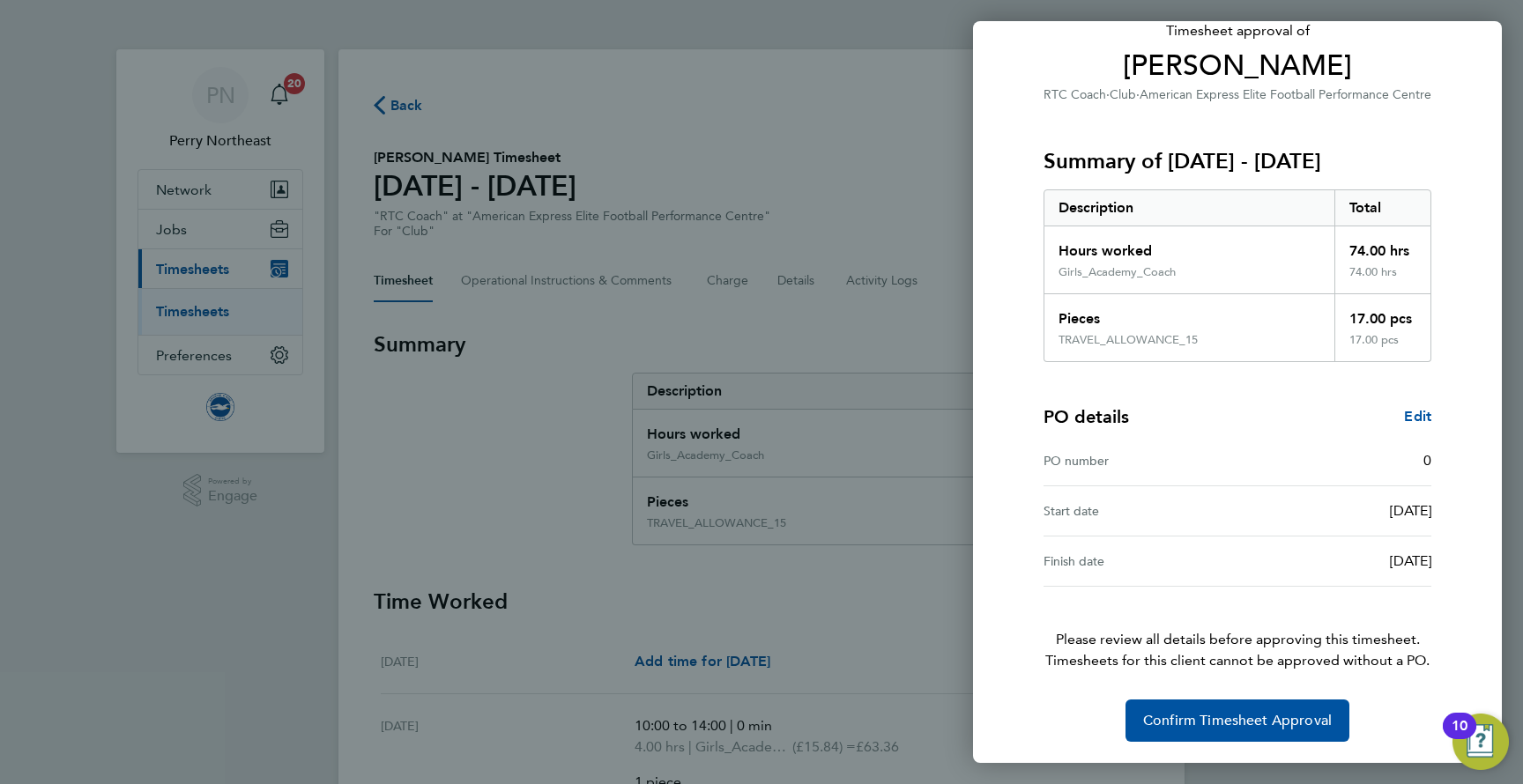
scroll to position [128, 0]
click at [1201, 725] on span "Confirm Timesheet Approval" at bounding box center [1237, 721] width 189 height 18
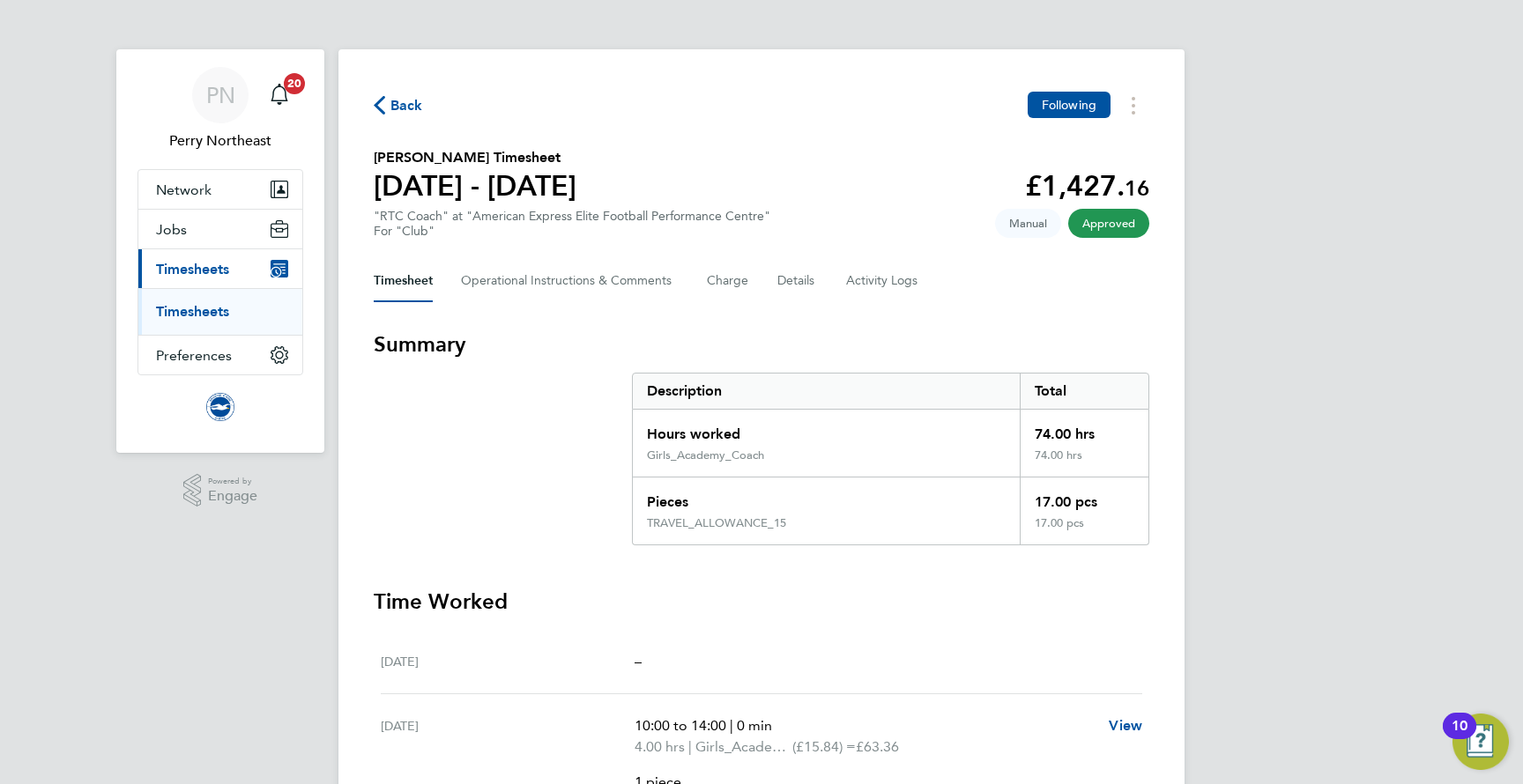
click at [405, 104] on span "Back" at bounding box center [406, 106] width 32 height 22
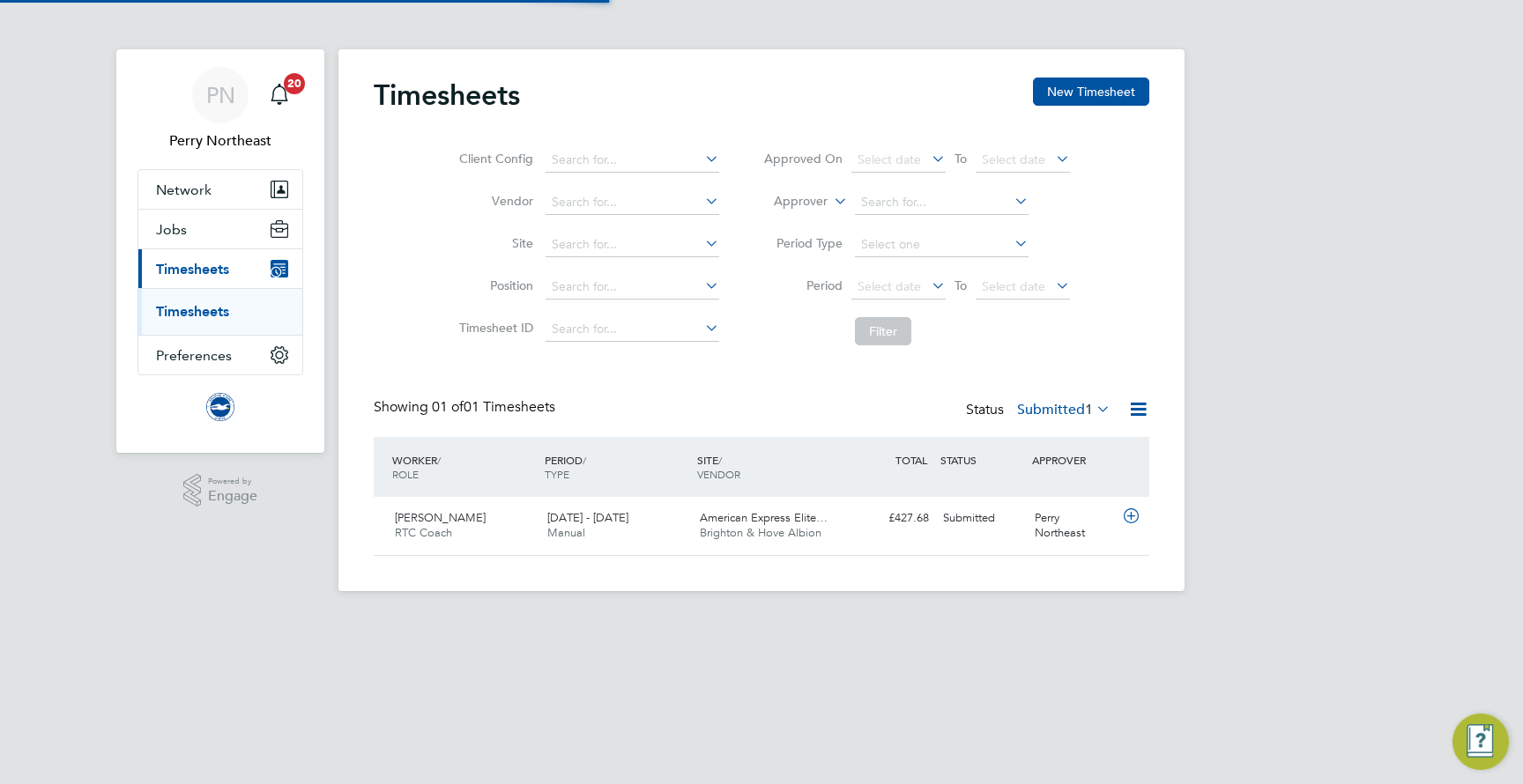
scroll to position [43, 153]
